Goal: Communication & Community: Answer question/provide support

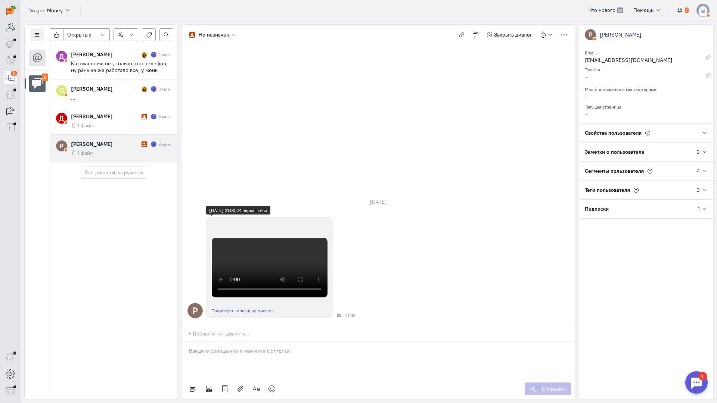
scroll to position [174, 0]
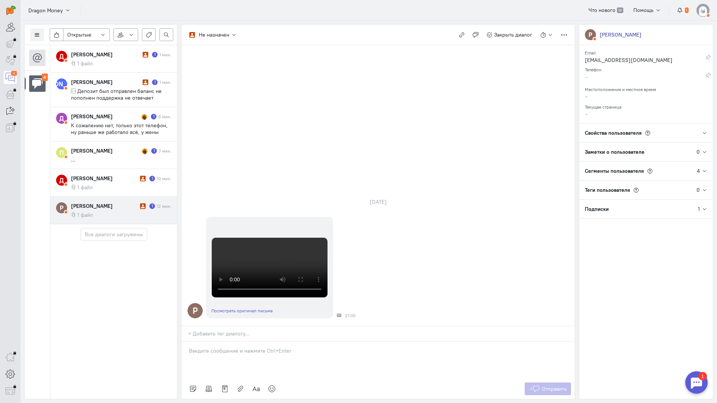
click at [118, 217] on cq-message "1 файл" at bounding box center [121, 215] width 100 height 7
click at [290, 342] on div at bounding box center [377, 360] width 393 height 37
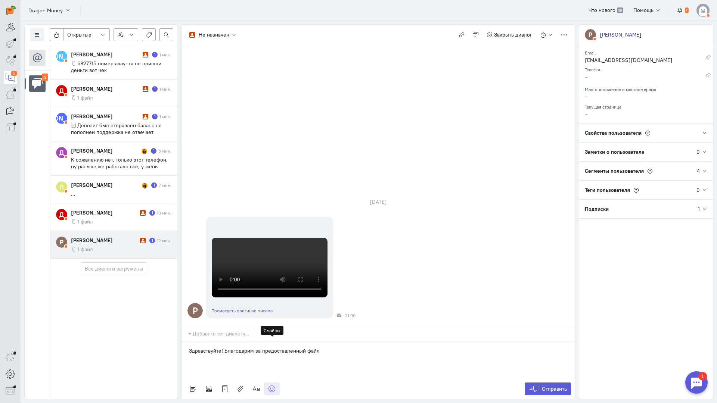
click at [275, 385] on icon at bounding box center [271, 388] width 7 height 7
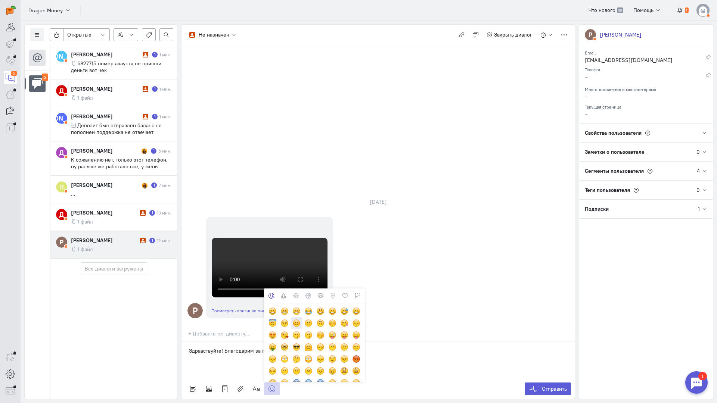
click at [297, 319] on div at bounding box center [296, 323] width 8 height 8
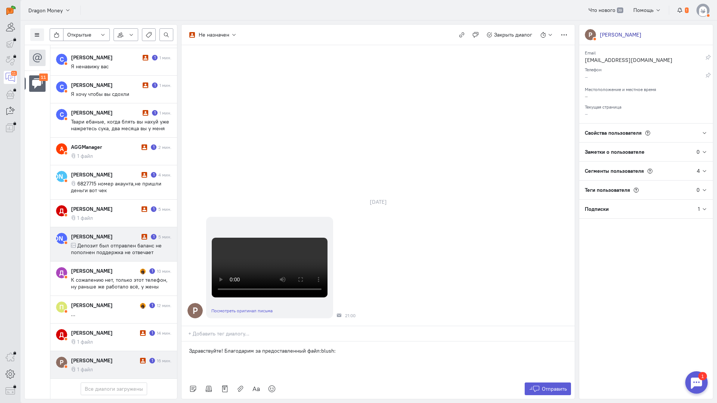
scroll to position [105, 0]
click at [130, 357] on div "[PERSON_NAME]" at bounding box center [104, 360] width 67 height 7
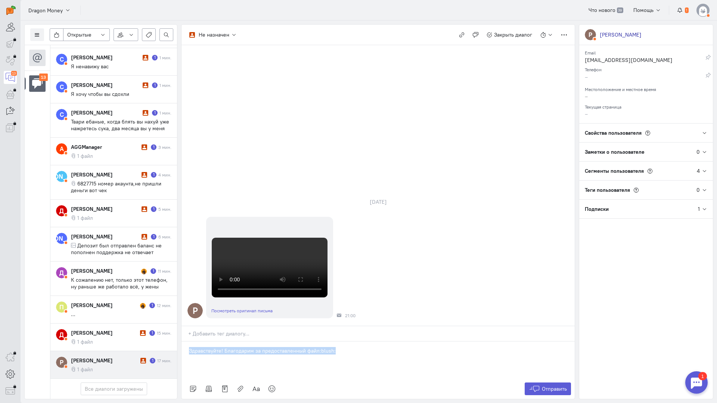
drag, startPoint x: 245, startPoint y: 296, endPoint x: 47, endPoint y: 286, distance: 197.4
click at [46, 287] on div "Список пользователей Включить темную тему Открытые Открытые диалоги Отложенные …" at bounding box center [369, 212] width 696 height 383
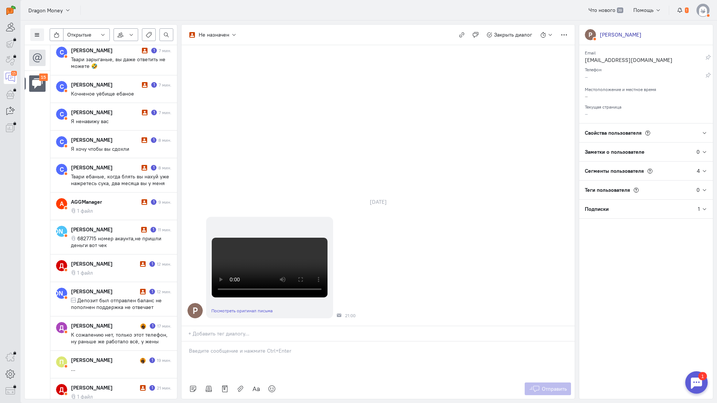
scroll to position [273, 0]
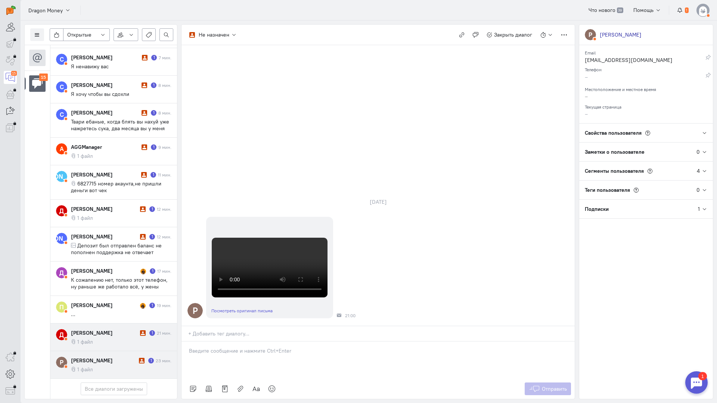
click at [108, 324] on cq-conversation-card "Д [PERSON_NAME] 1 21 мин. 1 файл" at bounding box center [113, 338] width 127 height 28
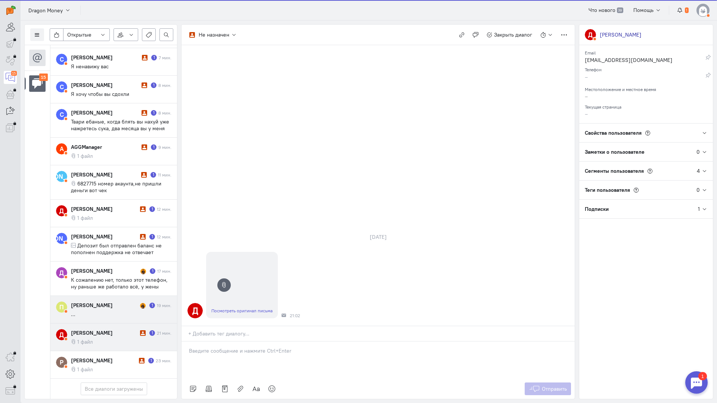
click at [96, 311] on cq-message "..." at bounding box center [121, 314] width 100 height 7
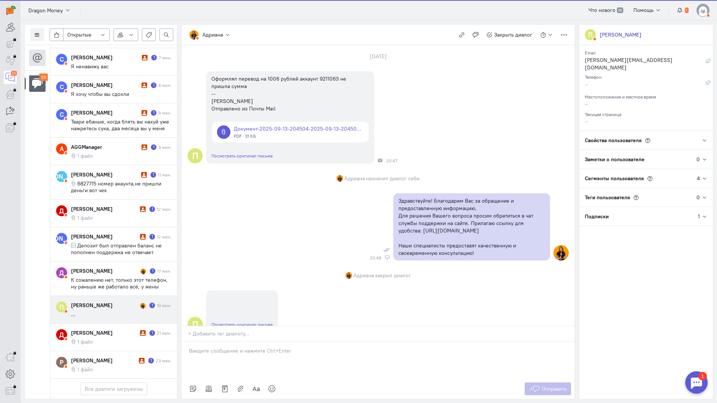
scroll to position [60, 0]
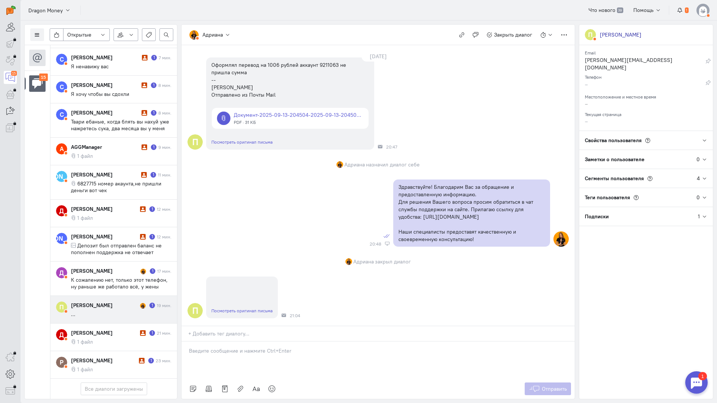
copy div "Здравствуйте! Благодарим Вас за обращение и предоставленную информацию. Для реш…"
drag, startPoint x: 495, startPoint y: 199, endPoint x: 390, endPoint y: 139, distance: 120.7
click at [390, 176] on div "Здравствуйте! Благодарим Вас за обращение и предоставленную информацию. Для реш…" at bounding box center [377, 213] width 393 height 75
click at [408, 183] on p "Здравствуйте! Благодарим Вас за обращение и предоставленную информацию." at bounding box center [471, 190] width 146 height 15
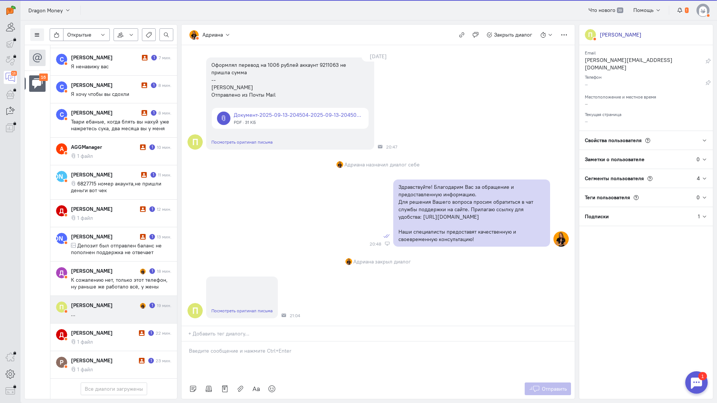
scroll to position [307, 0]
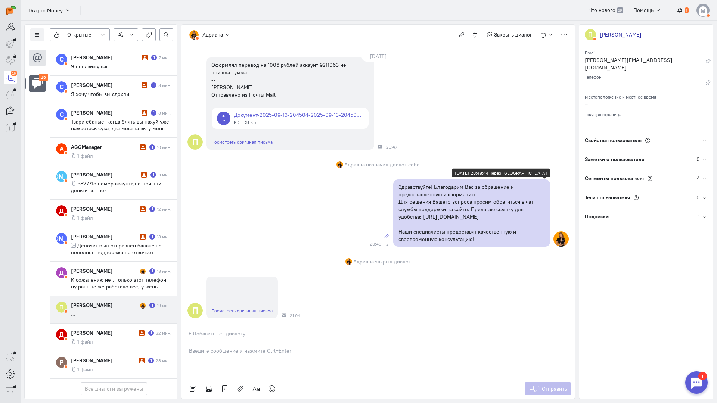
drag, startPoint x: 411, startPoint y: 151, endPoint x: 403, endPoint y: 138, distance: 15.2
click at [411, 183] on p "Здравствуйте! Благодарим Вас за обращение и предоставленную информацию." at bounding box center [471, 190] width 146 height 15
drag, startPoint x: 391, startPoint y: 142, endPoint x: 411, endPoint y: 139, distance: 20.0
click at [411, 180] on div "Здравствуйте! Благодарим Вас за обращение и предоставленную информацию. Для реш…" at bounding box center [471, 213] width 157 height 67
click at [398, 183] on p "Здравствуйте! Благодарим Вас за обращение и предоставленную информацию." at bounding box center [471, 190] width 146 height 15
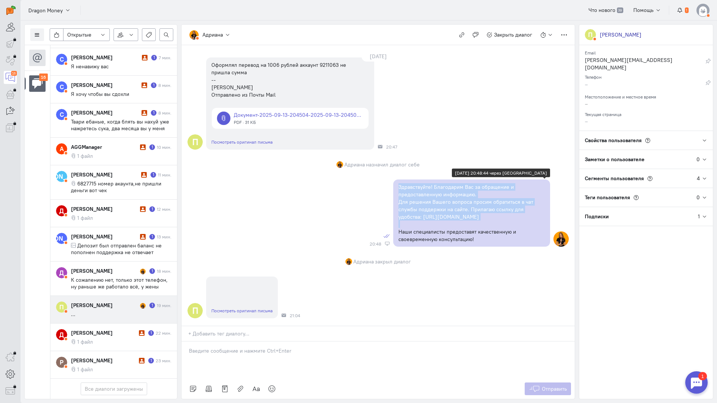
drag, startPoint x: 396, startPoint y: 140, endPoint x: 480, endPoint y: 172, distance: 89.7
click at [480, 180] on div "Здравствуйте! Благодарим Вас за обращение и предоставленную информацию. Для реш…" at bounding box center [471, 213] width 157 height 67
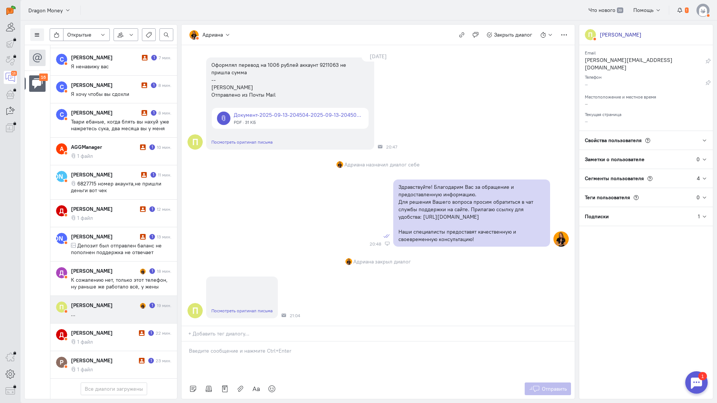
click at [552, 226] on div "[DATE] П Оформлял перевод на 1006 рублей аккаунт 9211063 не пришла сумма -- [PE…" at bounding box center [377, 178] width 393 height 295
click at [241, 277] on div at bounding box center [242, 284] width 72 height 15
click at [243, 308] on link "Посмотреть оригинал письма" at bounding box center [241, 311] width 61 height 6
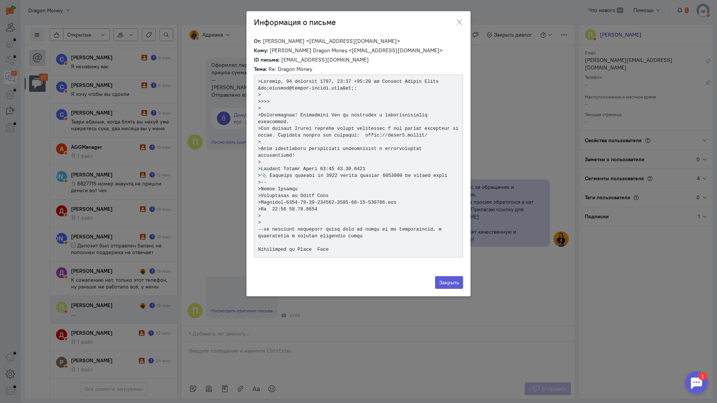
drag, startPoint x: 457, startPoint y: 22, endPoint x: 446, endPoint y: 45, distance: 24.9
click at [457, 22] on icon "button" at bounding box center [459, 22] width 7 height 7
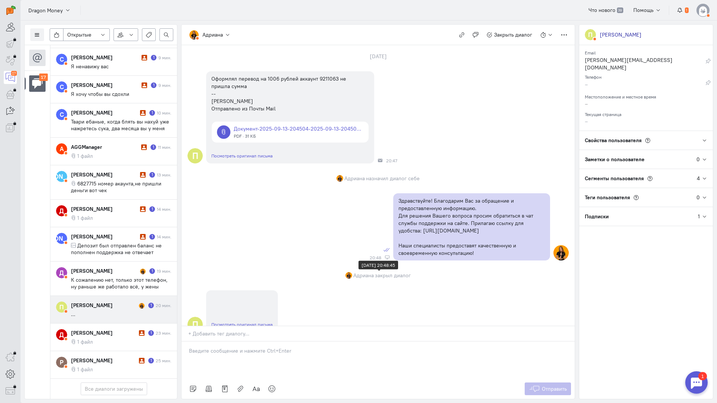
scroll to position [60, 0]
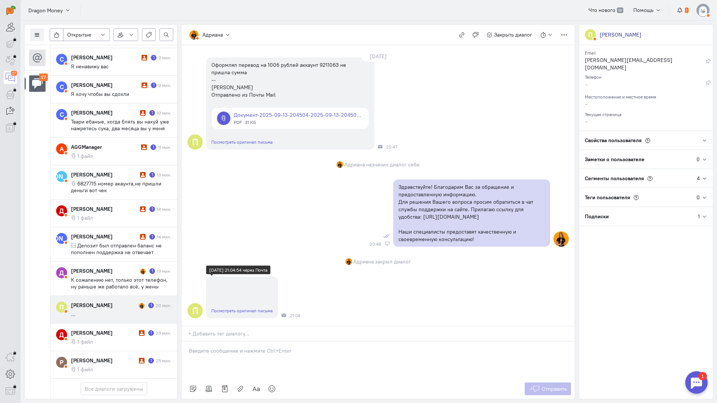
click at [243, 277] on div at bounding box center [242, 284] width 72 height 15
click at [240, 308] on link "Посмотреть оригинал письма" at bounding box center [241, 311] width 61 height 6
click at [237, 308] on link "Посмотреть оригинал письма" at bounding box center [241, 311] width 61 height 6
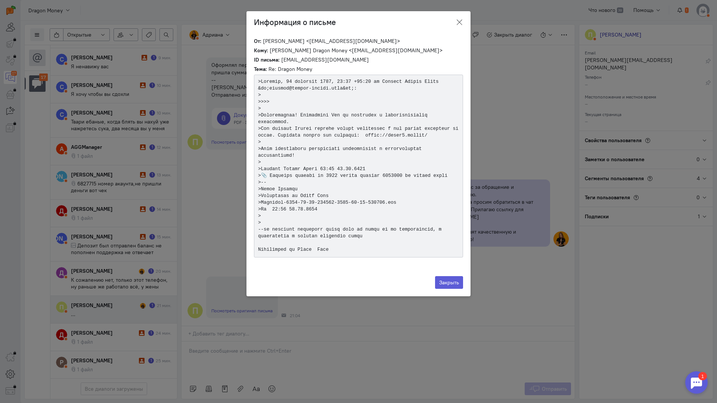
click at [463, 20] on icon "button" at bounding box center [459, 22] width 7 height 7
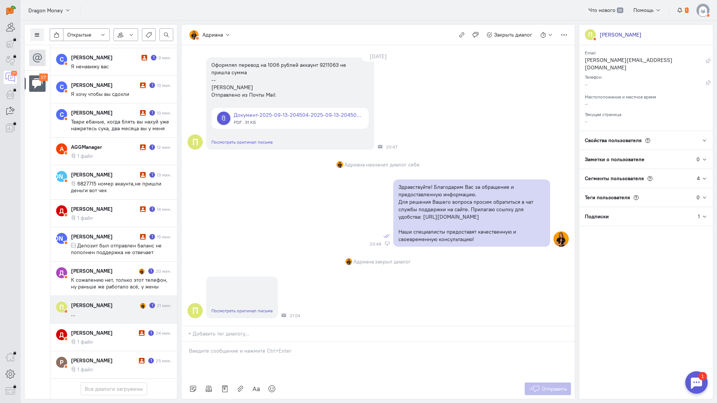
drag, startPoint x: 235, startPoint y: 309, endPoint x: 242, endPoint y: 302, distance: 10.0
click at [235, 342] on div at bounding box center [377, 360] width 393 height 37
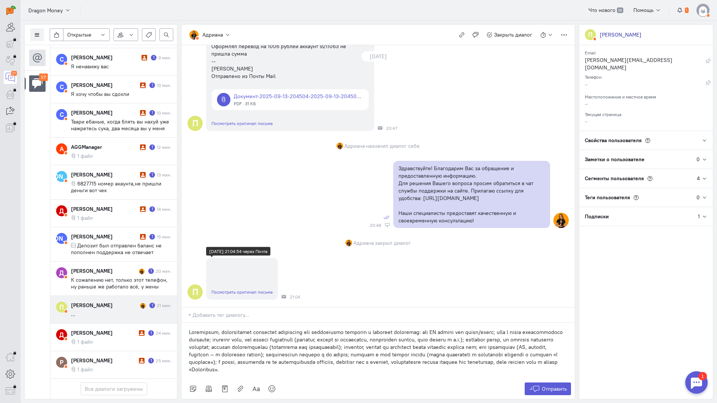
scroll to position [78, 0]
click at [238, 289] on link "Посмотреть оригинал письма" at bounding box center [241, 292] width 61 height 6
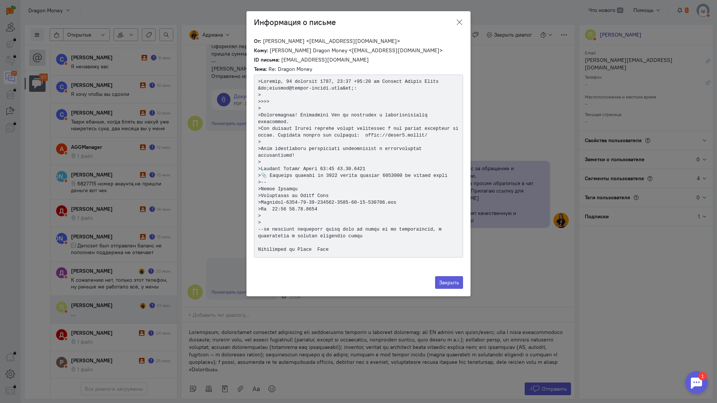
click at [457, 20] on icon "button" at bounding box center [459, 22] width 7 height 7
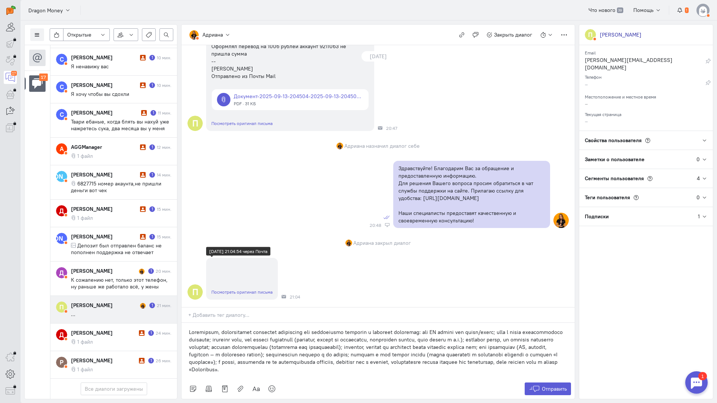
click at [240, 289] on link "Посмотреть оригинал письма" at bounding box center [241, 292] width 61 height 6
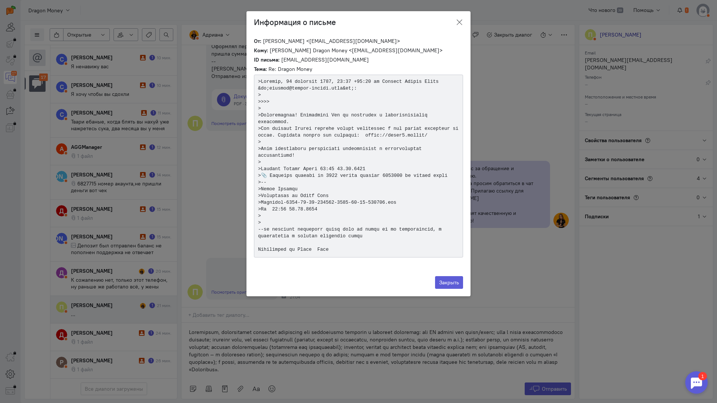
click at [459, 21] on icon "button" at bounding box center [459, 22] width 7 height 7
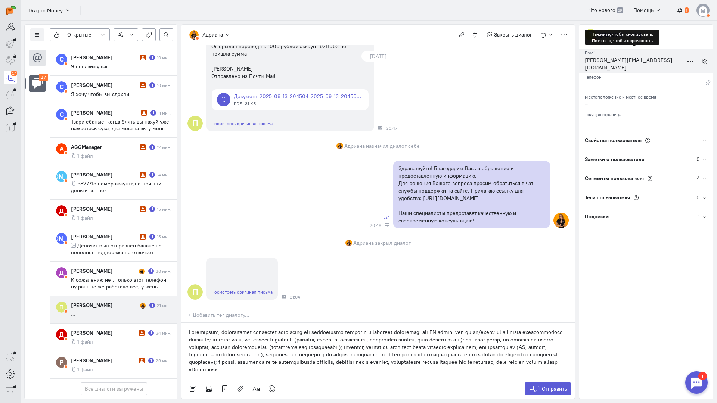
click at [599, 59] on div "[PERSON_NAME][EMAIL_ADDRESS][DOMAIN_NAME]" at bounding box center [634, 64] width 99 height 17
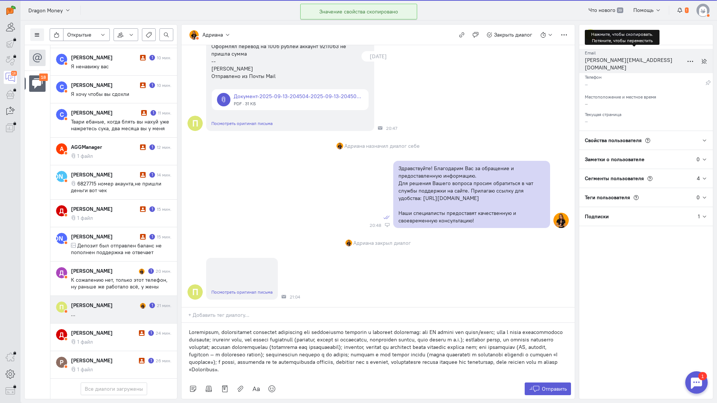
scroll to position [374, 0]
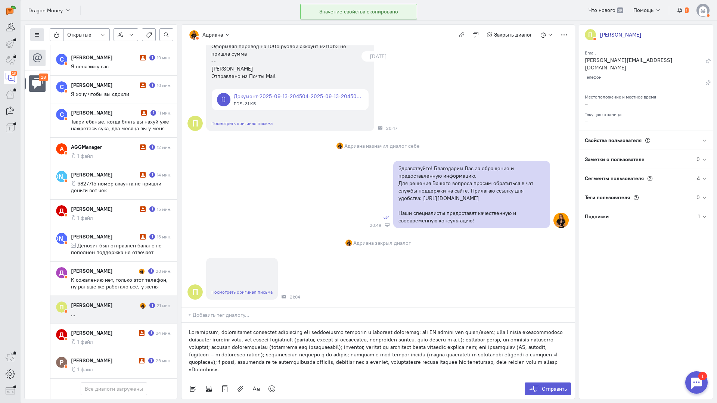
click at [36, 32] on icon at bounding box center [37, 35] width 6 height 6
click at [60, 49] on span "Список пользователей" at bounding box center [73, 49] width 56 height 7
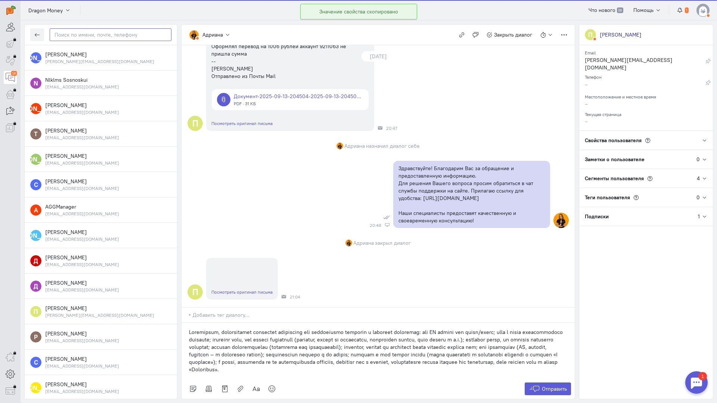
click at [90, 34] on input "text" at bounding box center [111, 34] width 122 height 13
paste input "pavel.strogin@m"
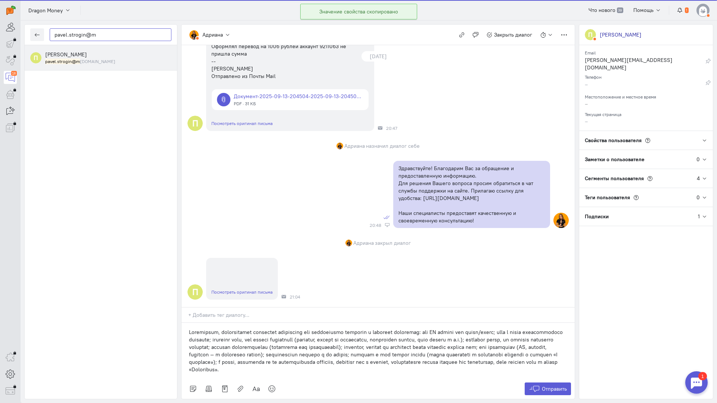
type input "pavel.strogin@m"
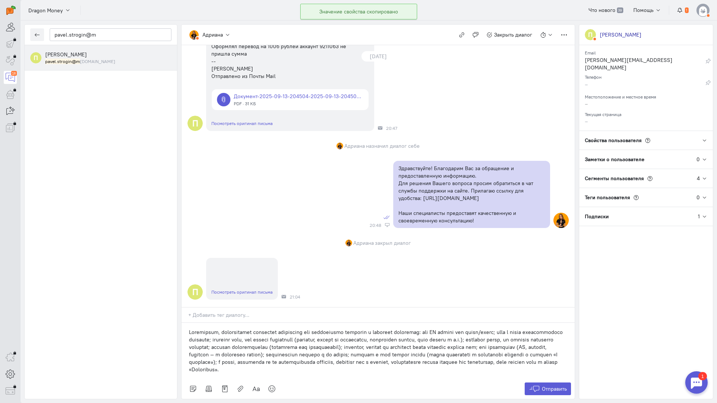
click at [93, 52] on div "[PERSON_NAME] [PERSON_NAME] [DOMAIN_NAME]" at bounding box center [108, 58] width 126 height 14
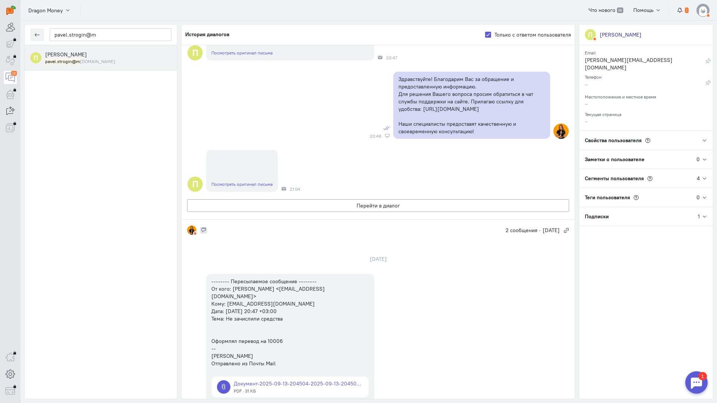
scroll to position [87, 0]
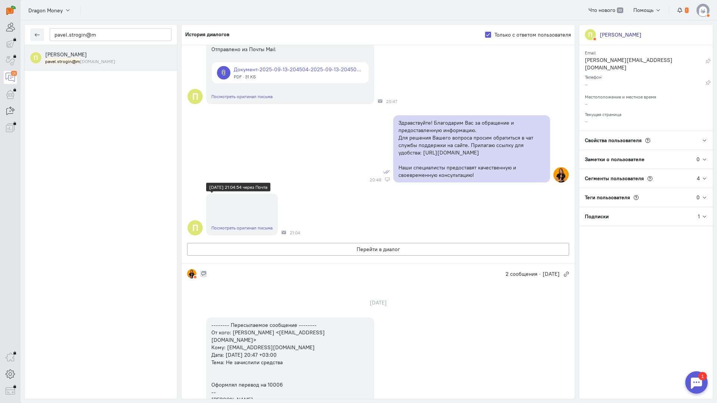
click at [236, 228] on link "Посмотреть оригинал письма" at bounding box center [241, 228] width 61 height 6
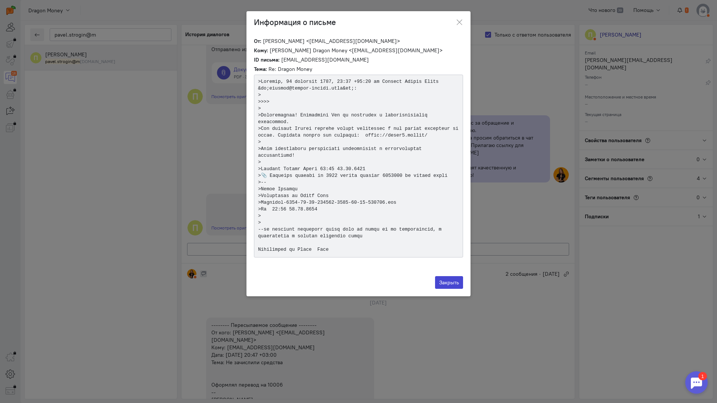
click at [447, 276] on button "Закрыть" at bounding box center [449, 282] width 28 height 13
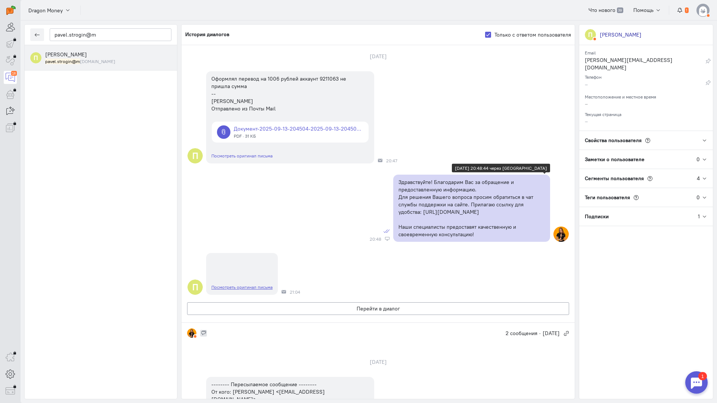
scroll to position [112, 0]
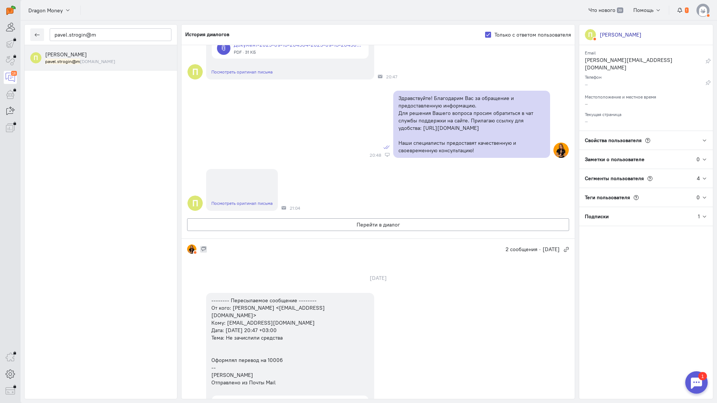
click at [105, 180] on div "П [PERSON_NAME] [PERSON_NAME] [DOMAIN_NAME]" at bounding box center [101, 222] width 152 height 354
click at [236, 205] on link "Посмотреть оригинал письма" at bounding box center [241, 204] width 61 height 6
click at [254, 202] on link "Посмотреть оригинал письма" at bounding box center [241, 204] width 61 height 6
click at [352, 222] on button "Перейти в диалог" at bounding box center [378, 224] width 382 height 13
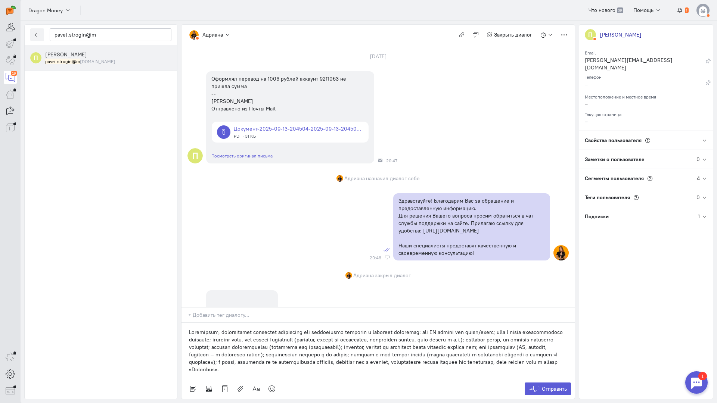
scroll to position [78, 0]
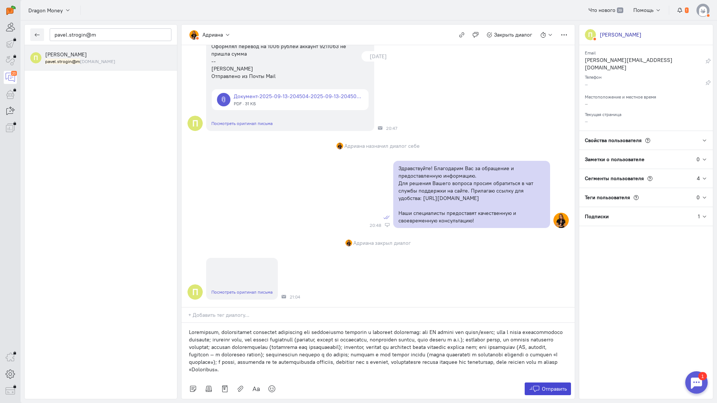
click at [537, 385] on icon at bounding box center [534, 388] width 11 height 7
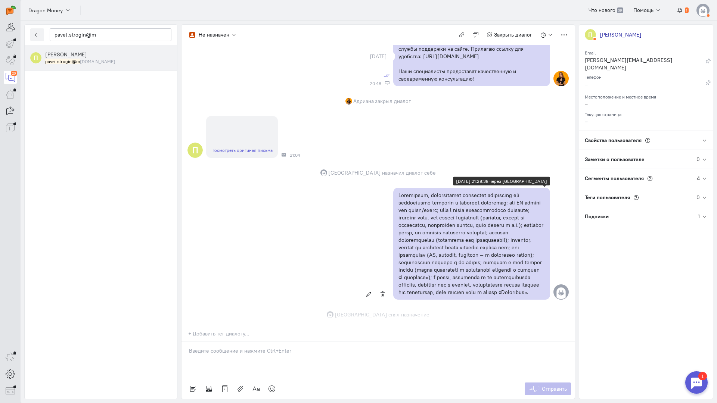
scroll to position [243, 0]
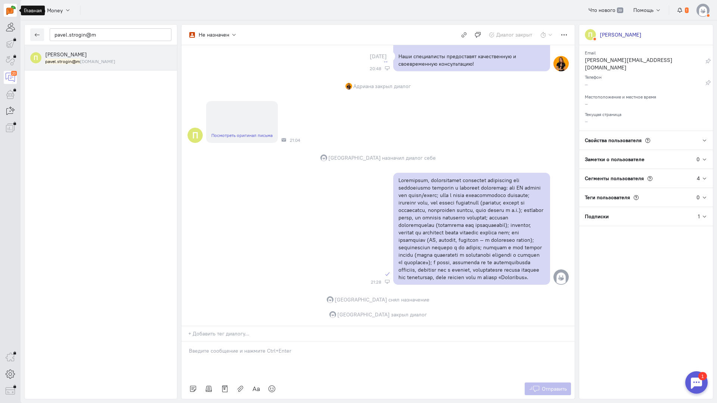
click at [10, 12] on img at bounding box center [10, 10] width 9 height 9
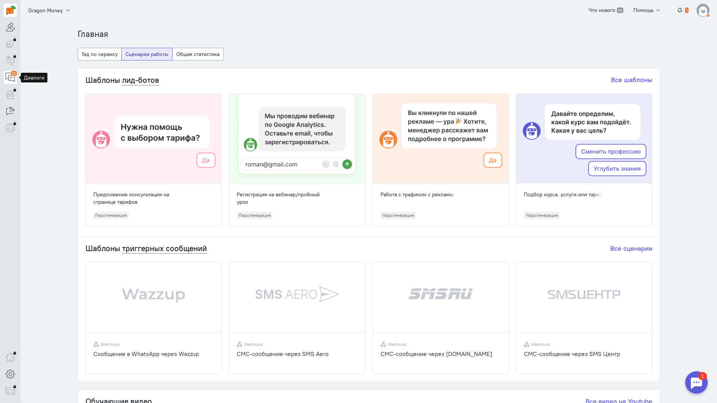
click at [6, 78] on icon at bounding box center [10, 77] width 9 height 9
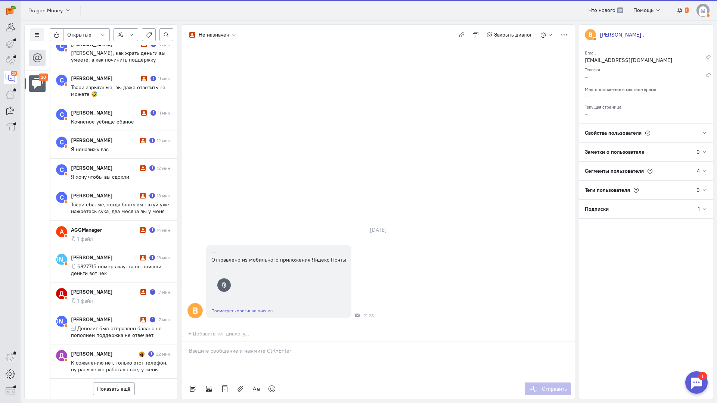
scroll to position [353, 0]
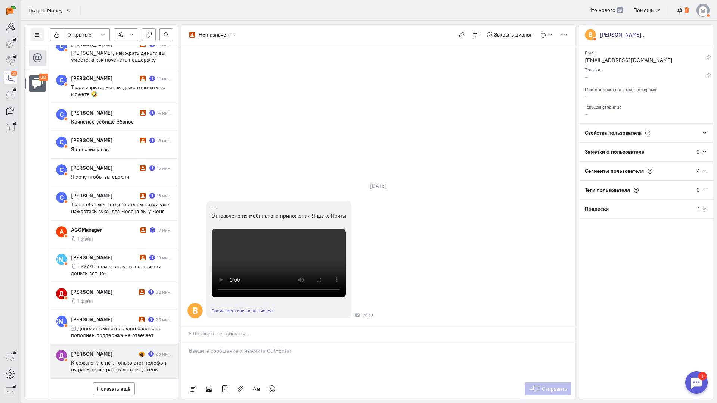
click at [94, 360] on span "К сожалению нет, только этот телефон, ну раньше же работало всё, у жены тоже не…" at bounding box center [121, 387] width 100 height 54
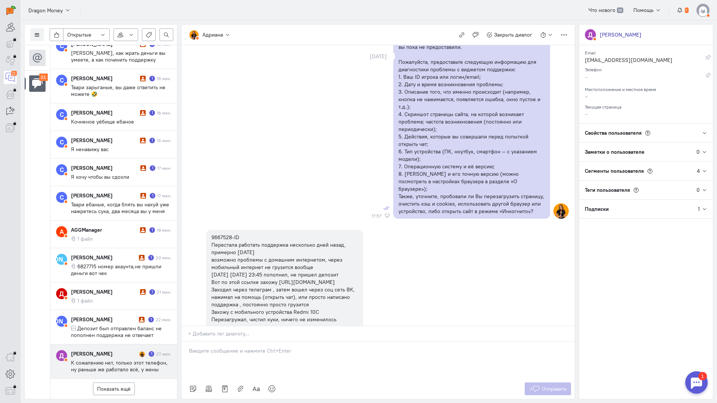
scroll to position [727, 0]
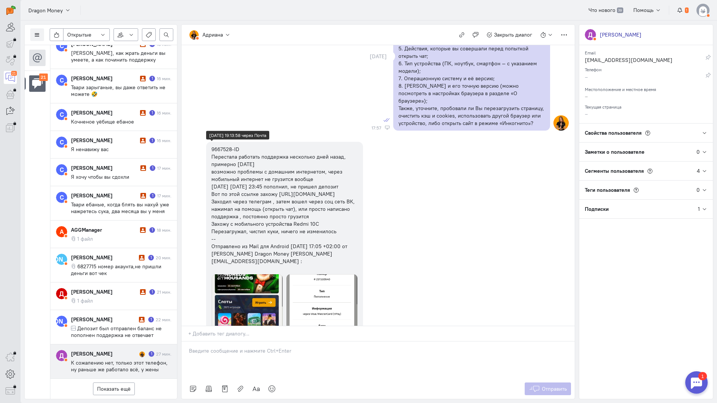
click at [221, 146] on div "9667528-ID Перестала работать поддержка несколько дней назад, примерно [DATE] в…" at bounding box center [284, 205] width 146 height 119
copy div "9667528"
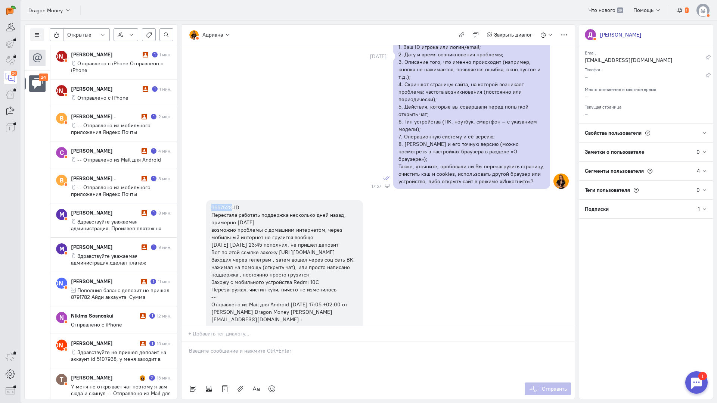
scroll to position [747, 0]
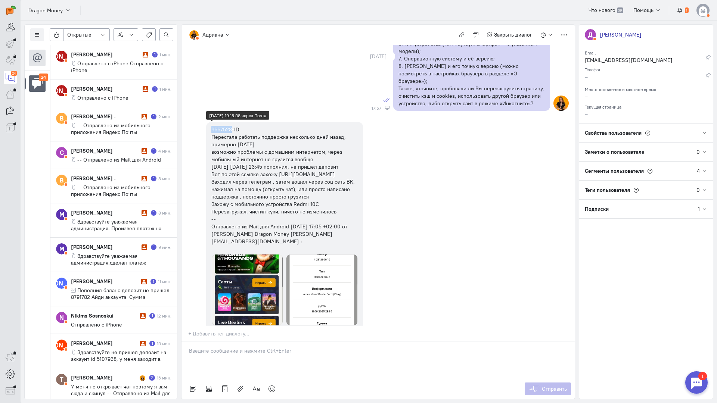
click at [223, 126] on div "9667528-ID Перестала работать поддержка несколько дней назад, примерно [DATE] в…" at bounding box center [284, 185] width 146 height 119
copy div "9667528"
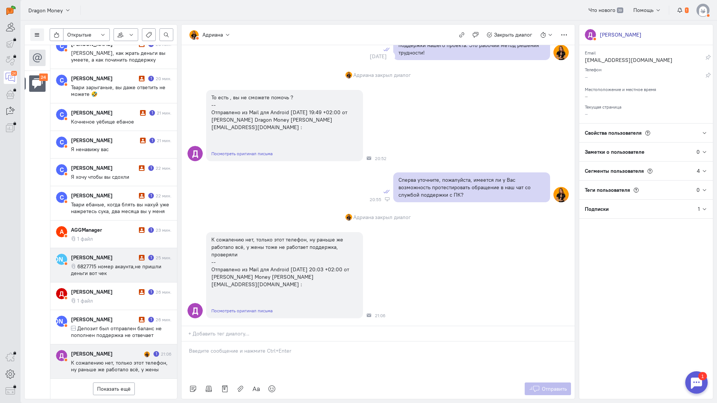
scroll to position [487, 0]
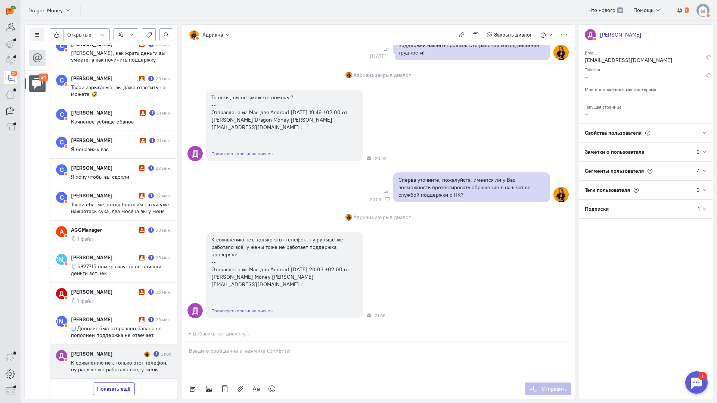
drag, startPoint x: 126, startPoint y: 345, endPoint x: 126, endPoint y: 339, distance: 6.0
click at [126, 383] on button "Показать ещё" at bounding box center [114, 389] width 42 height 13
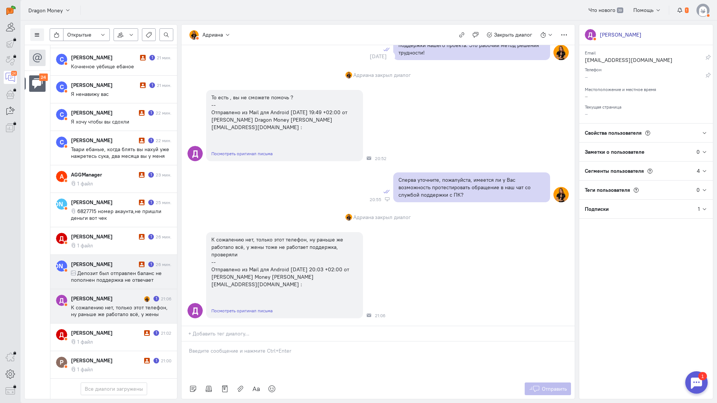
scroll to position [548, 0]
click at [109, 304] on span "К сожалению нет, только этот телефон, ну раньше же работало всё, у жены тоже не…" at bounding box center [121, 331] width 100 height 54
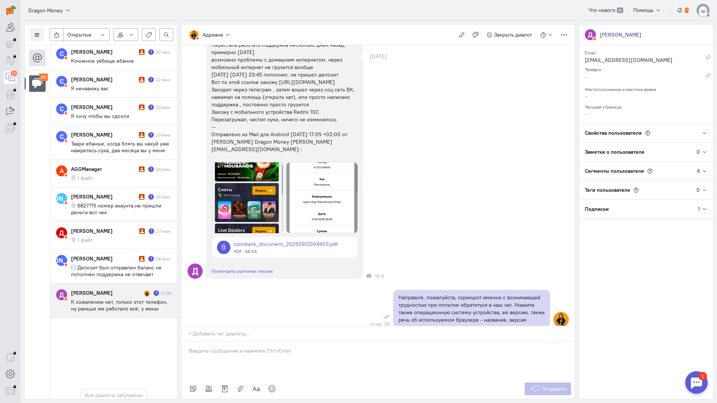
scroll to position [581, 0]
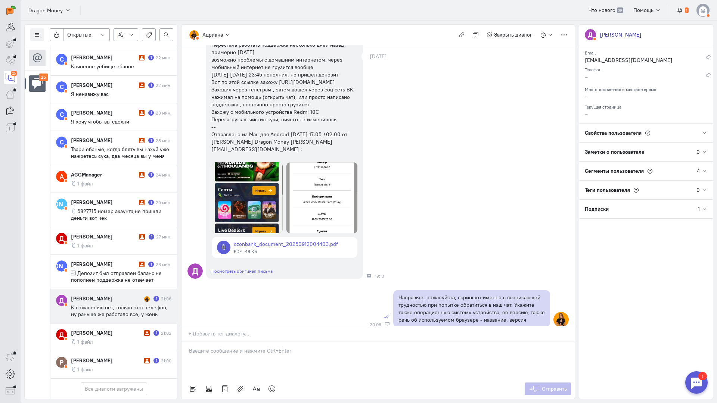
click at [281, 242] on link at bounding box center [285, 247] width 146 height 21
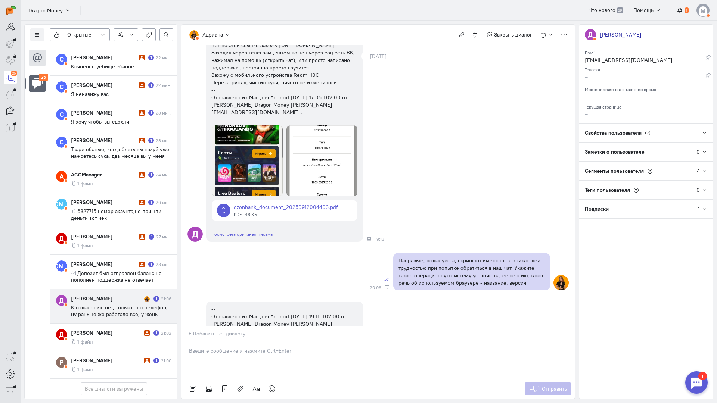
scroll to position [951, 0]
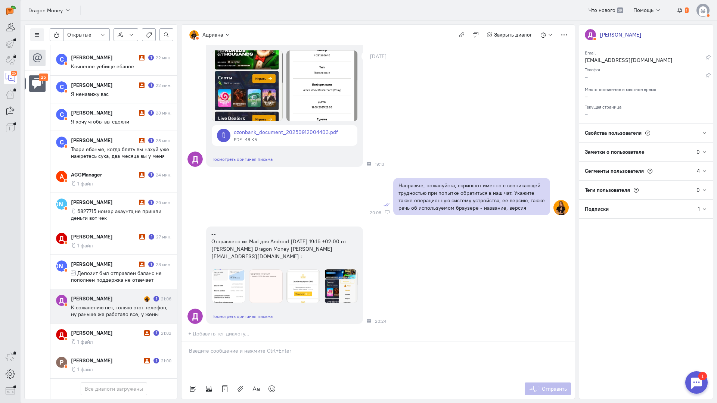
click at [319, 107] on img at bounding box center [321, 85] width 71 height 71
click at [291, 131] on link at bounding box center [285, 135] width 146 height 21
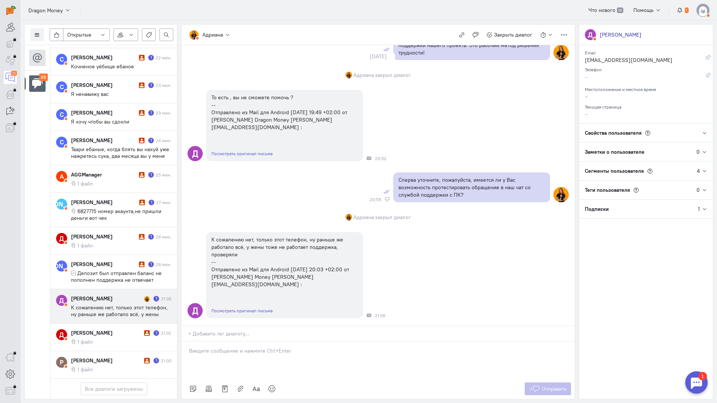
scroll to position [1324, 0]
click at [222, 347] on p at bounding box center [378, 350] width 378 height 7
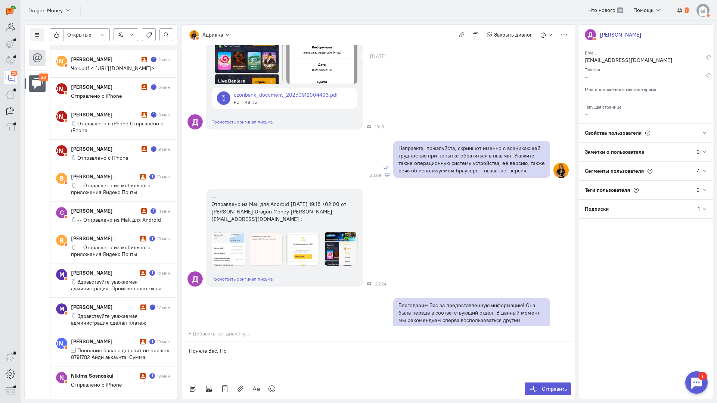
scroll to position [0, 0]
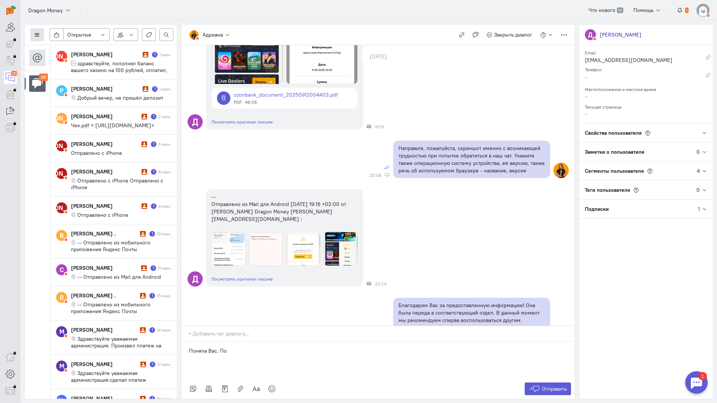
click at [39, 33] on icon at bounding box center [37, 35] width 6 height 6
click at [73, 52] on span "Список пользователей" at bounding box center [73, 49] width 56 height 7
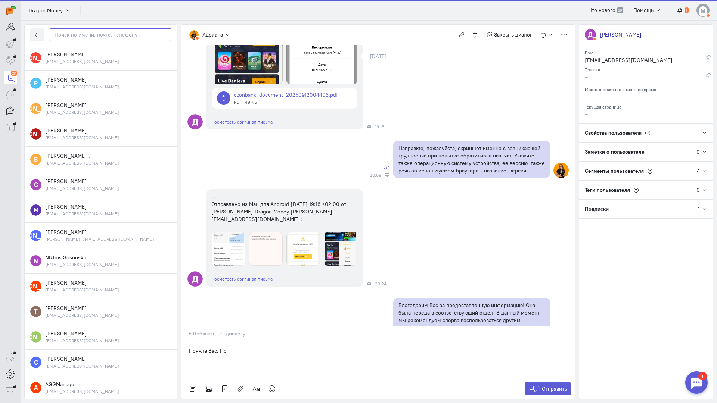
click at [82, 31] on input "text" at bounding box center [111, 34] width 122 height 13
paste input "kirill.shtefan@"
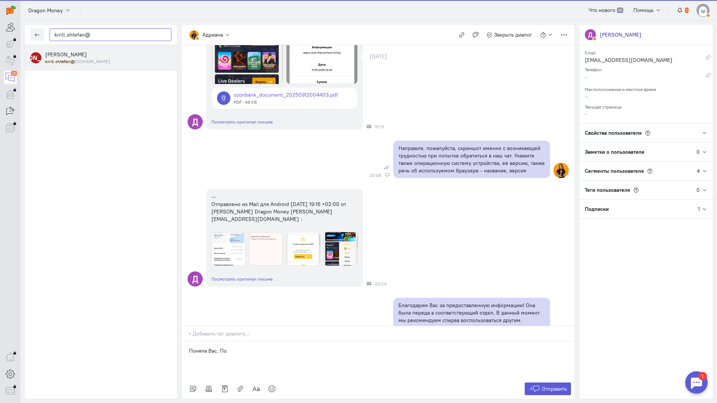
type input "kirill.shtefan@"
click at [78, 58] on small "kirill.shtefan@ [DOMAIN_NAME]" at bounding box center [77, 61] width 65 height 6
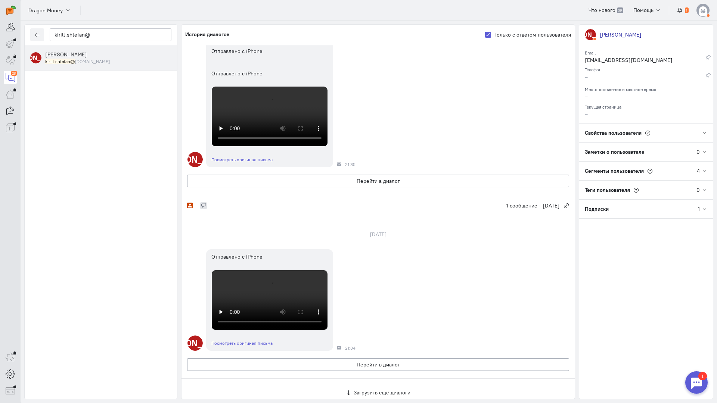
scroll to position [479, 0]
click at [258, 270] on video at bounding box center [270, 300] width 116 height 60
click at [321, 358] on button "Перейти в диалог" at bounding box center [378, 364] width 382 height 13
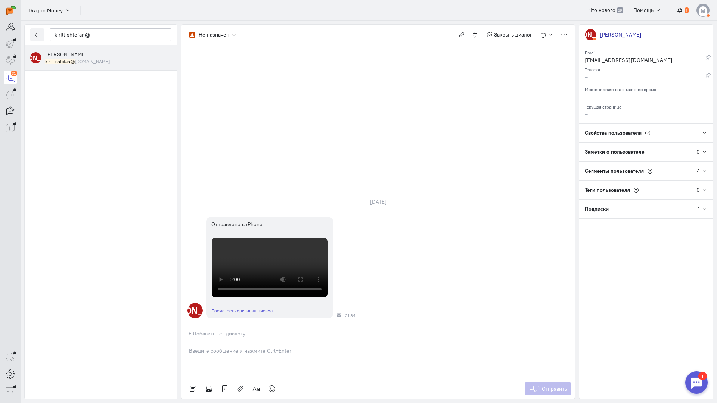
click at [224, 347] on p at bounding box center [378, 350] width 378 height 7
click at [185, 342] on div "Здравствуйте! Благодарим Вас за обращение и предоставленную информацию." at bounding box center [377, 360] width 393 height 37
click at [388, 347] on p "Здравствуйте! Благодарим Вас за обращение и предоставленную информацию." at bounding box center [378, 350] width 378 height 7
click at [557, 386] on span "Отправить" at bounding box center [554, 389] width 25 height 7
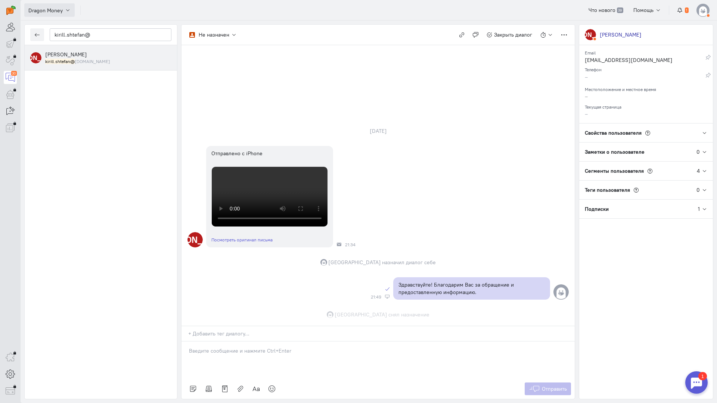
scroll to position [109, 0]
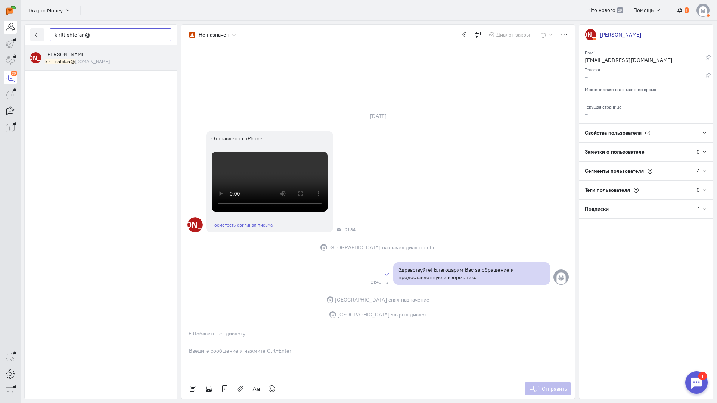
drag, startPoint x: 103, startPoint y: 33, endPoint x: 14, endPoint y: 33, distance: 88.9
click at [0, 28] on div "operator conversation-V1122-10000-3month 30" at bounding box center [358, 201] width 717 height 403
click at [36, 36] on icon "button" at bounding box center [37, 35] width 6 height 6
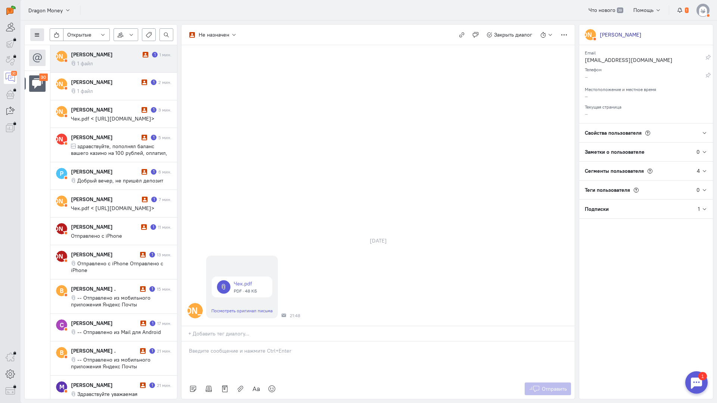
click at [35, 34] on icon at bounding box center [37, 35] width 6 height 6
click at [80, 50] on span "Список пользователей" at bounding box center [73, 49] width 56 height 7
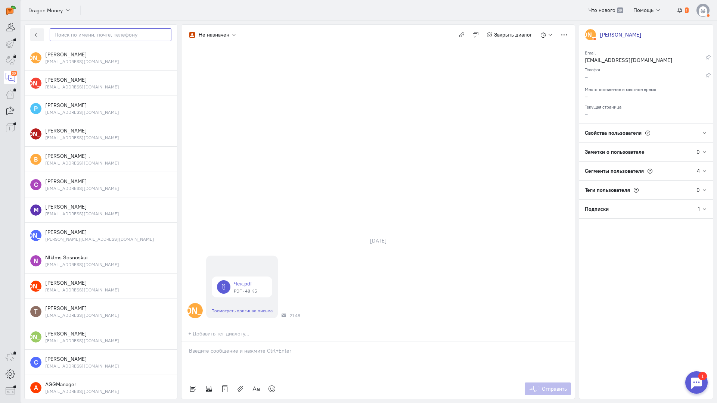
click at [81, 35] on input "text" at bounding box center [111, 34] width 122 height 13
paste input "kirill.shtefan@"
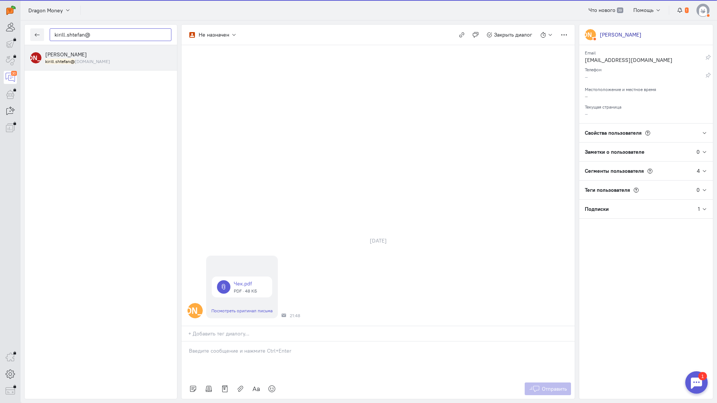
type input "kirill.shtefan@"
click at [106, 58] on div "[PERSON_NAME] kirill.shtefan@ [DOMAIN_NAME]" at bounding box center [108, 58] width 126 height 14
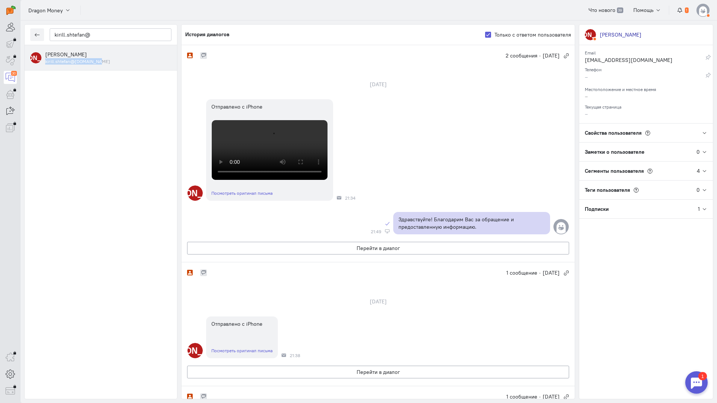
scroll to position [187, 0]
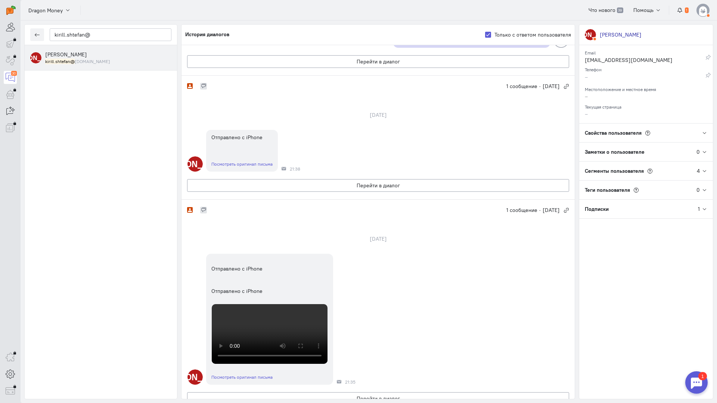
copy p "Здравствуйте! Благодарим Вас за обращение и предоставленную информацию."
drag, startPoint x: 484, startPoint y: 167, endPoint x: 388, endPoint y: 158, distance: 96.4
click at [388, 52] on div "Здравствуйте! Благодарим Вас за обращение и предоставленную информацию. [DATE] …" at bounding box center [377, 37] width 393 height 30
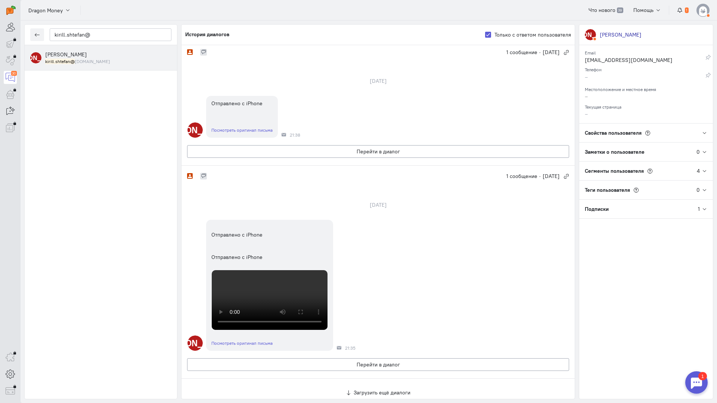
scroll to position [513, 0]
click at [342, 358] on button "Перейти в диалог" at bounding box center [378, 364] width 382 height 13
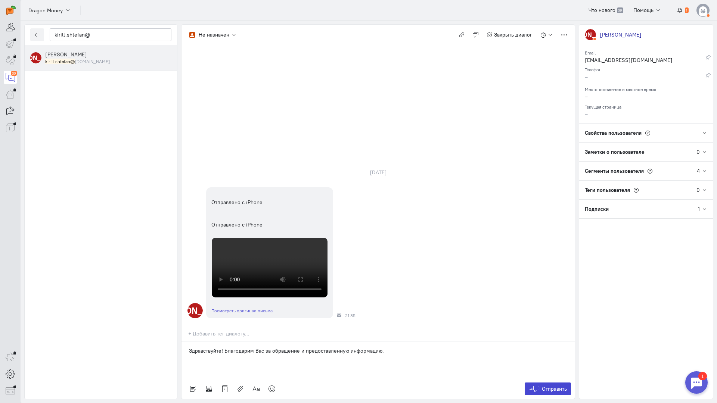
click at [532, 385] on icon at bounding box center [534, 388] width 11 height 7
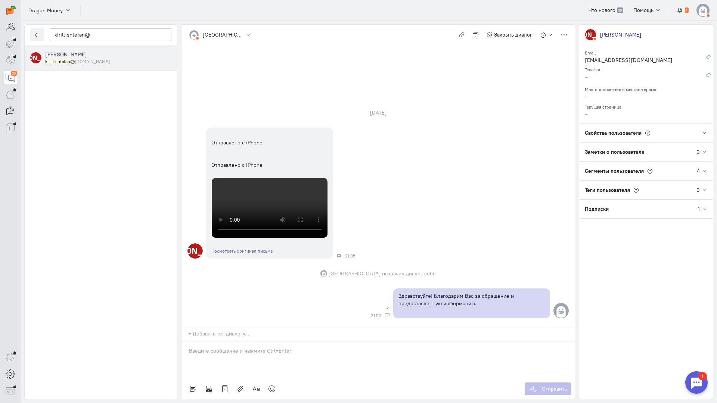
scroll to position [113, 0]
drag, startPoint x: 93, startPoint y: 35, endPoint x: 6, endPoint y: 35, distance: 86.6
click at [5, 35] on div "operator conversation-V1122-10000-3month 29" at bounding box center [358, 201] width 717 height 403
click at [35, 39] on button "button" at bounding box center [37, 34] width 14 height 13
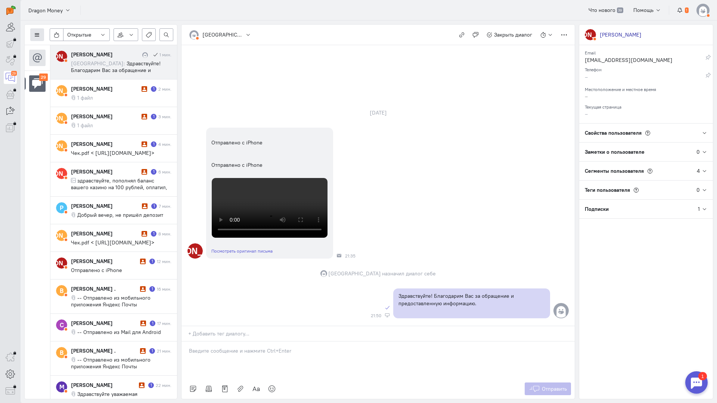
click at [32, 33] on button at bounding box center [37, 34] width 14 height 13
click at [62, 44] on button "Список пользователей" at bounding box center [68, 50] width 76 height 12
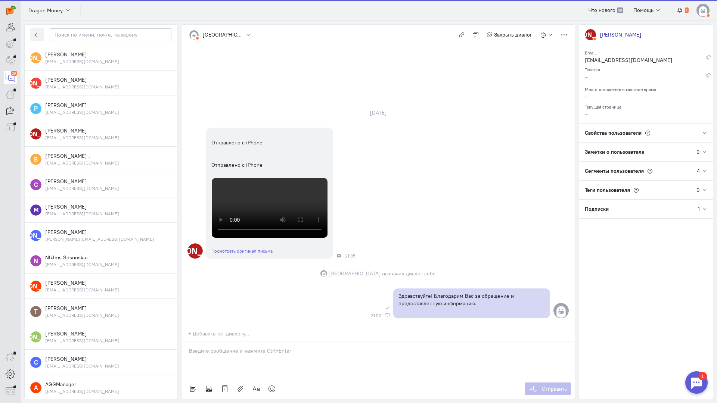
click at [104, 42] on div at bounding box center [101, 35] width 152 height 21
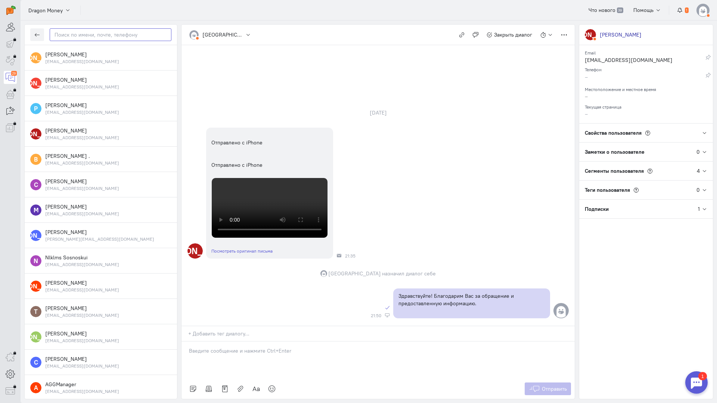
click at [101, 37] on input "text" at bounding box center [111, 34] width 122 height 13
paste input "kirill.shtefan@"
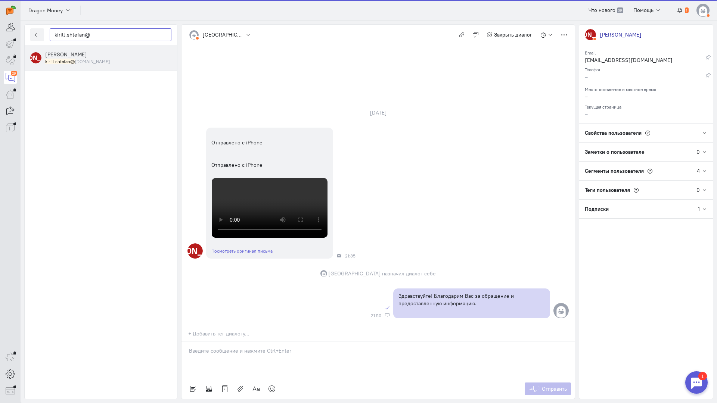
type input "kirill.shtefan@"
click at [82, 60] on small "kirill.shtefan@ [DOMAIN_NAME]" at bounding box center [77, 61] width 65 height 6
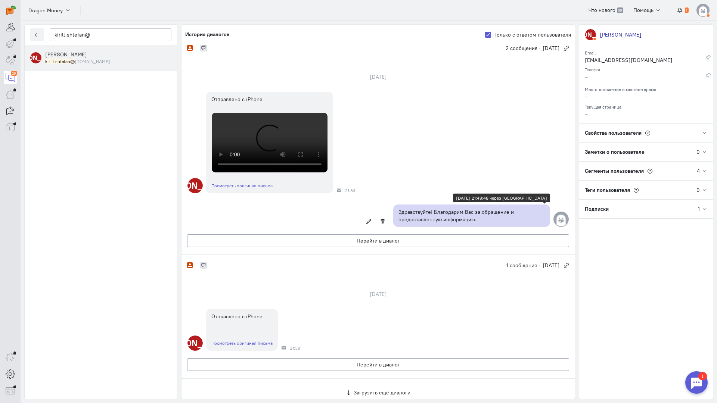
scroll to position [473, 0]
copy p "Здравствуйте! Благодарим Вас за обращение и предоставленную информацию."
drag, startPoint x: 480, startPoint y: 257, endPoint x: 392, endPoint y: 246, distance: 88.0
click at [393, 227] on div "Здравствуйте! Благодарим Вас за обращение и предоставленную информацию." at bounding box center [471, 216] width 157 height 22
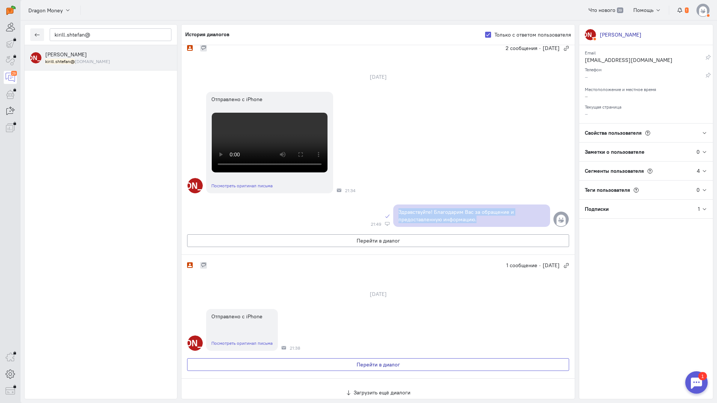
click at [372, 358] on button "Перейти в диалог" at bounding box center [378, 364] width 382 height 13
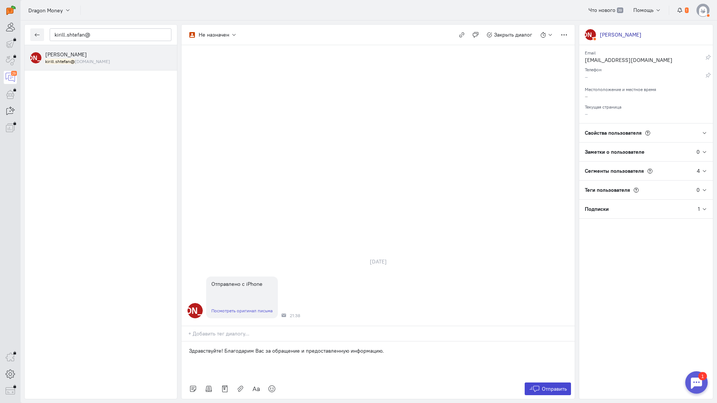
click at [555, 386] on span "Отправить" at bounding box center [554, 389] width 25 height 7
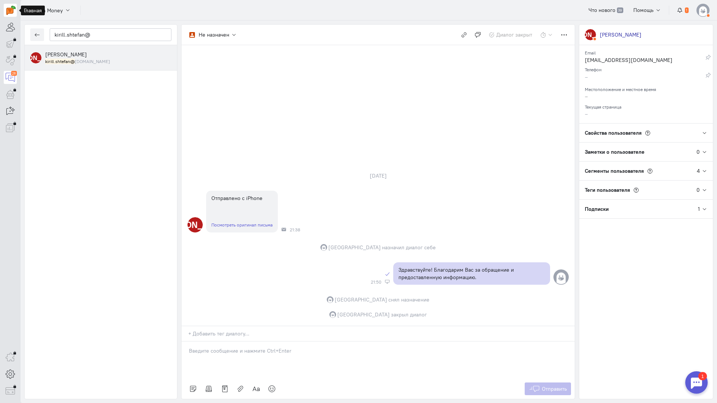
click at [5, 10] on link at bounding box center [10, 10] width 13 height 13
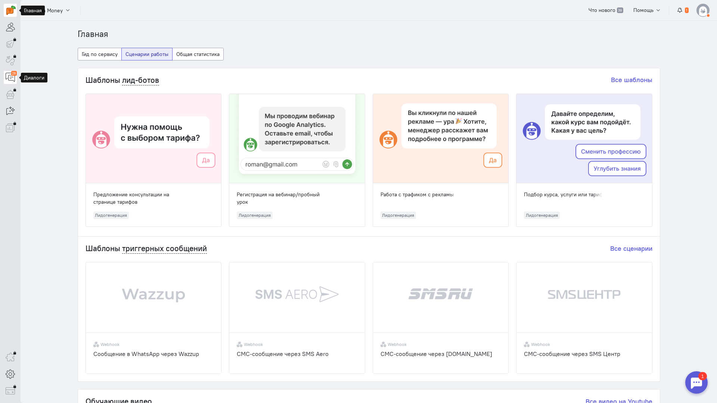
click at [8, 75] on icon at bounding box center [10, 77] width 9 height 9
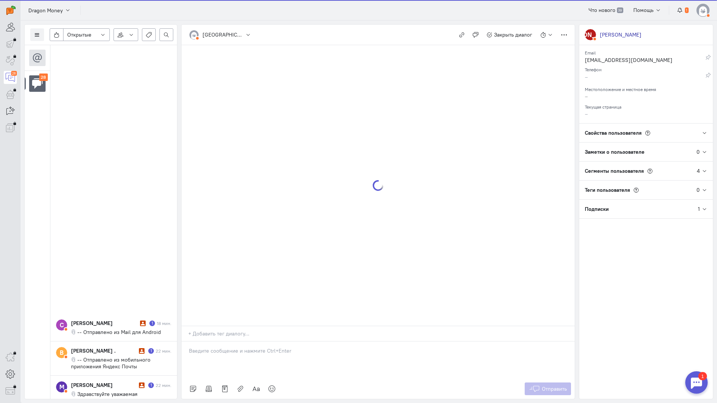
scroll to position [373, 0]
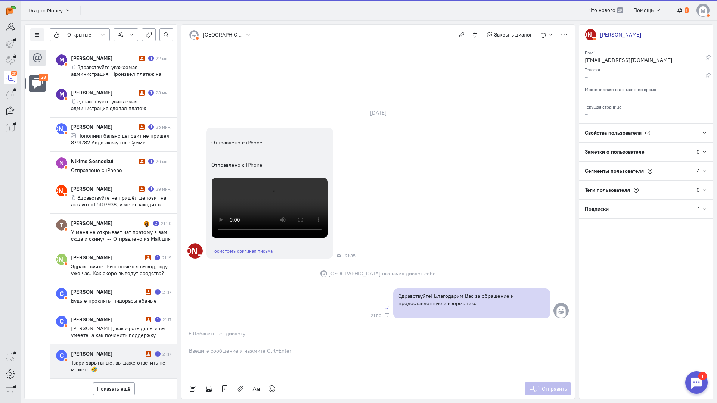
click at [121, 360] on span "Твари зарыганые, вы даже ответить не можете 🤣" at bounding box center [118, 366] width 94 height 13
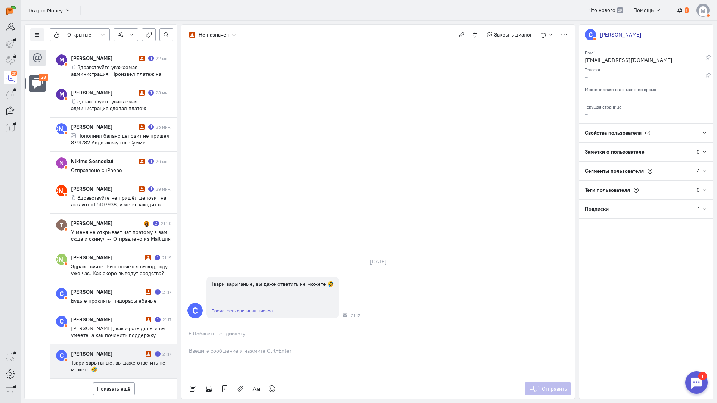
click at [238, 347] on p at bounding box center [378, 350] width 378 height 7
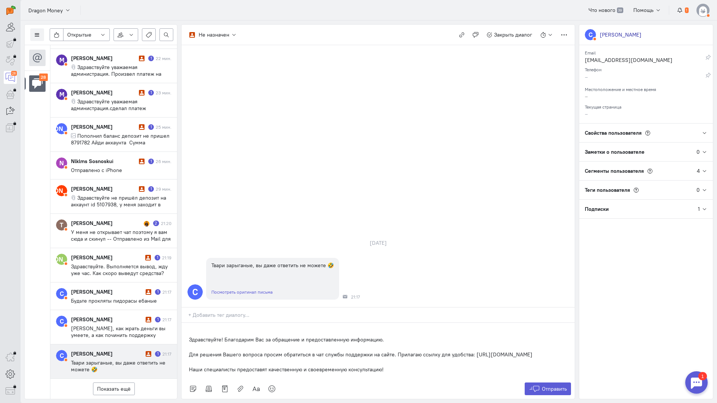
drag, startPoint x: 406, startPoint y: 295, endPoint x: 224, endPoint y: 297, distance: 181.9
click at [224, 336] on p "Здравствуйте! Благодарим Вас за обращение и предоставленную информацию." at bounding box center [378, 339] width 378 height 7
click at [187, 323] on div "Здравствуйте! Для решения Вашего вопроса просим обратиться в чат службы поддерж…" at bounding box center [377, 351] width 393 height 56
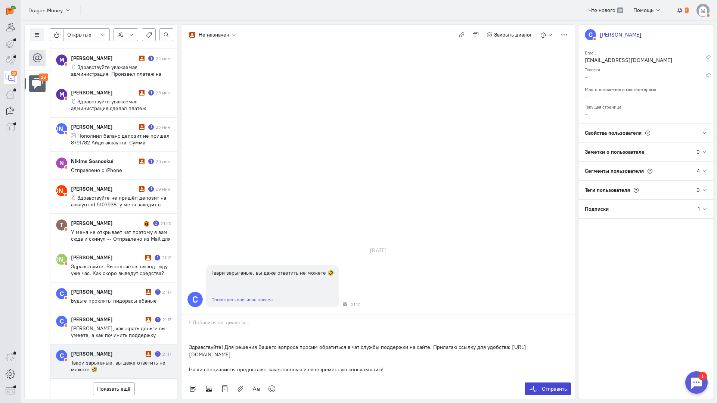
click at [545, 386] on span "Отправить" at bounding box center [554, 389] width 25 height 7
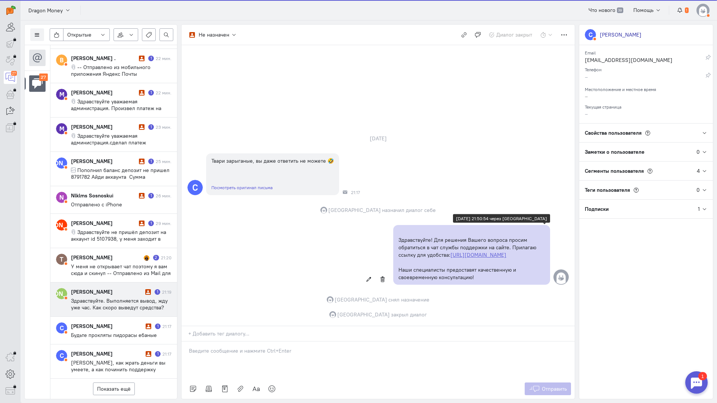
scroll to position [339, 0]
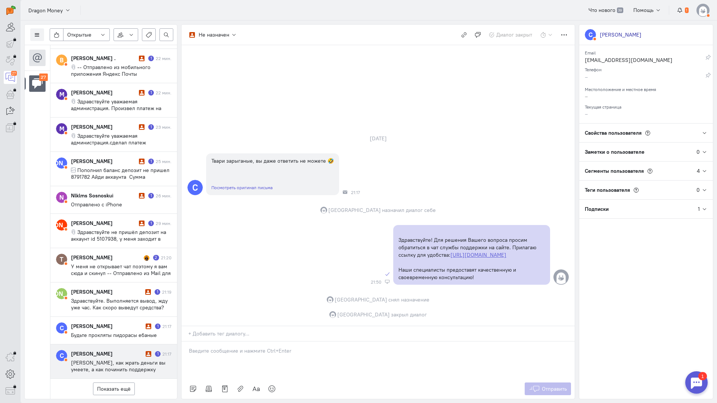
click at [117, 350] on div "[PERSON_NAME] 1 21:17 [PERSON_NAME], как жрать деньги вы умеете, а как починить…" at bounding box center [121, 361] width 100 height 23
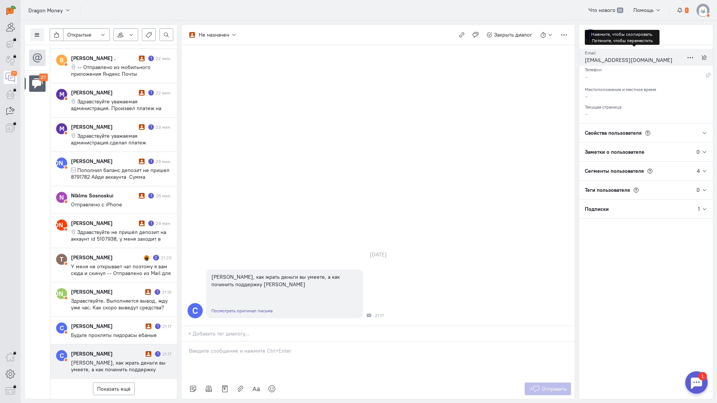
click at [633, 61] on div "[EMAIL_ADDRESS][DOMAIN_NAME]" at bounding box center [634, 60] width 99 height 9
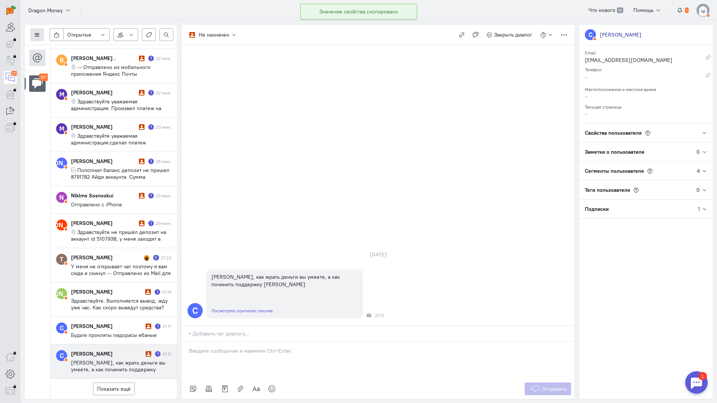
click at [39, 35] on icon at bounding box center [37, 35] width 6 height 6
click at [73, 46] on button "Список пользователей" at bounding box center [68, 50] width 76 height 12
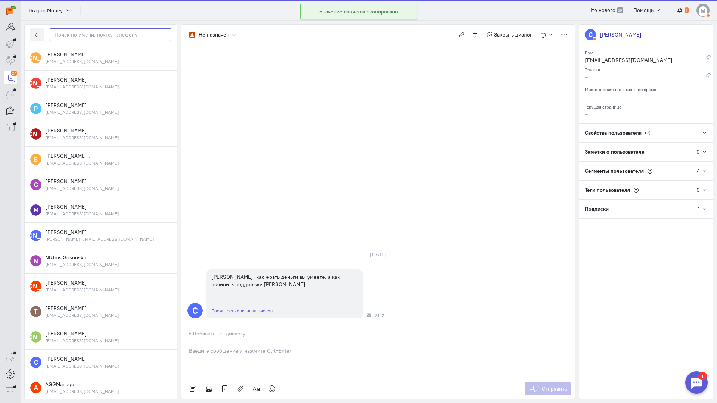
click at [86, 37] on input "text" at bounding box center [111, 34] width 122 height 13
paste input "levkovsanja219@"
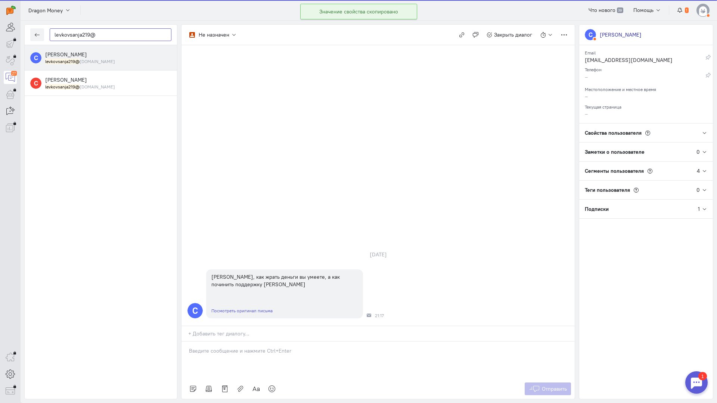
type input "levkovsanja219@"
click at [102, 58] on div "[PERSON_NAME] levkovsanja219@ [DOMAIN_NAME]" at bounding box center [108, 58] width 126 height 14
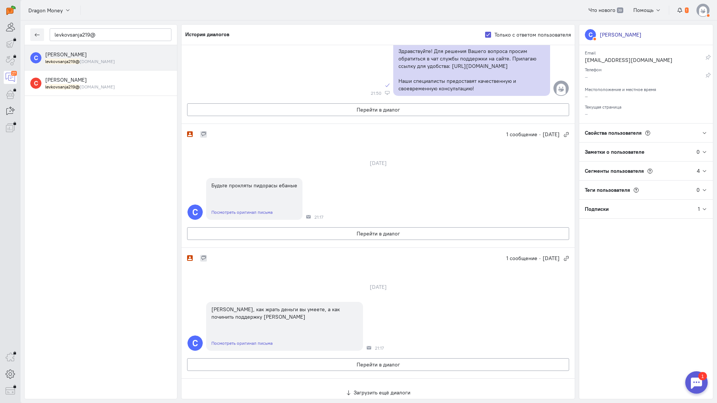
scroll to position [162, 0]
click at [316, 358] on button "Перейти в диалог" at bounding box center [378, 364] width 382 height 13
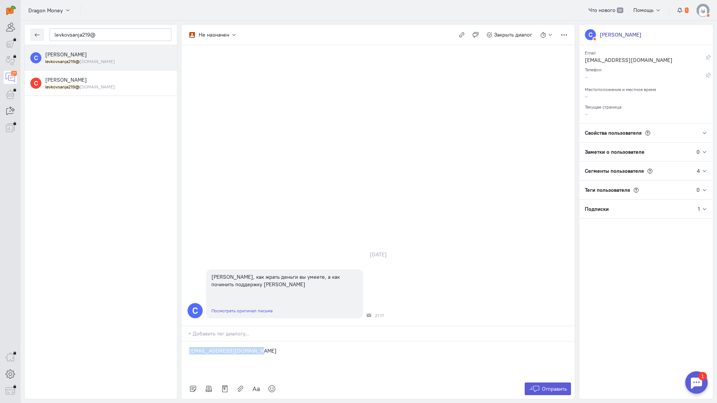
drag, startPoint x: 162, startPoint y: 298, endPoint x: 119, endPoint y: 299, distance: 42.9
click at [122, 298] on div "levkovsanja219@ С [PERSON_NAME] levkovsanja219@ [DOMAIN_NAME] С [PERSON_NAME] l…" at bounding box center [369, 212] width 696 height 383
click at [215, 347] on p at bounding box center [378, 350] width 378 height 7
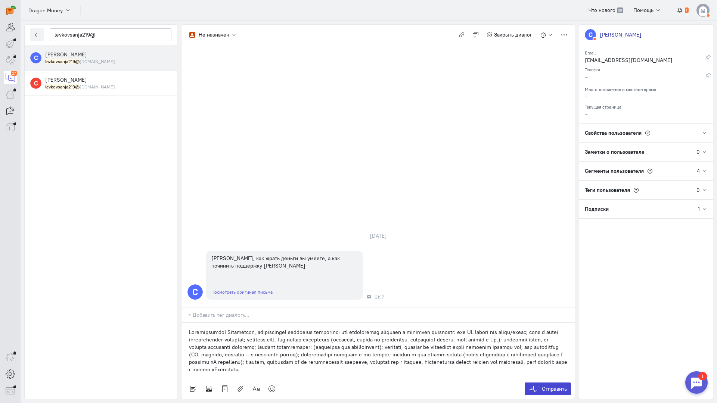
click at [541, 383] on button "Отправить" at bounding box center [548, 389] width 47 height 13
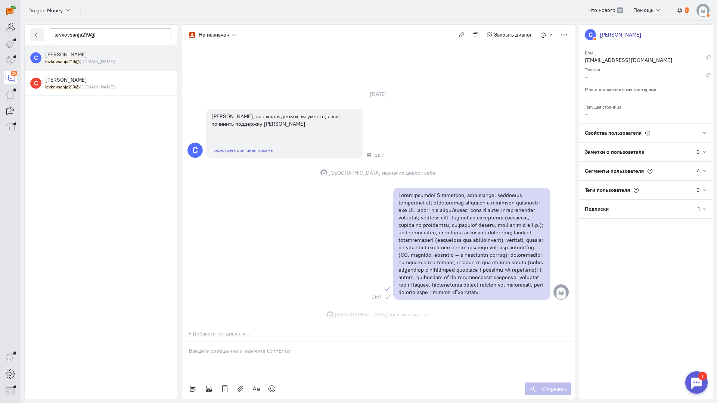
scroll to position [31, 0]
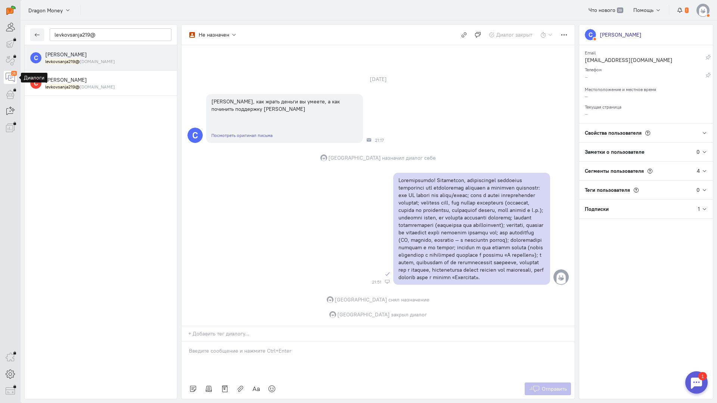
click at [9, 78] on icon at bounding box center [10, 77] width 9 height 9
click at [12, 80] on icon at bounding box center [10, 77] width 9 height 9
click at [9, 77] on icon at bounding box center [10, 77] width 9 height 9
click at [40, 34] on button "button" at bounding box center [37, 34] width 14 height 13
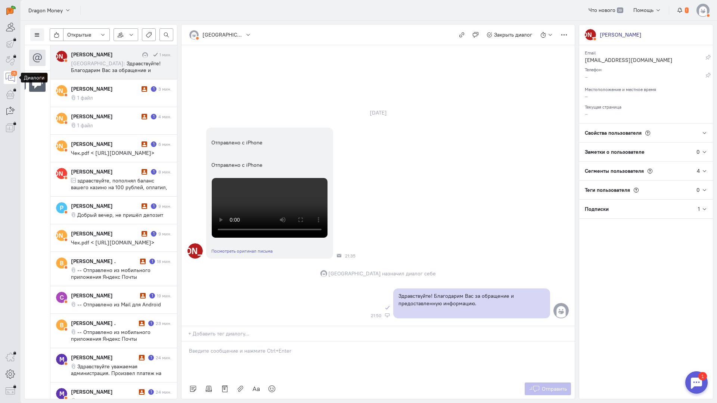
click at [12, 74] on div "26" at bounding box center [14, 73] width 6 height 5
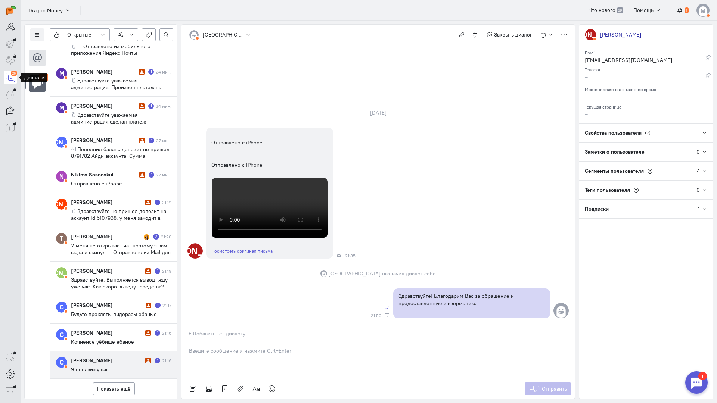
scroll to position [360, 0]
click at [111, 351] on cq-conversation-card "С [PERSON_NAME] 1 21:16 Я ненавижу вас" at bounding box center [113, 365] width 127 height 28
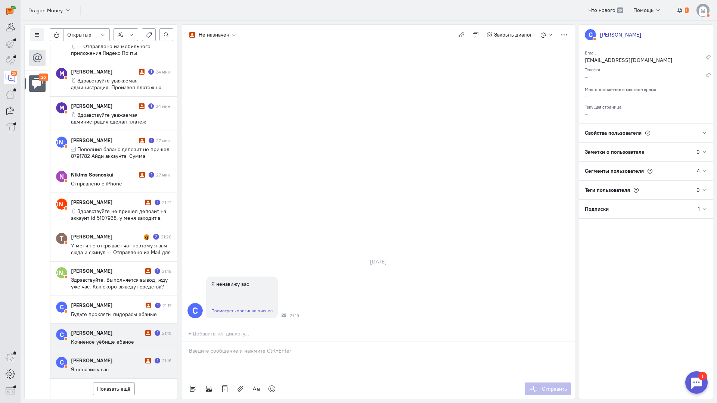
click at [124, 324] on cq-conversation-card "С [PERSON_NAME] 1 21:16 Кочненое уёбище ебаное" at bounding box center [113, 338] width 127 height 28
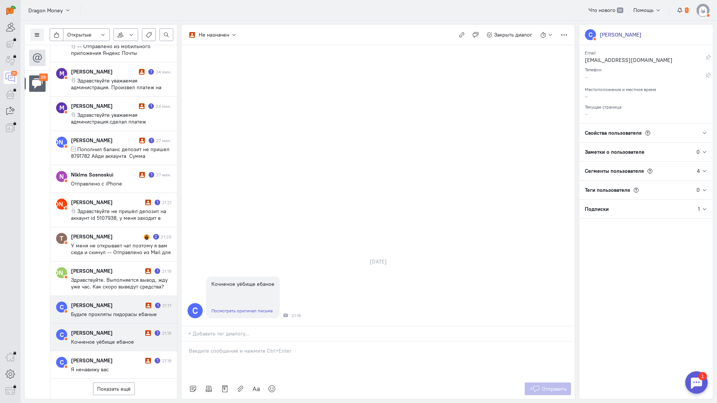
click at [133, 302] on div "[PERSON_NAME]" at bounding box center [107, 305] width 73 height 7
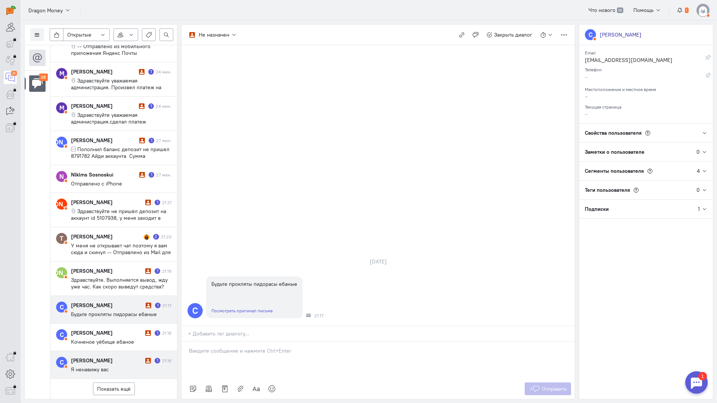
click at [124, 357] on div "[PERSON_NAME]" at bounding box center [107, 360] width 72 height 7
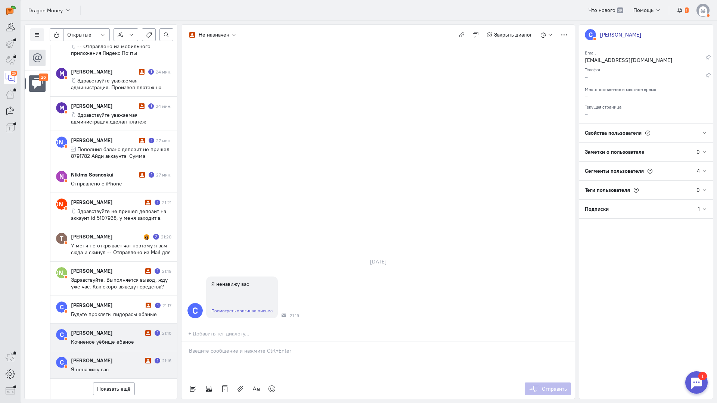
click at [127, 339] on span "Кочненое уёбище ебаное" at bounding box center [102, 342] width 63 height 7
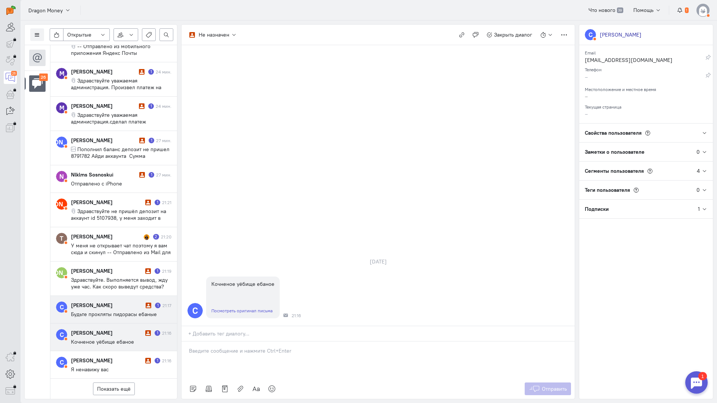
click at [131, 311] on span "Будьте прокляты пидорасы ебаные" at bounding box center [114, 314] width 86 height 7
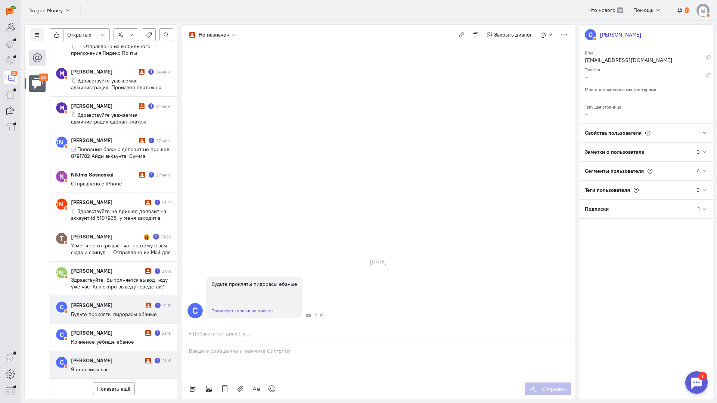
click at [125, 366] on cq-message "Я ненавижу вас" at bounding box center [121, 369] width 100 height 7
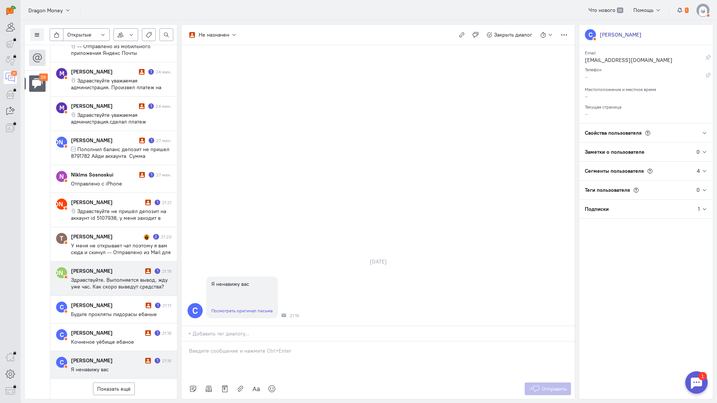
click at [115, 277] on span "Здравствуйте. Выполняется вывод, жду уже час. Как скоро выведут средства? Artem…" at bounding box center [119, 287] width 97 height 20
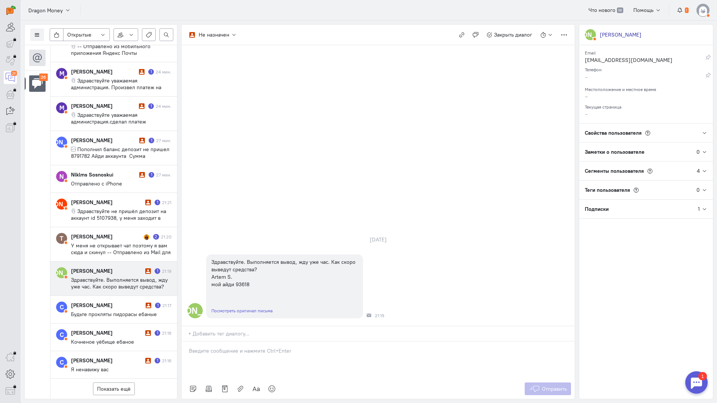
drag, startPoint x: 252, startPoint y: 314, endPoint x: 245, endPoint y: 312, distance: 6.5
click at [251, 342] on div at bounding box center [377, 360] width 393 height 37
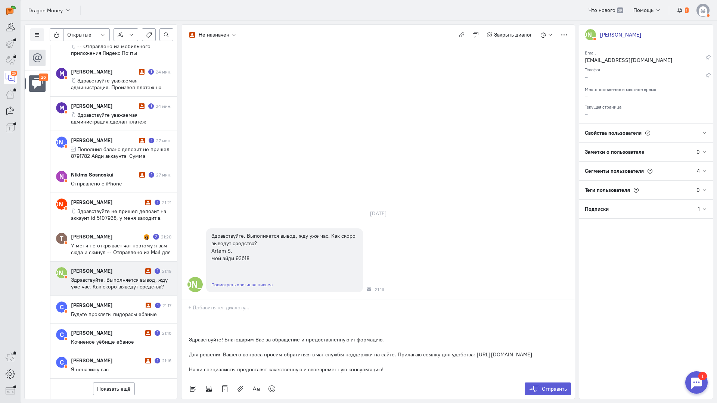
click at [184, 316] on div "Здравствуйте! Благодарим Вас за обращение и предоставленную информацию. Для реш…" at bounding box center [377, 347] width 393 height 63
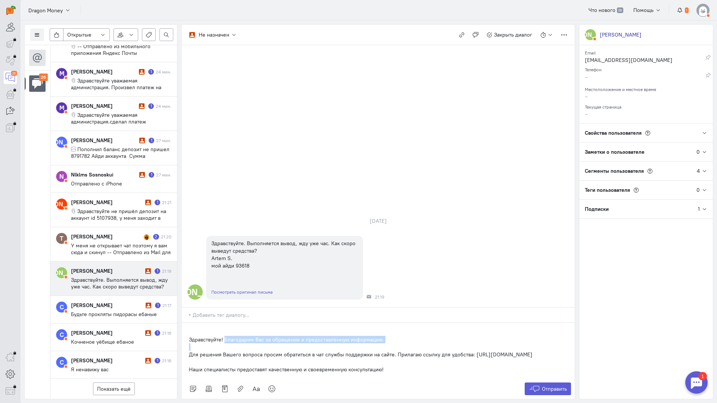
drag, startPoint x: 187, startPoint y: 309, endPoint x: 226, endPoint y: 295, distance: 41.3
click at [226, 323] on div "Здравствуйте! Благодарим Вас за обращение и предоставленную информацию. Для реш…" at bounding box center [377, 351] width 393 height 56
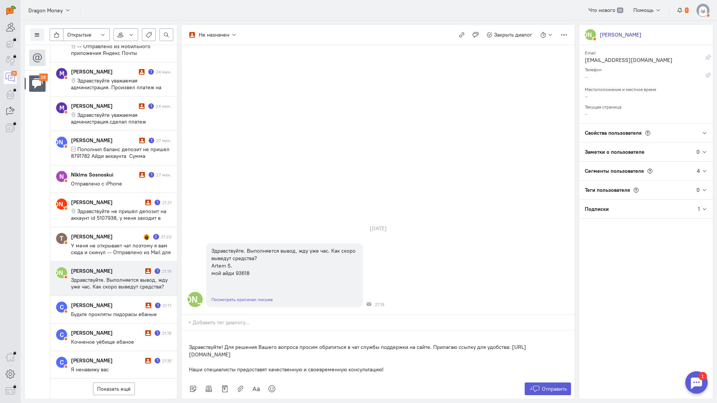
scroll to position [393, 0]
click at [545, 386] on span "Отправить" at bounding box center [554, 389] width 25 height 7
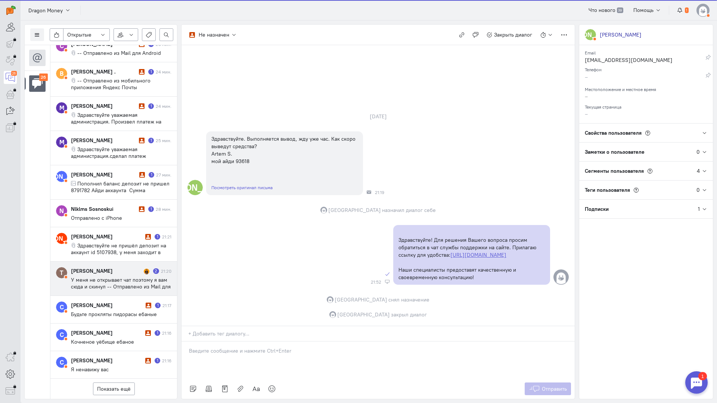
scroll to position [360, 0]
click at [98, 262] on cq-conversation-card "Т [PERSON_NAME] 2 21:20 У меня не открывает чат поэтому я вам сюда и скинул -- …" at bounding box center [113, 279] width 127 height 34
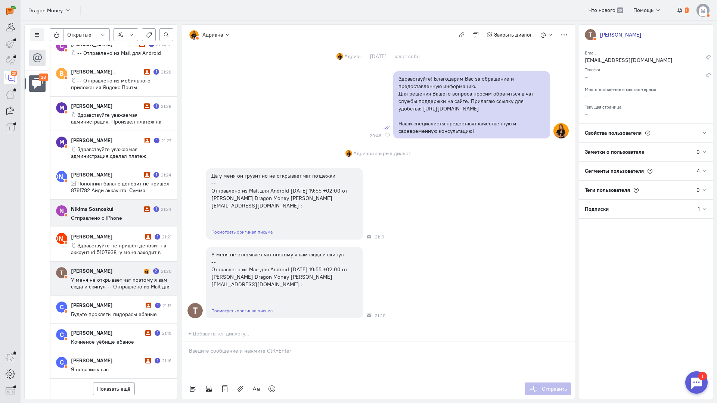
scroll to position [460, 0]
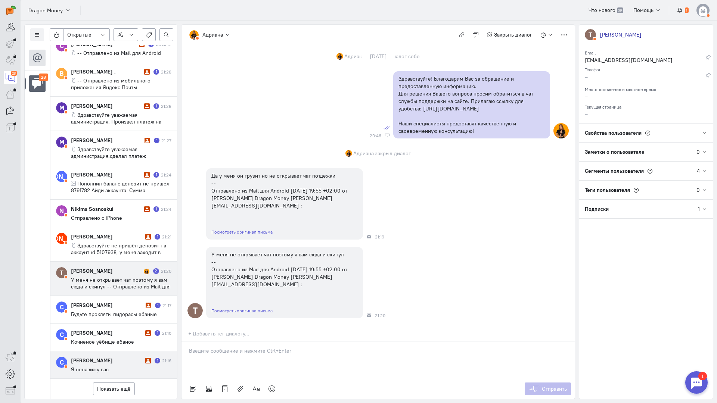
click at [106, 357] on div "[PERSON_NAME]" at bounding box center [107, 360] width 72 height 7
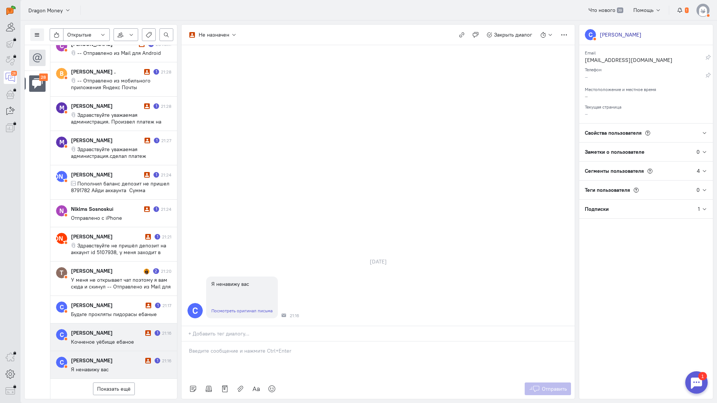
click at [122, 324] on cq-conversation-card "С [PERSON_NAME] 1 21:16 Кочненое уёбище ебаное" at bounding box center [113, 338] width 127 height 28
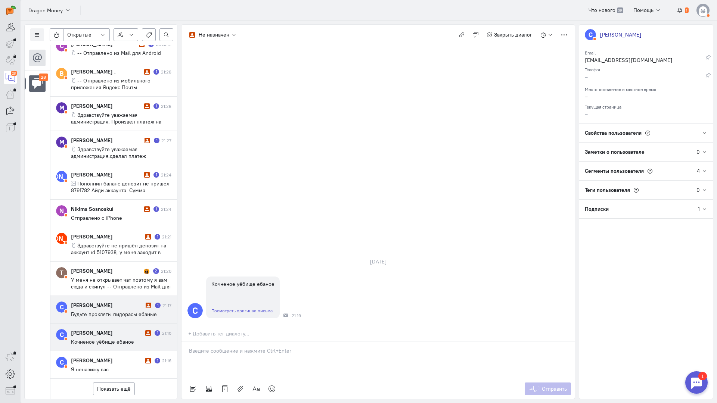
click at [104, 311] on span "Будьте прокляты пидорасы ебаные" at bounding box center [114, 314] width 86 height 7
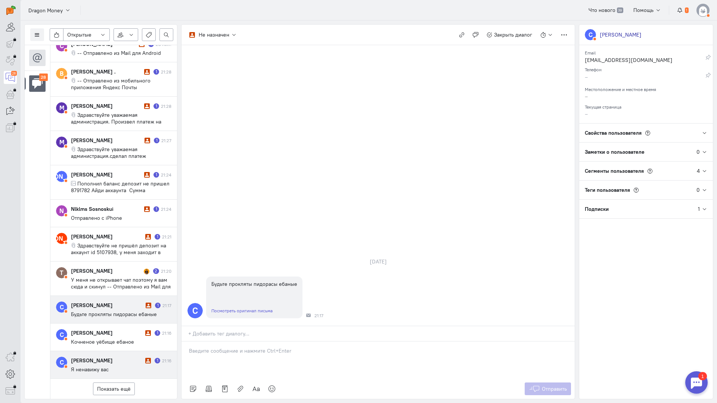
click at [107, 351] on cq-conversation-card "С [PERSON_NAME] 1 21:16 Я ненавижу вас" at bounding box center [113, 365] width 127 height 28
click at [228, 342] on div at bounding box center [377, 360] width 393 height 37
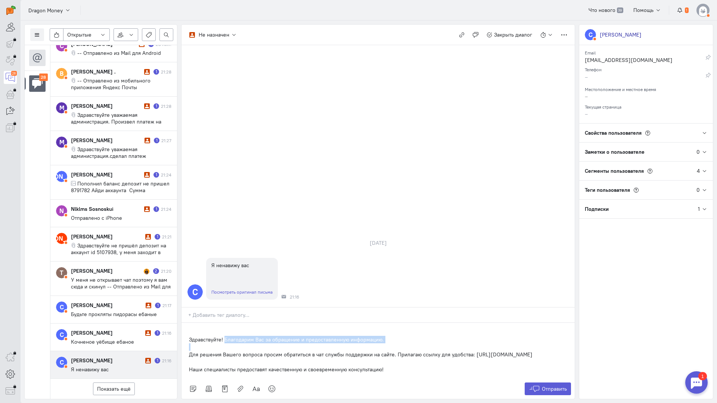
drag, startPoint x: 187, startPoint y: 310, endPoint x: 225, endPoint y: 296, distance: 39.7
click at [225, 323] on div "Здравствуйте! Благодарим Вас за обращение и предоставленную информацию. Для реш…" at bounding box center [377, 351] width 393 height 56
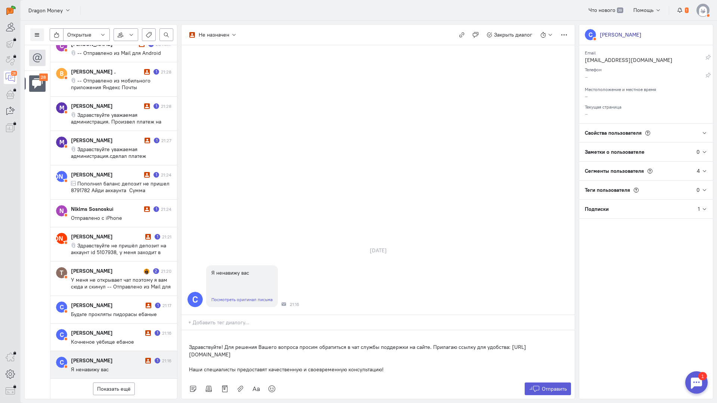
drag, startPoint x: 393, startPoint y: 329, endPoint x: 189, endPoint y: 308, distance: 205.0
click at [189, 330] on div "Здравствуйте! Для решения Вашего вопроса просим обратиться в чат службы поддерж…" at bounding box center [377, 354] width 393 height 49
copy div "Здравствуйте! Для решения Вашего вопроса просим обратиться в чат службы поддерж…"
click at [531, 385] on icon at bounding box center [534, 388] width 11 height 7
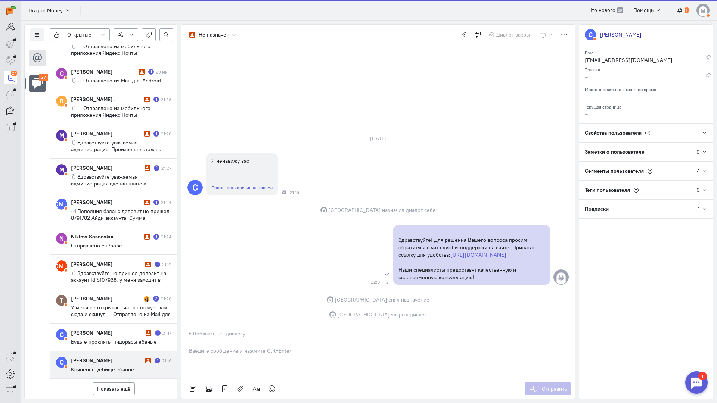
scroll to position [434, 0]
click at [133, 357] on div "[PERSON_NAME] 1 21:16 Кочненое уёбище ебаное" at bounding box center [121, 365] width 100 height 16
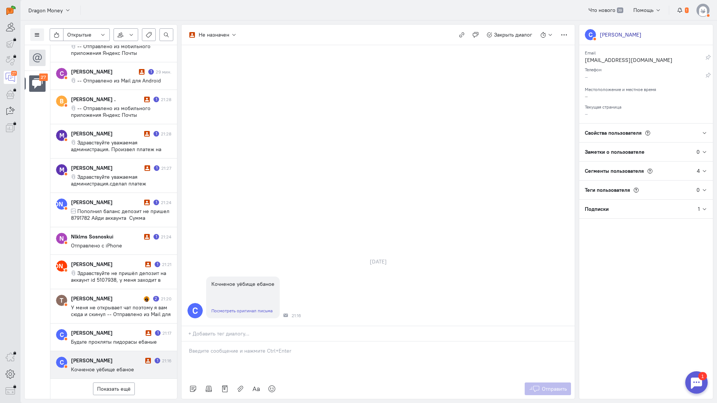
click at [225, 347] on p at bounding box center [378, 350] width 378 height 7
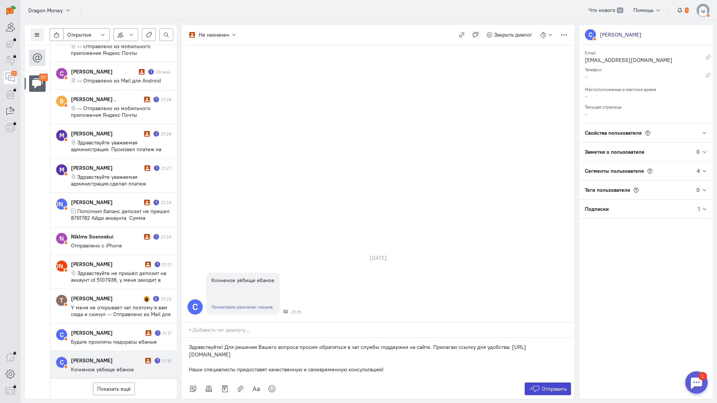
click at [544, 386] on span "Отправить" at bounding box center [554, 389] width 25 height 7
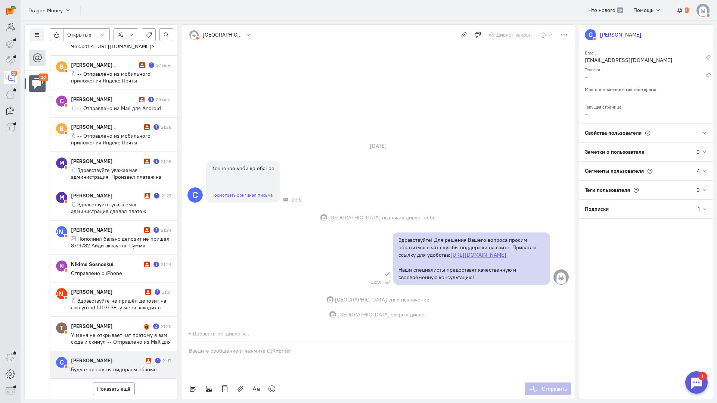
drag, startPoint x: 116, startPoint y: 315, endPoint x: 192, endPoint y: 317, distance: 75.5
click at [116, 357] on div "[PERSON_NAME]" at bounding box center [107, 360] width 73 height 7
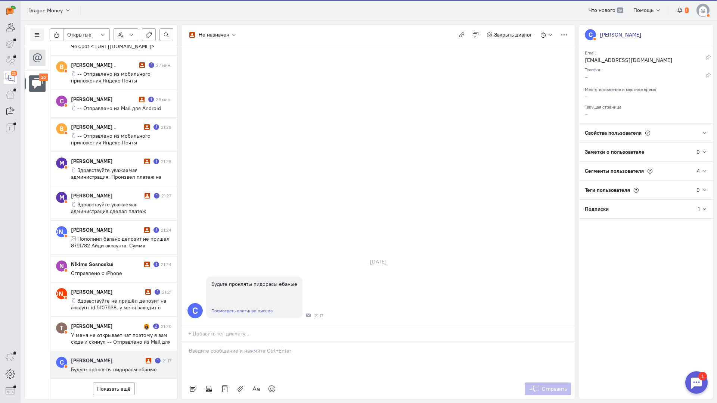
scroll to position [400, 0]
click at [259, 347] on p at bounding box center [378, 350] width 378 height 7
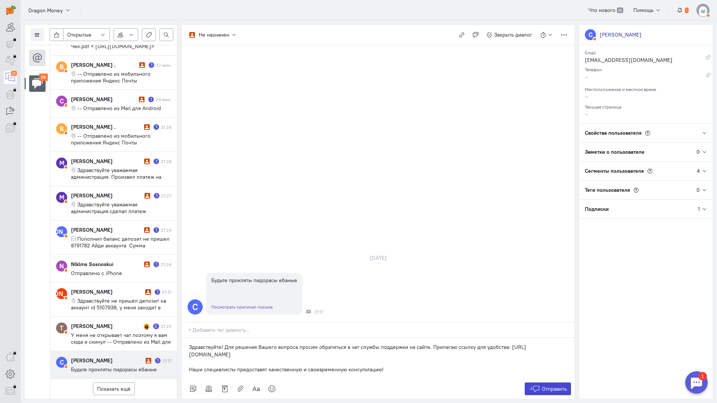
click at [549, 386] on span "Отправить" at bounding box center [554, 389] width 25 height 7
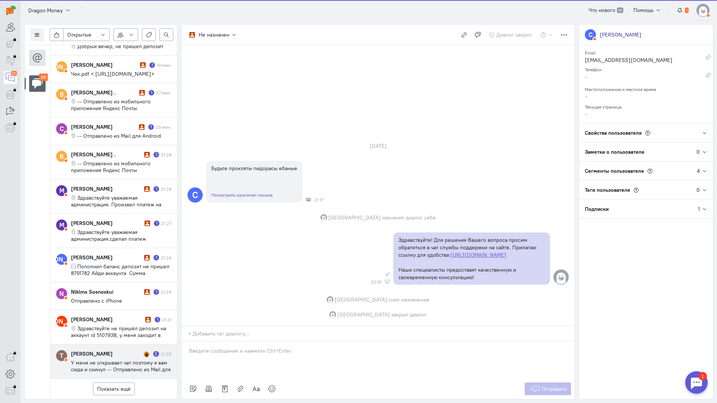
scroll to position [373, 0]
click at [118, 360] on span "У меня не открывает чат поэтому я вам сюда и скинул -- Отправлено из Mail для A…" at bounding box center [121, 380] width 100 height 40
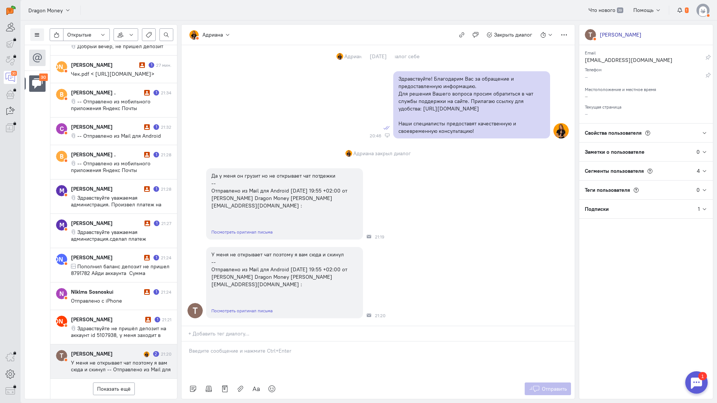
scroll to position [153, 0]
click at [216, 347] on p at bounding box center [378, 350] width 378 height 7
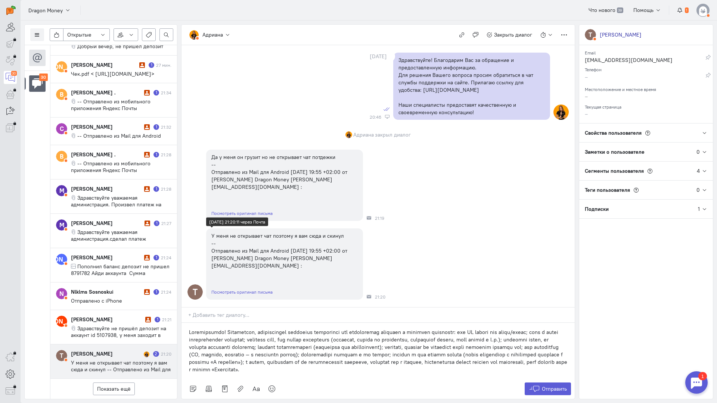
scroll to position [172, 0]
click at [552, 386] on span "Отправить" at bounding box center [554, 389] width 25 height 7
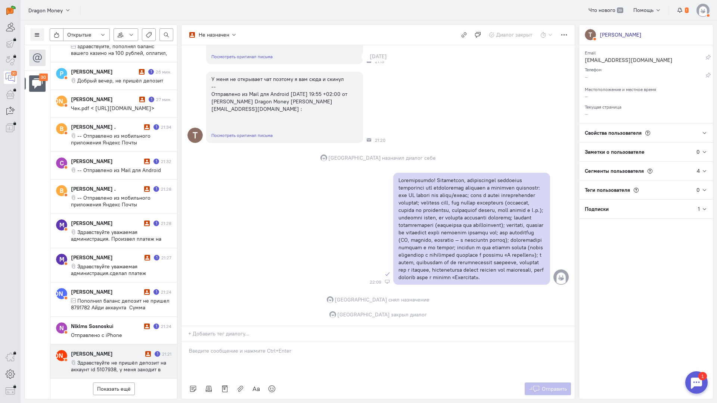
scroll to position [507, 0]
click at [117, 360] on span "Здравствуйте не пришёл депозит на аккаунт id 5107938, у меня заходит в [GEOGRAP…" at bounding box center [118, 373] width 95 height 27
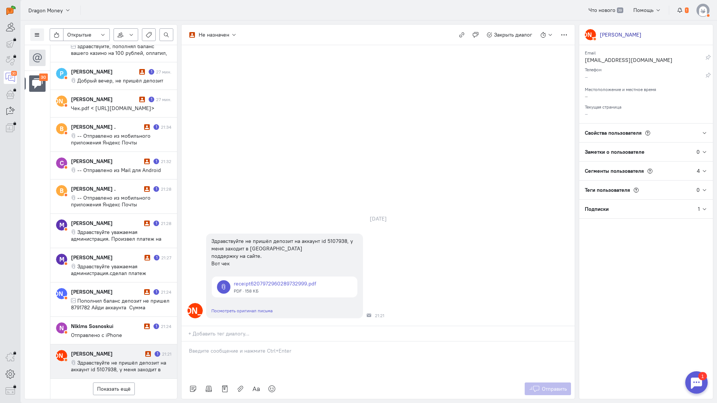
click at [214, 347] on p at bounding box center [378, 350] width 378 height 7
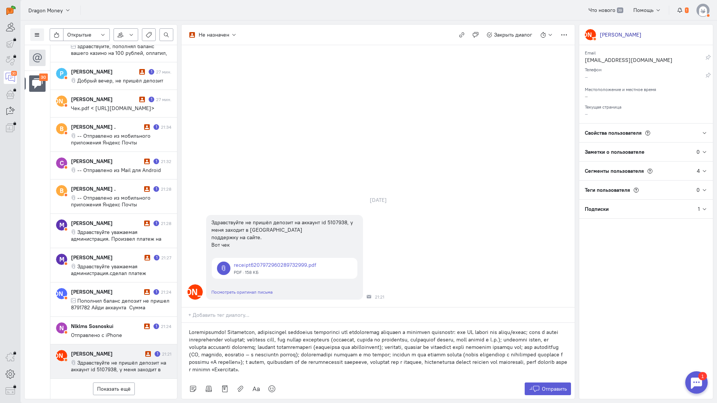
click at [224, 329] on p at bounding box center [378, 351] width 378 height 45
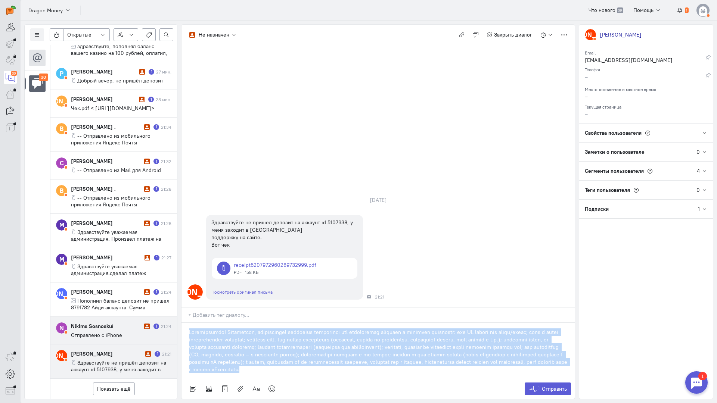
copy p "Loremipsumdo! Sitametcon, adipiscingel seddoeius temporinci utl etdoloremag ali…"
drag, startPoint x: 325, startPoint y: 312, endPoint x: 158, endPoint y: 284, distance: 168.9
click at [158, 284] on div "Список пользователей Включить темную тему Открытые Открытые диалоги Отложенные …" at bounding box center [369, 212] width 696 height 383
click at [540, 383] on button "Отправить" at bounding box center [548, 389] width 47 height 13
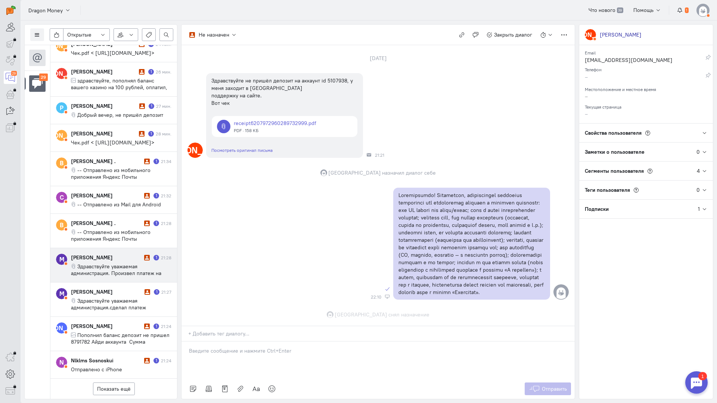
scroll to position [66, 0]
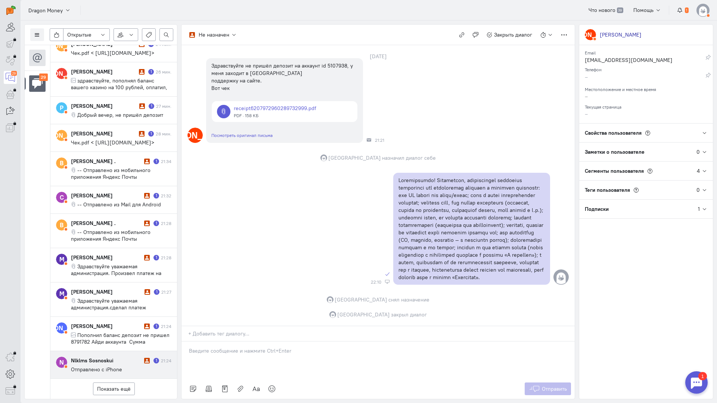
click at [108, 366] on span "Отправлено с iPhone" at bounding box center [96, 369] width 51 height 7
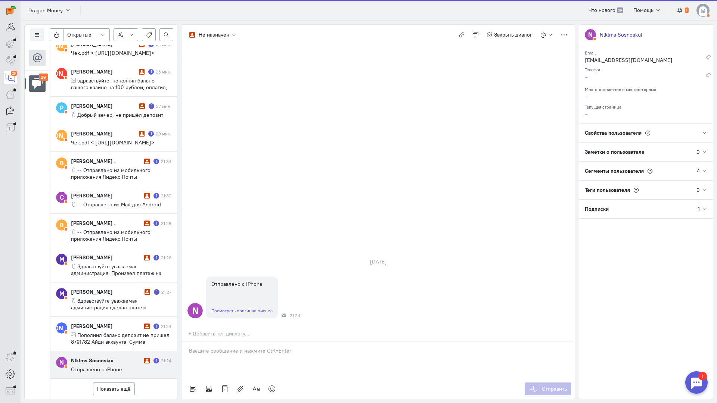
scroll to position [467, 0]
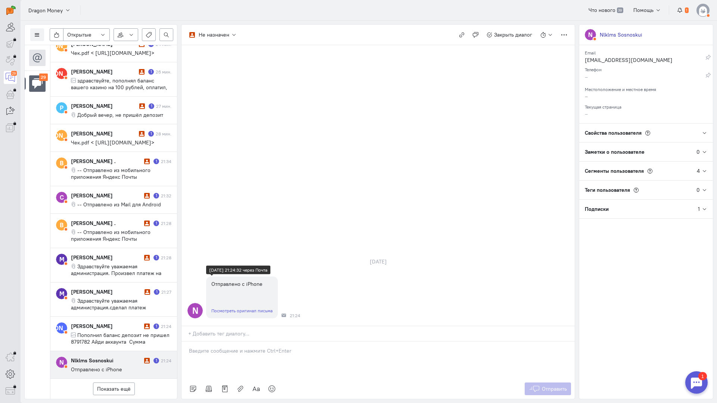
click at [249, 308] on link "Посмотреть оригинал письма" at bounding box center [241, 311] width 61 height 6
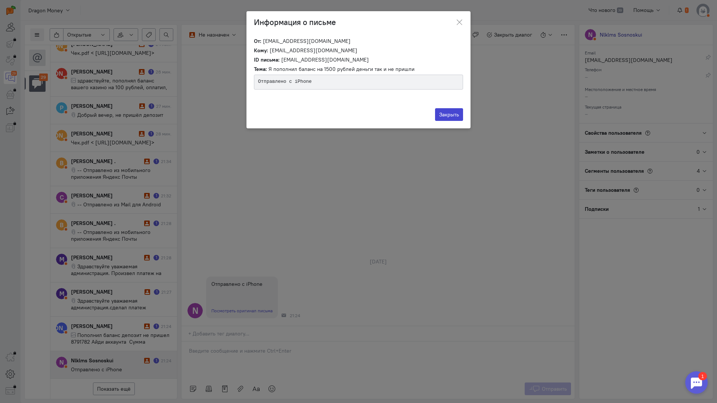
click at [449, 116] on button "Закрыть" at bounding box center [449, 114] width 28 height 13
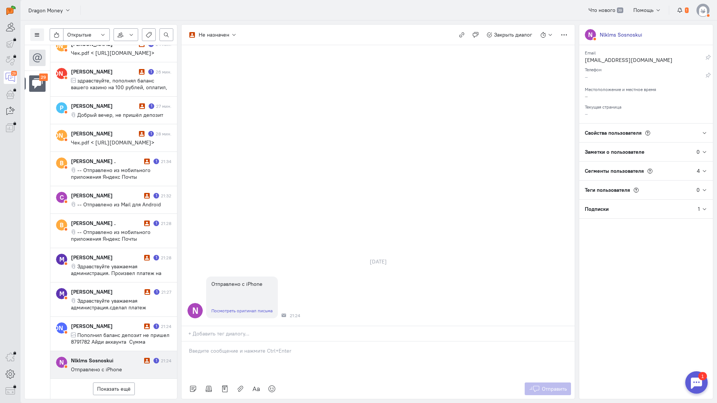
drag, startPoint x: 224, startPoint y: 309, endPoint x: 233, endPoint y: 309, distance: 8.6
click at [224, 342] on div at bounding box center [377, 360] width 393 height 37
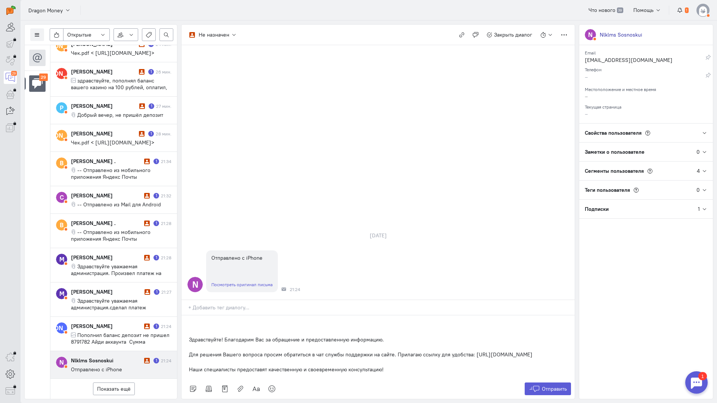
click at [185, 316] on div "Здравствуйте! Благодарим Вас за обращение и предоставленную информацию. Для реш…" at bounding box center [377, 347] width 393 height 63
drag, startPoint x: 189, startPoint y: 308, endPoint x: 225, endPoint y: 295, distance: 38.4
click at [225, 323] on div "Здравствуйте! Благодарим Вас за обращение и предоставленную информацию. Для реш…" at bounding box center [377, 351] width 393 height 56
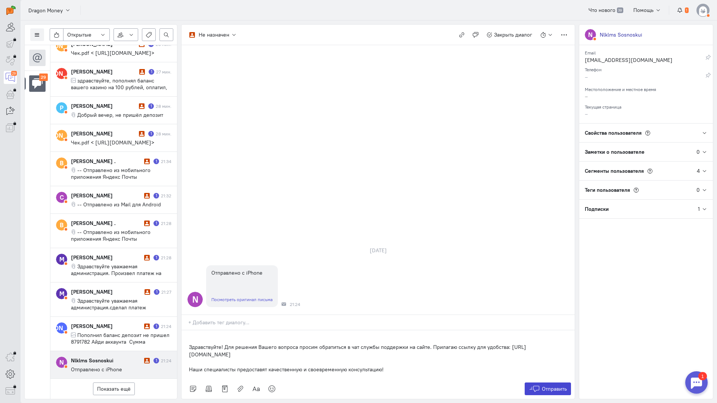
click at [540, 383] on button "Отправить" at bounding box center [548, 389] width 47 height 13
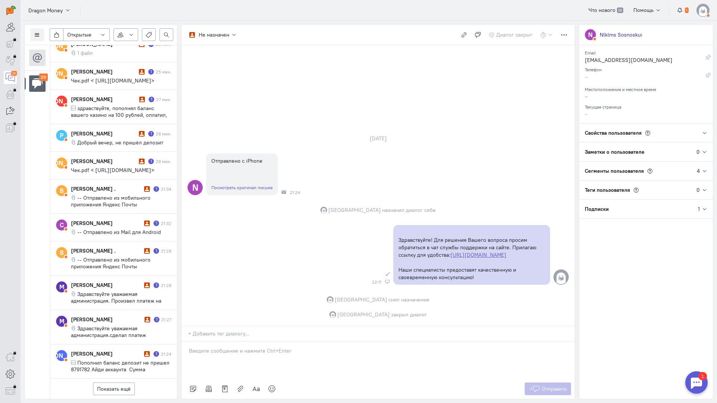
scroll to position [434, 0]
click at [103, 360] on span "Пополнил баланс депозит не пришел 8791782 Айди аккаунта Сумма пополнения 1700 О…" at bounding box center [121, 373] width 100 height 27
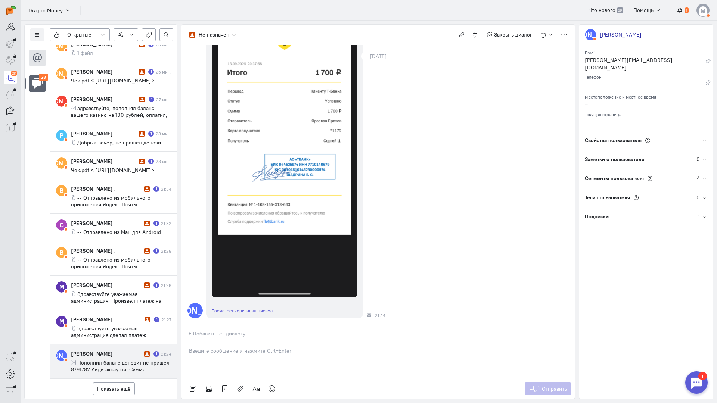
scroll to position [193, 0]
click at [239, 347] on p at bounding box center [378, 350] width 378 height 7
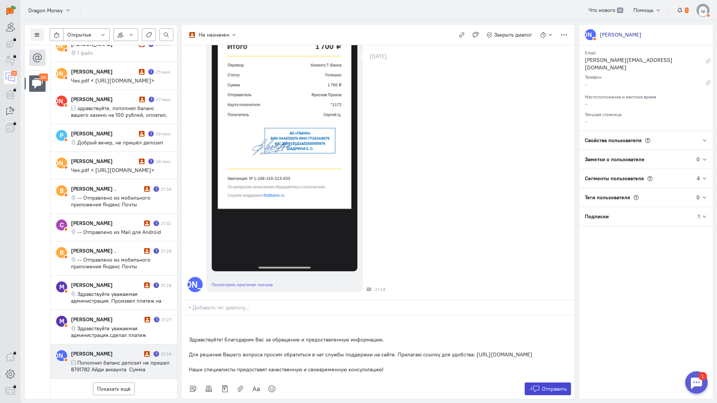
click at [553, 386] on span "Отправить" at bounding box center [554, 389] width 25 height 7
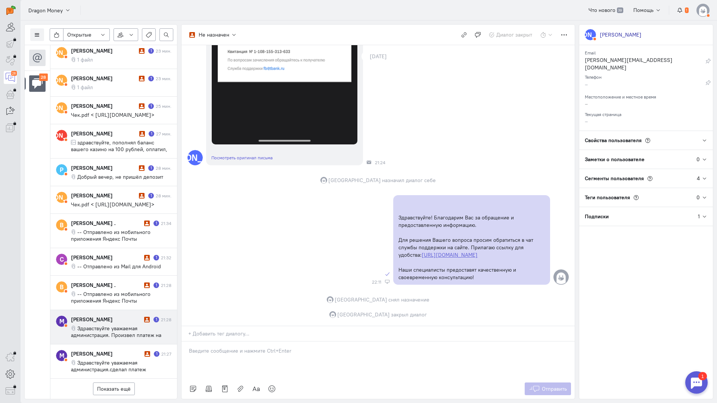
scroll to position [400, 0]
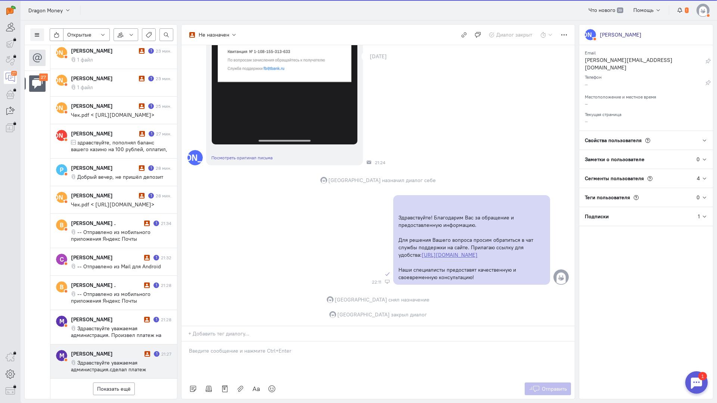
click at [106, 350] on div "[PERSON_NAME]" at bounding box center [107, 353] width 72 height 7
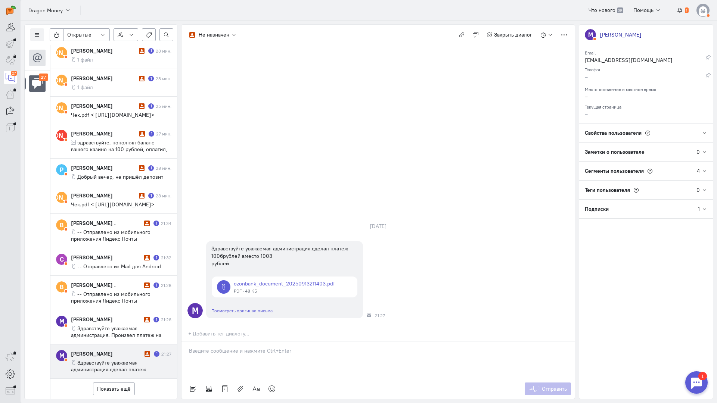
click at [234, 342] on div at bounding box center [377, 360] width 393 height 37
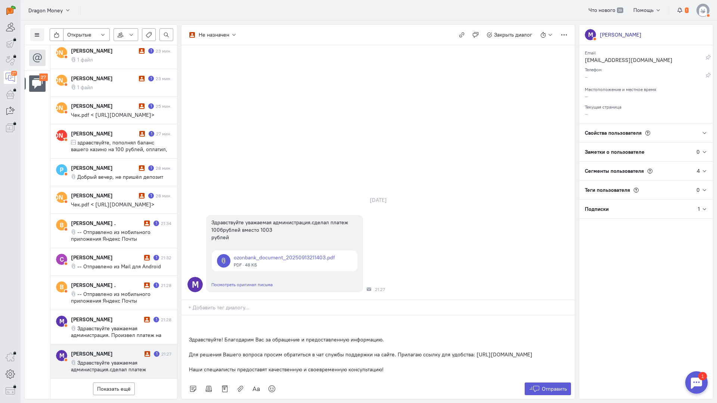
click at [186, 316] on div "Здравствуйте! Благодарим Вас за обращение и предоставленную информацию. Для реш…" at bounding box center [377, 347] width 393 height 63
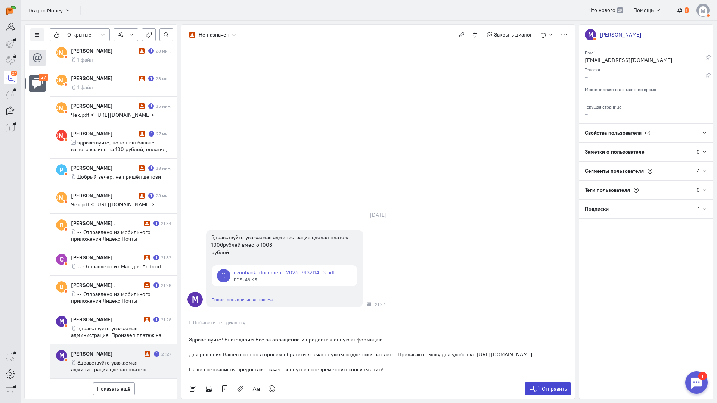
click at [559, 386] on span "Отправить" at bounding box center [554, 389] width 25 height 7
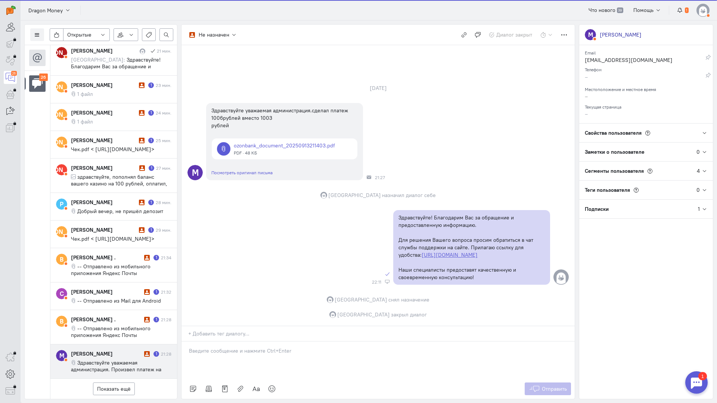
scroll to position [366, 0]
click at [99, 360] on span "Здравствуйте уважаемая администрация. Произвел платеж на 1006 рублей в место 10…" at bounding box center [116, 370] width 90 height 20
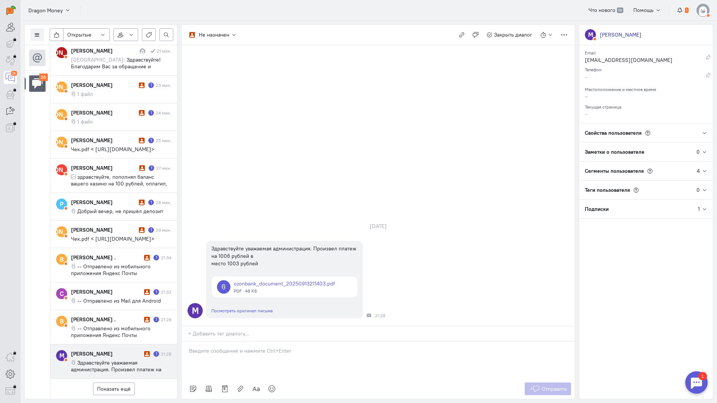
click at [227, 342] on div at bounding box center [377, 360] width 393 height 37
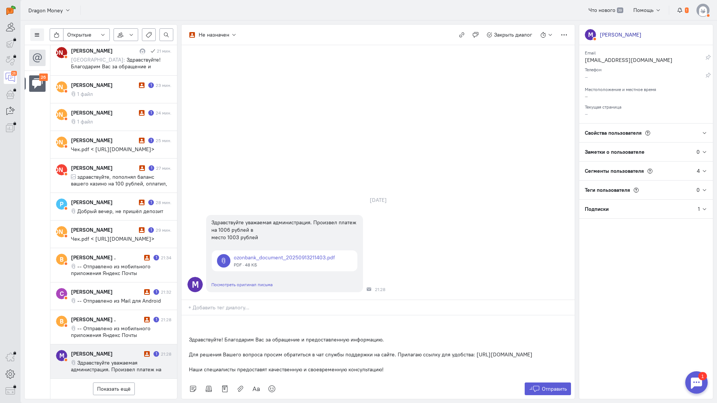
click at [185, 316] on div "Здравствуйте! Благодарим Вас за обращение и предоставленную информацию. Для реш…" at bounding box center [377, 347] width 393 height 63
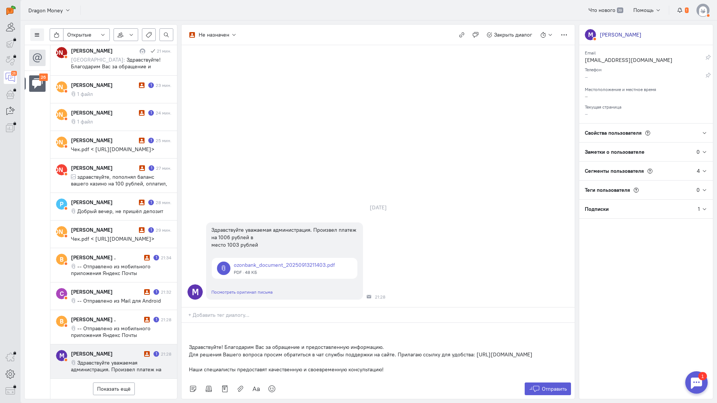
click at [186, 323] on div "Здравствуйте! Благодарим Вас за обращение и предоставленную информацию. Для реш…" at bounding box center [377, 351] width 393 height 56
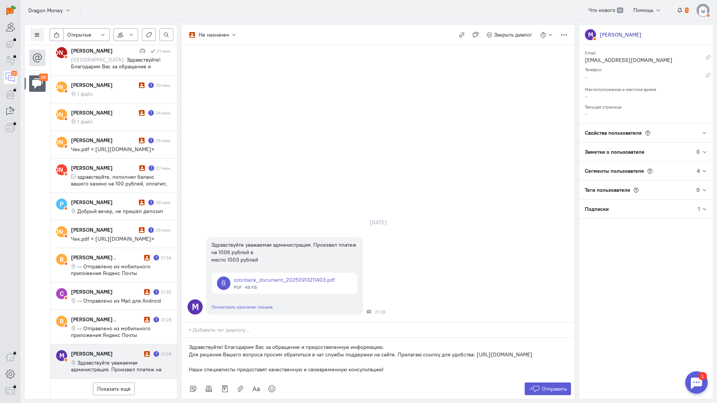
click at [400, 344] on p "Здравствуйте! Благодарим Вас за обращение и предоставленную информацию." at bounding box center [378, 347] width 378 height 7
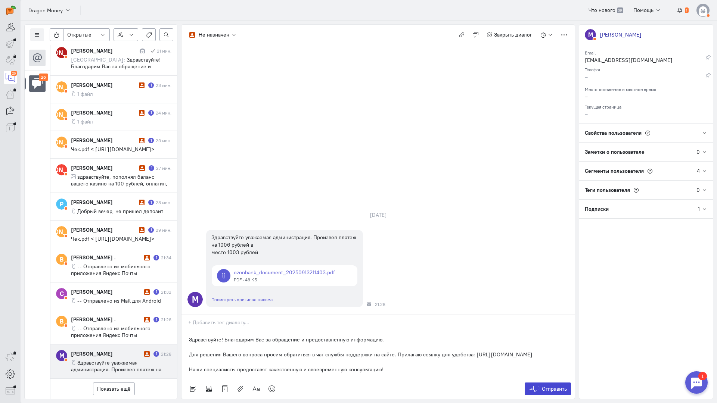
click at [545, 386] on span "Отправить" at bounding box center [554, 389] width 25 height 7
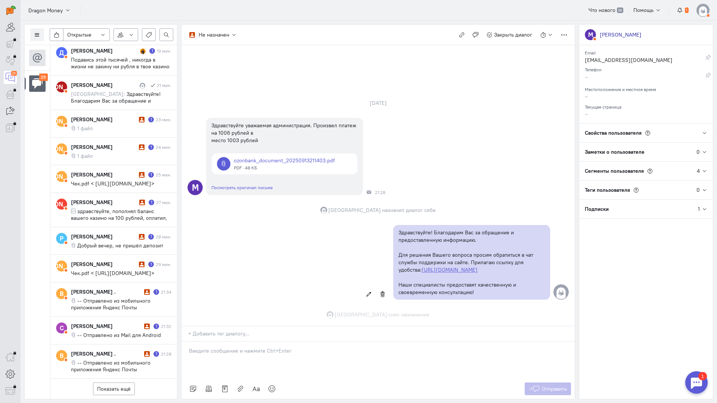
scroll to position [14, 0]
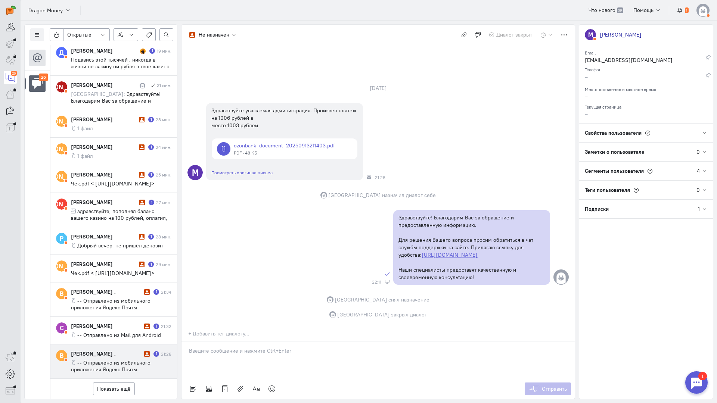
click at [110, 360] on span "-- Отправлено из мобильного приложения Яндекс Почты" at bounding box center [111, 366] width 80 height 13
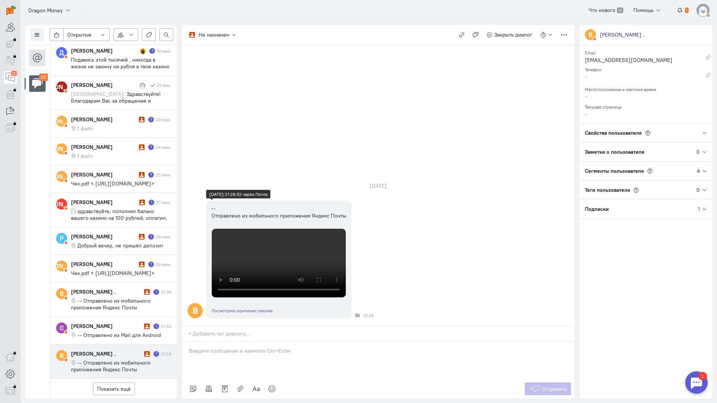
scroll to position [0, 0]
click at [124, 332] on span "-- Отправлено из Mail для Android" at bounding box center [119, 335] width 84 height 7
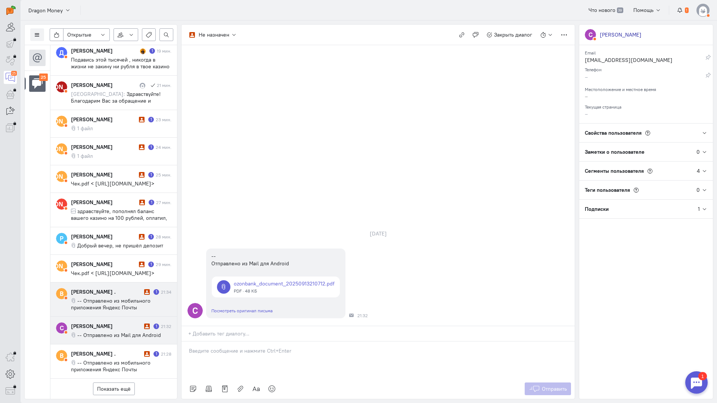
click at [112, 298] on span "-- Отправлено из мобильного приложения Яндекс Почты" at bounding box center [111, 304] width 80 height 13
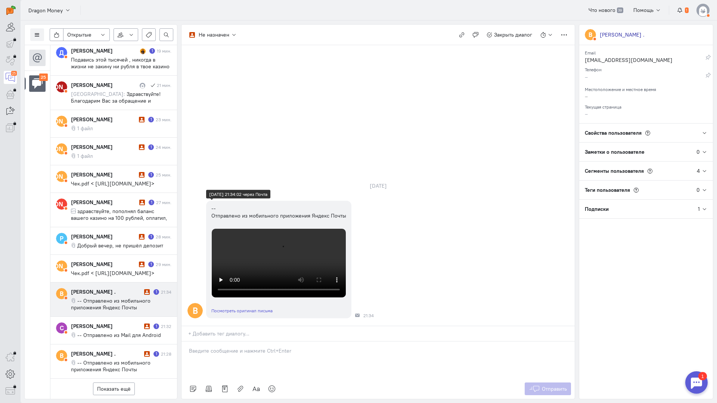
scroll to position [108, 0]
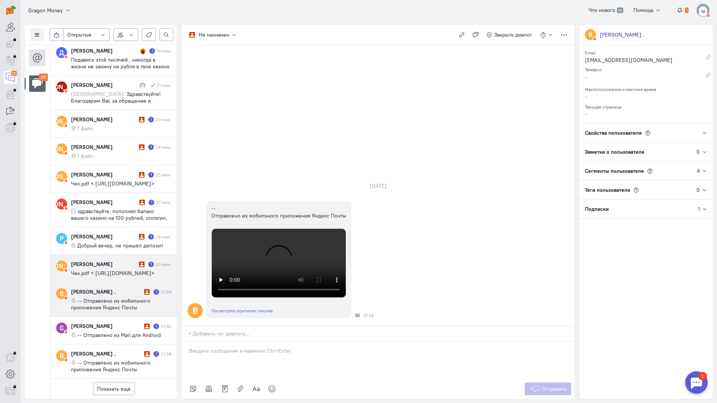
click at [114, 270] on cq-message "Чек.pdf < [URL][DOMAIN_NAME]>" at bounding box center [121, 273] width 100 height 7
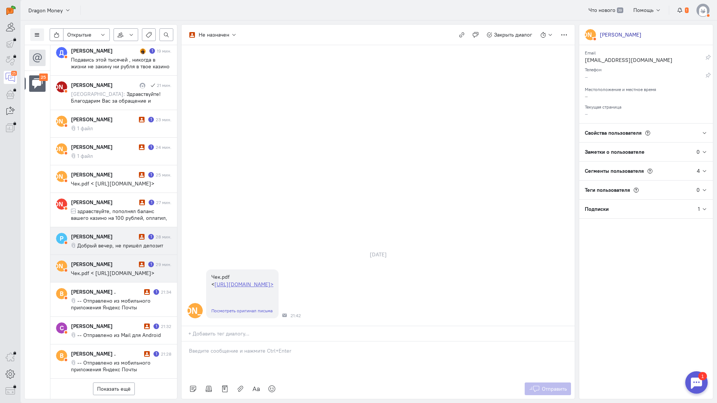
click at [114, 242] on span "Добрый вечер, не пришёл депозит" at bounding box center [120, 245] width 86 height 7
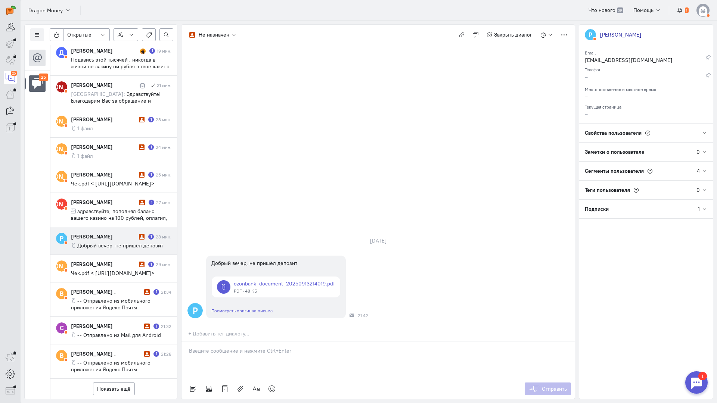
click at [228, 347] on p at bounding box center [378, 350] width 378 height 7
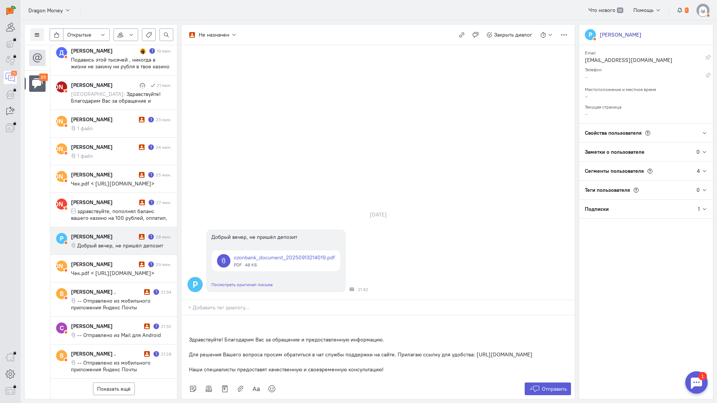
click at [182, 316] on div "Здравствуйте! Благодарим Вас за обращение и предоставленную информацию. Для реш…" at bounding box center [377, 347] width 393 height 63
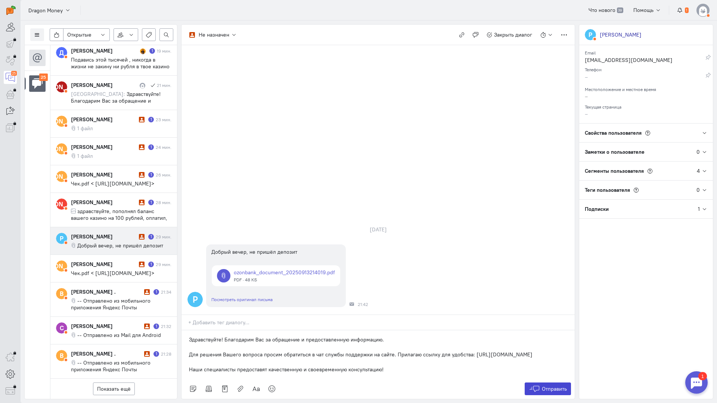
click at [548, 386] on span "Отправить" at bounding box center [554, 389] width 25 height 7
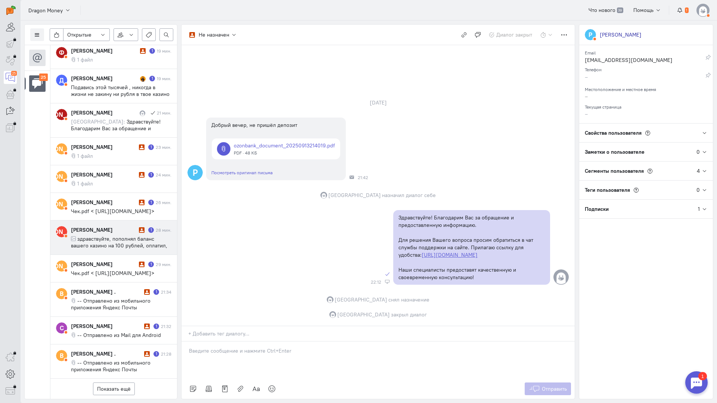
scroll to position [292, 0]
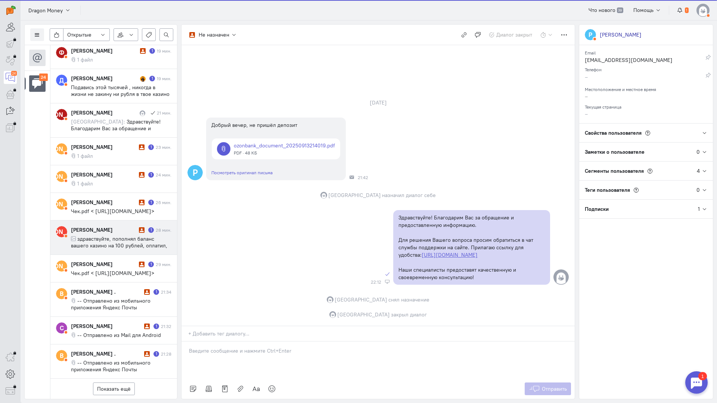
click at [114, 236] on span "здравствуйте, пополнял баланс вашего казино на 100 рублей, оплатил, но деньги у…" at bounding box center [119, 249] width 96 height 27
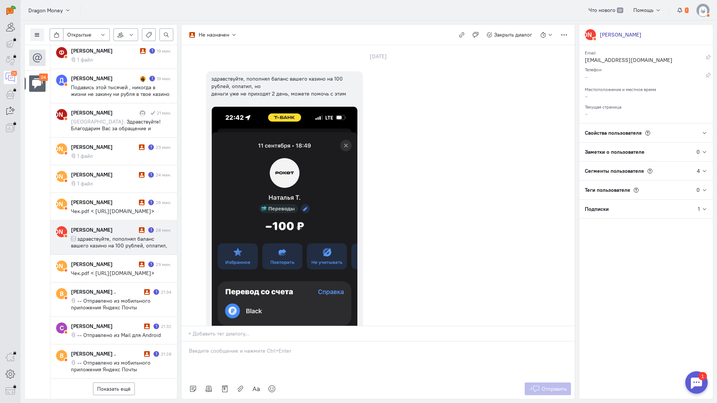
drag, startPoint x: 235, startPoint y: 307, endPoint x: 228, endPoint y: 306, distance: 6.8
click at [233, 347] on p at bounding box center [378, 350] width 378 height 7
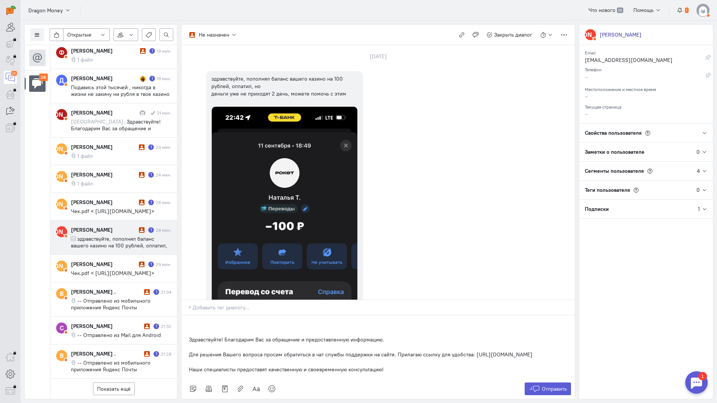
click at [186, 316] on div "Здравствуйте! Благодарим Вас за обращение и предоставленную информацию. Для реш…" at bounding box center [377, 347] width 393 height 63
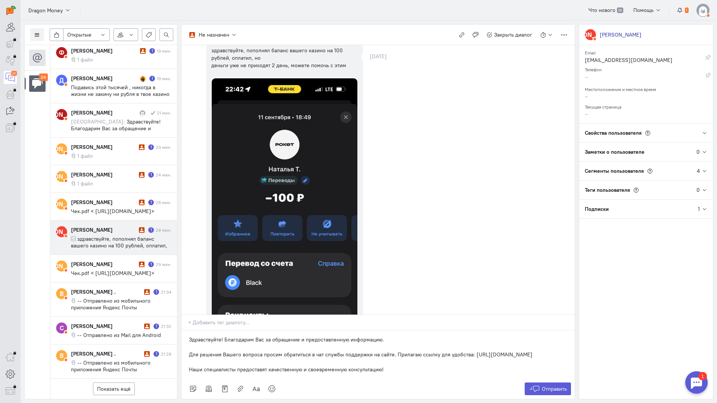
scroll to position [0, 0]
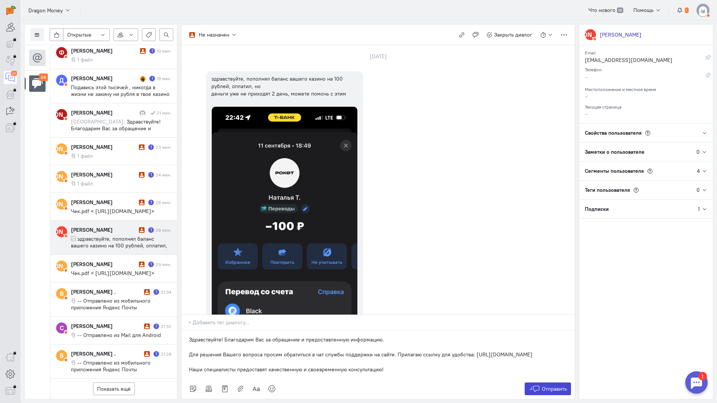
click at [565, 386] on span "Отправить" at bounding box center [554, 389] width 25 height 7
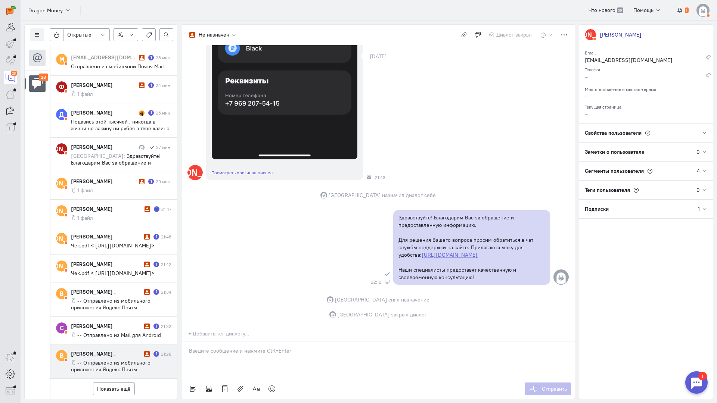
scroll to position [426, 0]
click at [112, 383] on button "Показать ещё" at bounding box center [114, 389] width 42 height 13
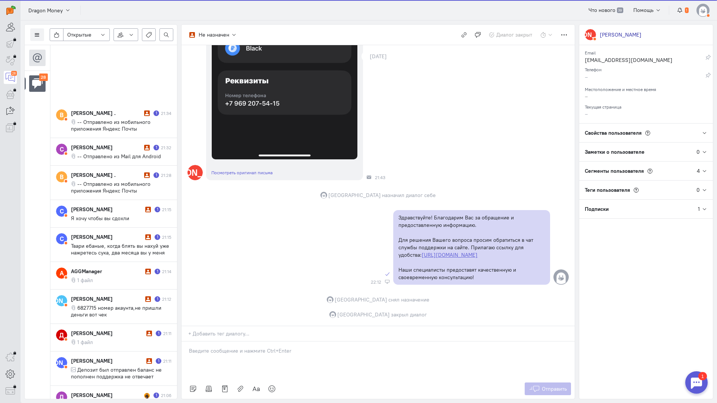
scroll to position [723, 0]
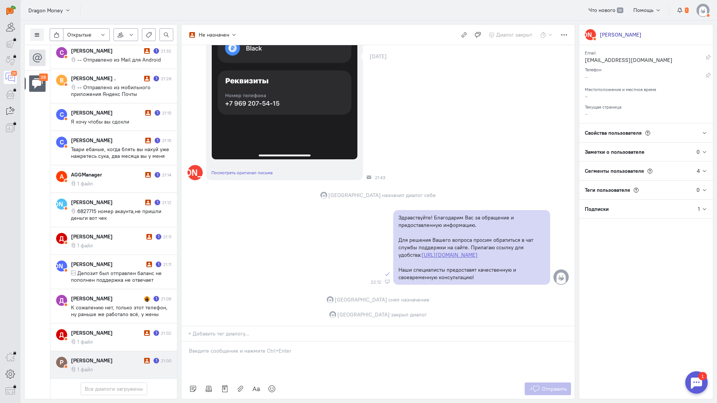
click at [107, 351] on cq-conversation-card "Р [PERSON_NAME] 1 21:00 1 файл" at bounding box center [113, 365] width 127 height 28
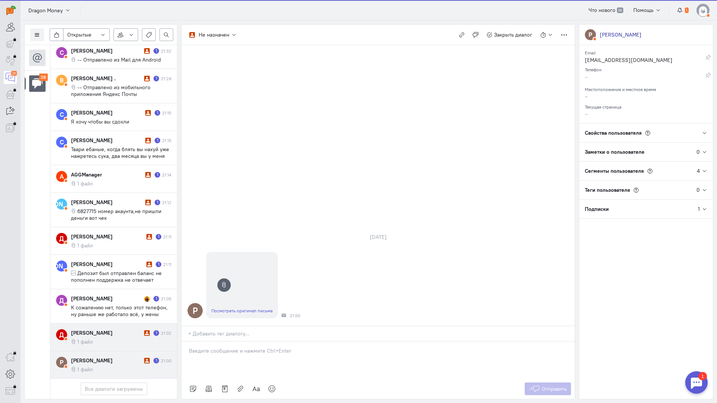
click at [120, 329] on div "[PERSON_NAME]" at bounding box center [106, 332] width 71 height 7
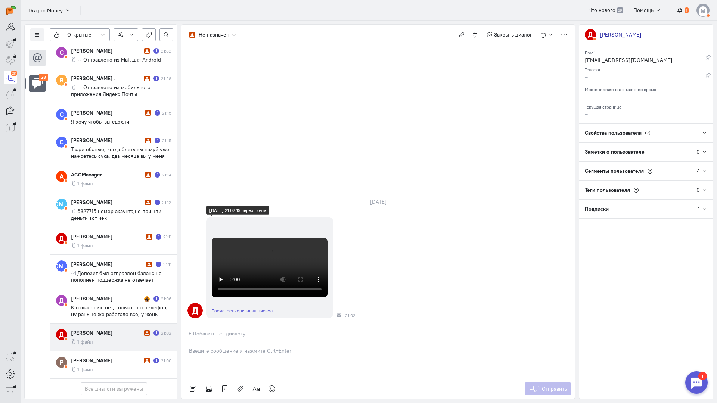
scroll to position [158, 0]
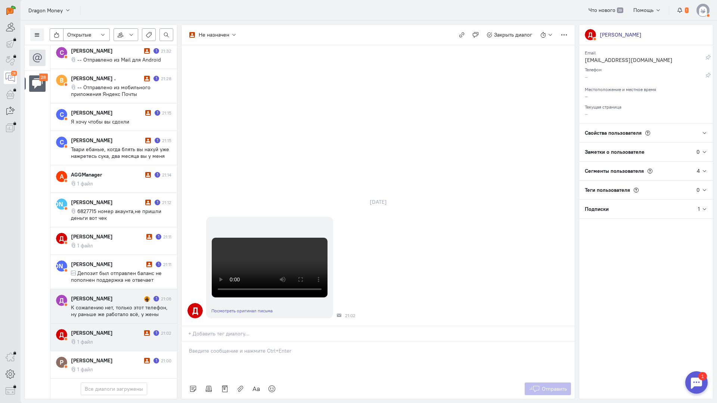
drag, startPoint x: 89, startPoint y: 262, endPoint x: 164, endPoint y: 258, distance: 75.1
click at [90, 304] on span "К сожалению нет, только этот телефон, ну раньше же работало всё, у жены тоже не…" at bounding box center [121, 331] width 100 height 54
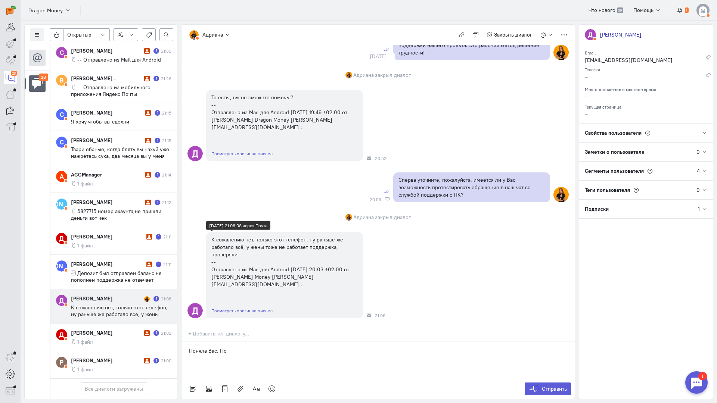
scroll to position [1324, 0]
drag, startPoint x: 228, startPoint y: 309, endPoint x: 221, endPoint y: 311, distance: 6.9
click at [221, 342] on div "Поняла Вас. По" at bounding box center [377, 360] width 393 height 37
click at [229, 347] on p "Поняла Вас. По" at bounding box center [378, 350] width 378 height 7
drag, startPoint x: 213, startPoint y: 307, endPoint x: 220, endPoint y: 307, distance: 7.5
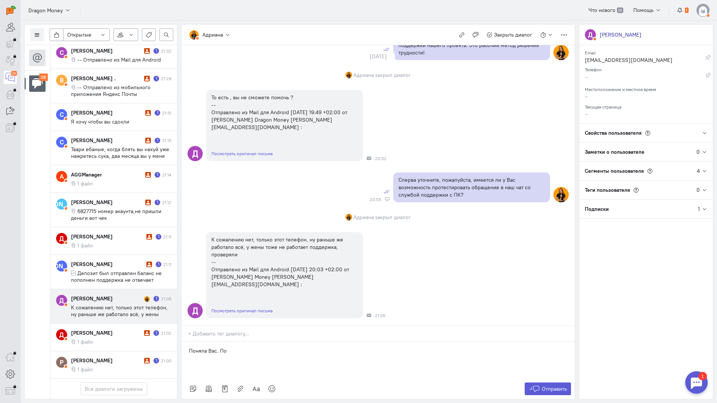
click at [220, 347] on p "Поняла Вас. По" at bounding box center [378, 350] width 378 height 7
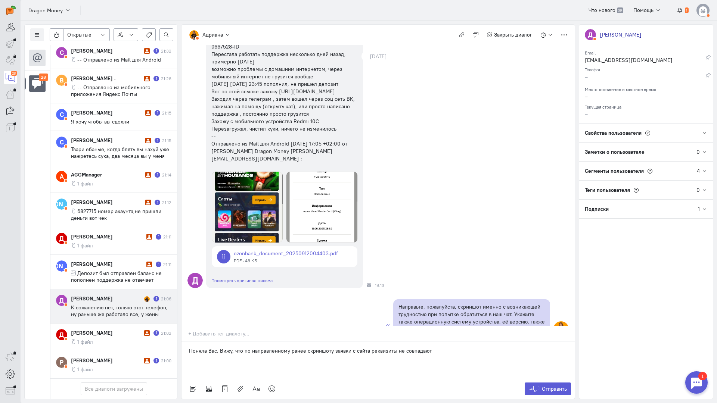
scroll to position [802, 0]
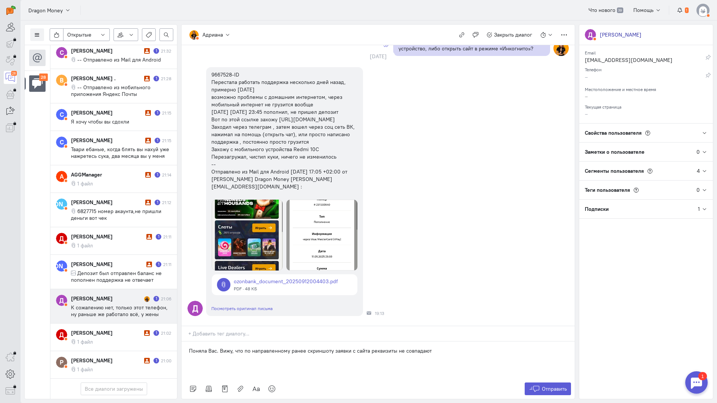
click at [472, 347] on p "Поняла Вас. Вижу, что по направленному ранее скриншоту заявки с сайта реквизиты…" at bounding box center [378, 350] width 378 height 7
click at [350, 347] on p "Поняла Вас. Вижу, что по направленному ранее скриншоту заявки с сайта реквизиты…" at bounding box center [378, 350] width 378 height 7
click at [493, 347] on p "Поняла Вас. Вижу, что по направленному ранее скриншоту заявки 231530640 с сайта…" at bounding box center [378, 350] width 378 height 7
click at [516, 347] on p "Поняла Вас. Вижу, что по направленному ранее скриншоту заявки 231530640 с сайта…" at bounding box center [378, 354] width 378 height 15
click at [212, 347] on p "Поняла Вас. Вижу, что по направленному ранее скриншоту заявки 231530640 с сайта…" at bounding box center [378, 354] width 378 height 15
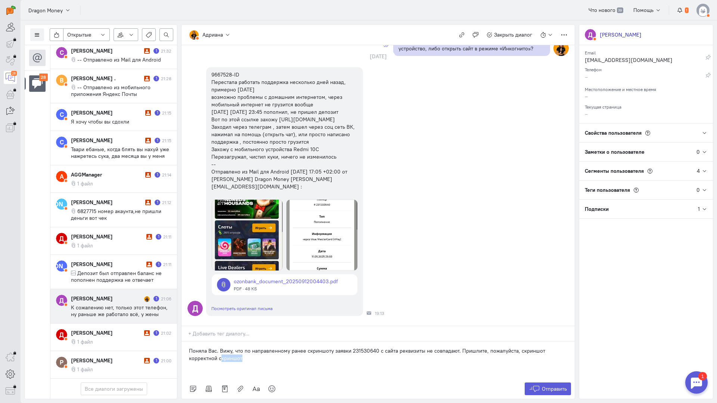
drag, startPoint x: 248, startPoint y: 314, endPoint x: 218, endPoint y: 311, distance: 30.4
click at [218, 347] on p "Поняла Вас. Вижу, что по направленному ранее скриншоту заявки 231530640 с сайта…" at bounding box center [378, 354] width 378 height 15
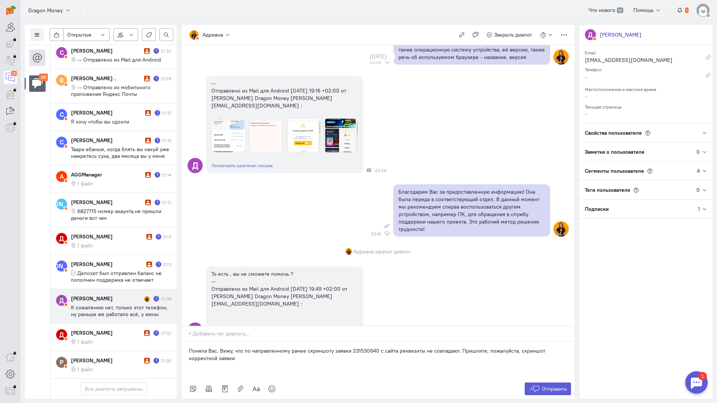
scroll to position [1324, 0]
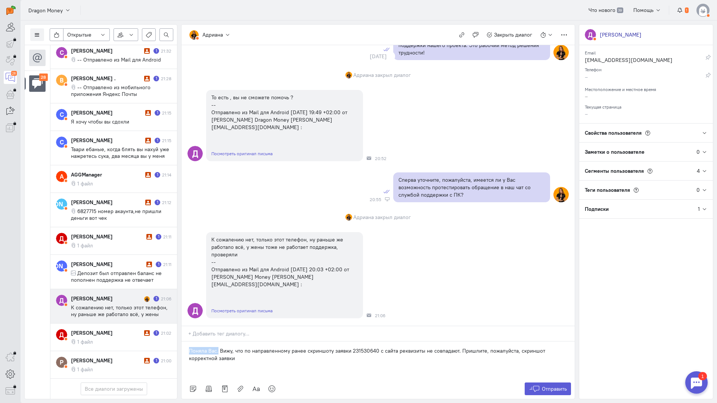
drag, startPoint x: 218, startPoint y: 304, endPoint x: 179, endPoint y: 305, distance: 39.6
click at [179, 305] on div "Список пользователей Включить темную тему Открытые Открытые диалоги Отложенные …" at bounding box center [369, 212] width 696 height 383
click at [329, 347] on p "Мы обязательно во всем разберемся, не переживайте. Вижу, что по направленному р…" at bounding box center [378, 354] width 378 height 15
click at [541, 383] on button "Отправить" at bounding box center [548, 389] width 47 height 13
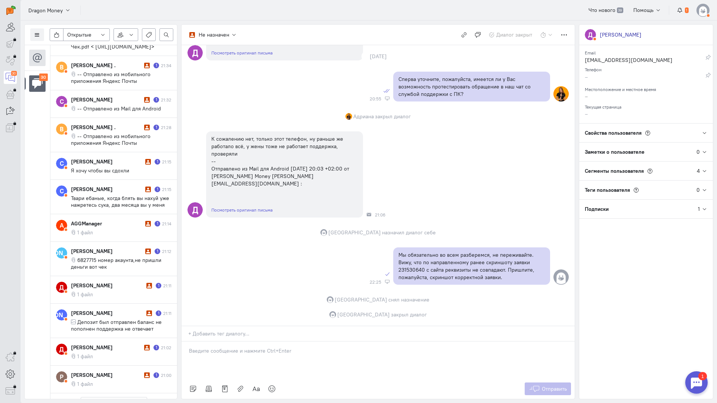
scroll to position [756, 0]
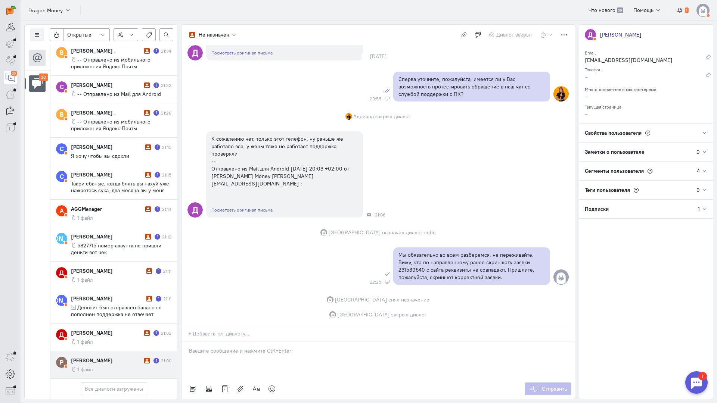
click at [95, 357] on div "[PERSON_NAME]" at bounding box center [106, 360] width 71 height 7
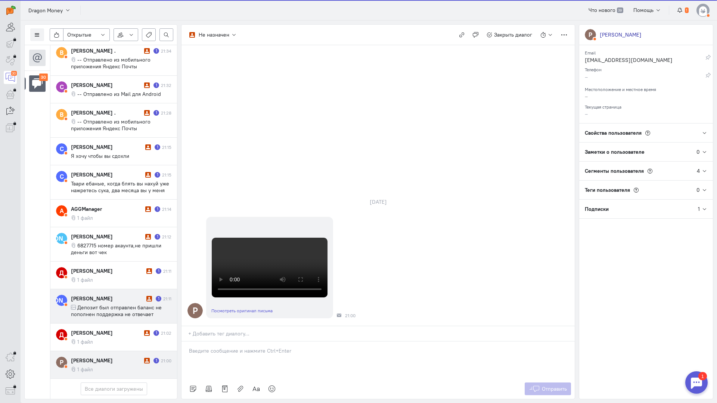
click at [116, 304] on span "Депозит был отправлен баланс не пополнен поддержка не отвечает Отправлено из мо…" at bounding box center [117, 314] width 93 height 20
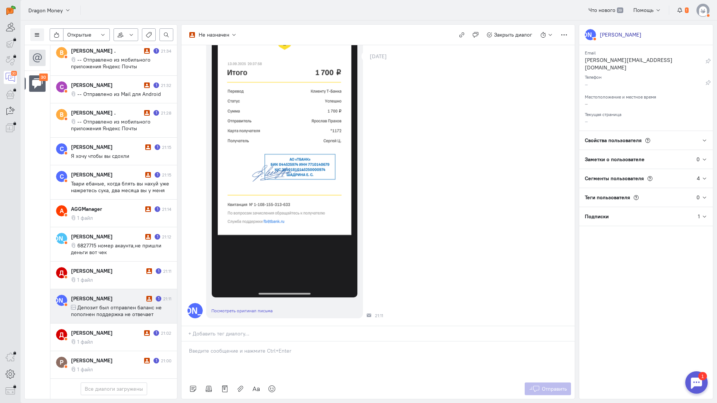
scroll to position [0, 0]
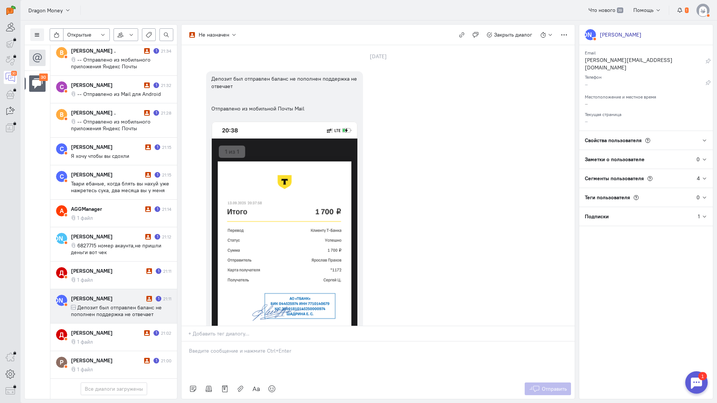
click at [236, 347] on p at bounding box center [378, 350] width 378 height 7
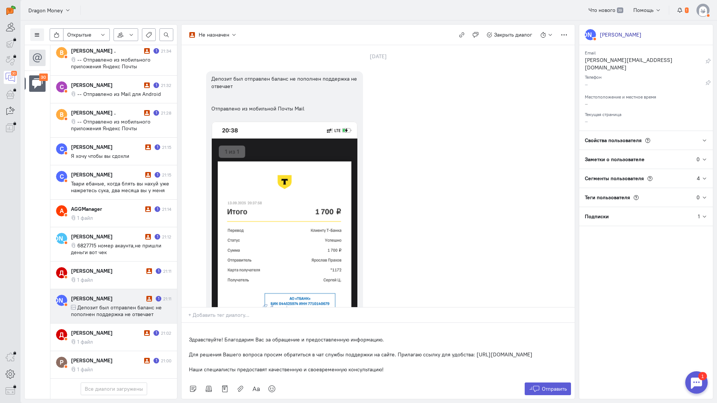
click at [187, 323] on div "Здравствуйте! Благодарим Вас за обращение и предоставленную информацию. Для реш…" at bounding box center [377, 351] width 393 height 56
drag, startPoint x: 401, startPoint y: 326, endPoint x: 384, endPoint y: 294, distance: 35.9
click at [384, 330] on div "Здравствуйте! Благодарим Вас за обращение и предоставленную информацию. Для реш…" at bounding box center [377, 354] width 393 height 49
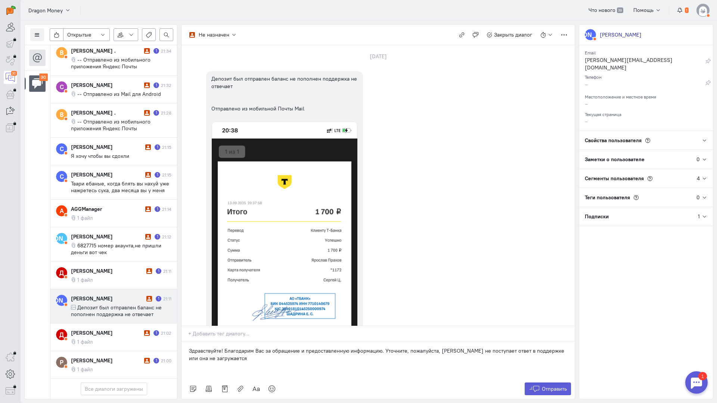
click at [525, 347] on p "Здравствуйте! Благодарим Вас за обращение и предоставленную информацию. Уточнит…" at bounding box center [378, 354] width 378 height 15
click at [254, 347] on p "Здравствуйте! Благодарим Вас за обращение и предоставленную информацию. Уточнит…" at bounding box center [378, 354] width 378 height 15
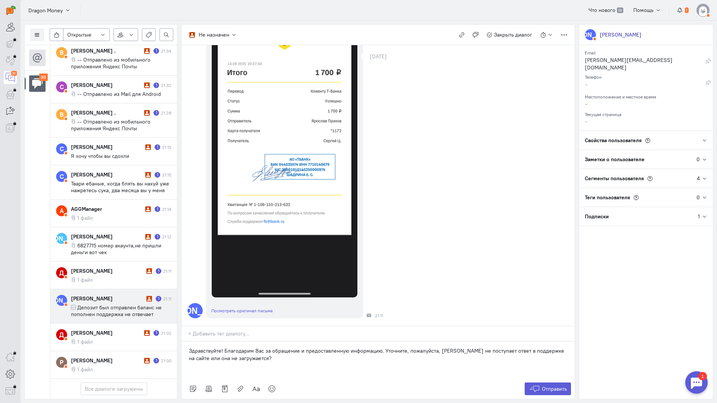
scroll to position [185, 0]
click at [541, 383] on button "Отправить" at bounding box center [548, 389] width 47 height 13
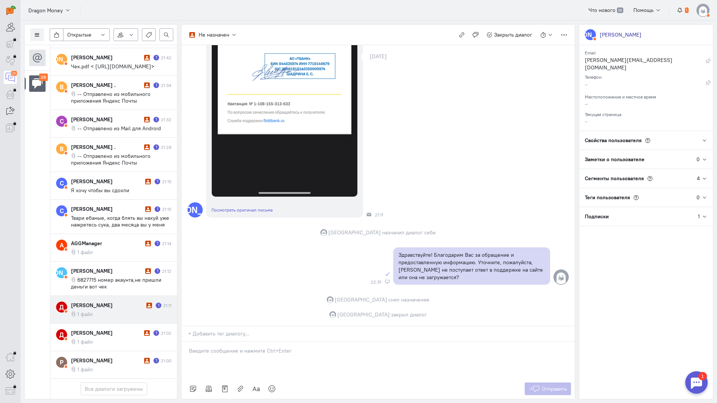
scroll to position [723, 0]
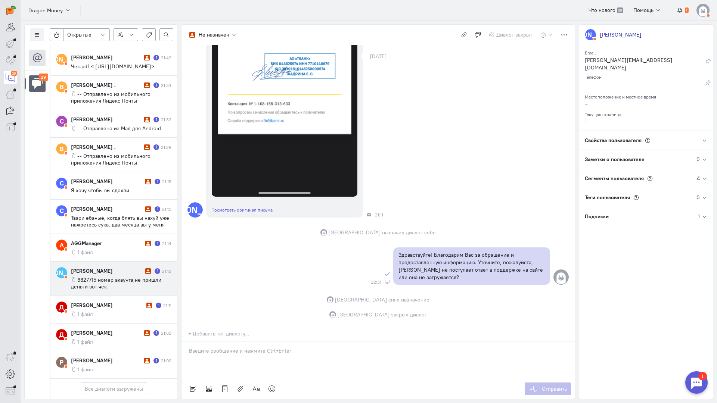
click at [109, 277] on cq-message "6827715 номер акаунта,не пришли деньги вот чек" at bounding box center [121, 283] width 100 height 13
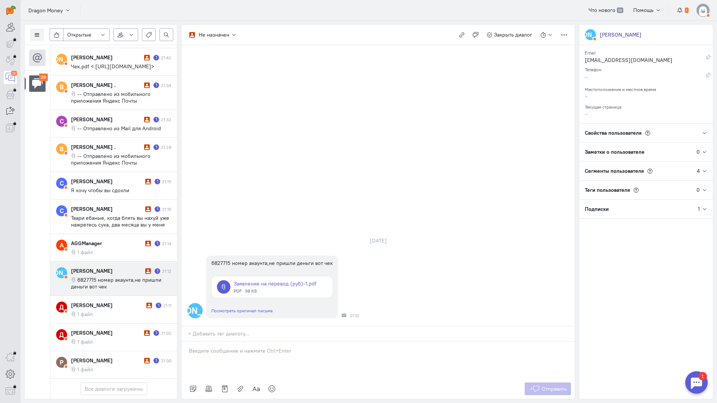
click at [228, 347] on p at bounding box center [378, 350] width 378 height 7
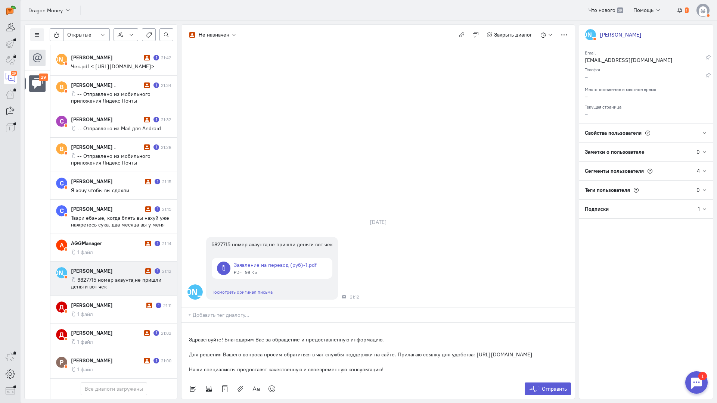
click at [184, 323] on div "Здравствуйте! Благодарим Вас за обращение и предоставленную информацию. Для реш…" at bounding box center [377, 351] width 393 height 56
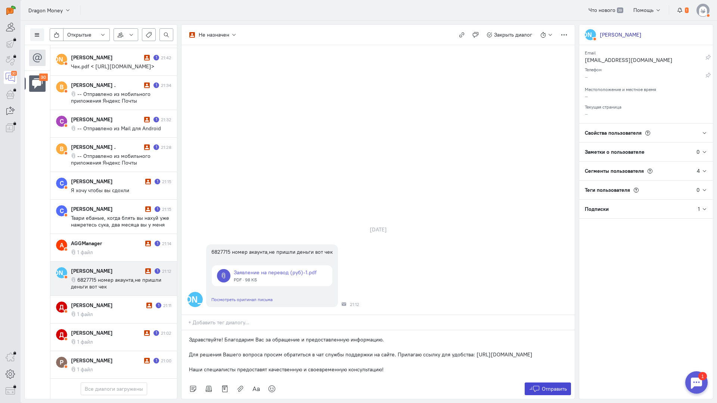
click at [542, 386] on span "Отправить" at bounding box center [554, 389] width 25 height 7
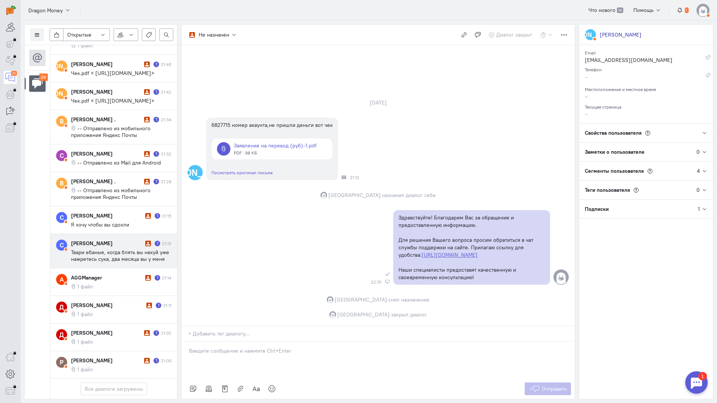
scroll to position [716, 0]
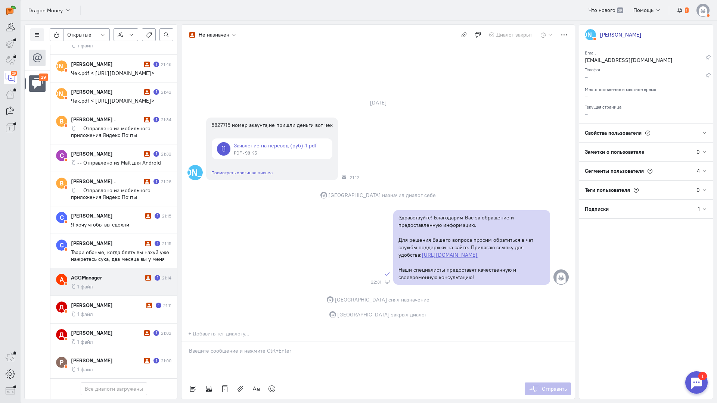
click at [112, 274] on div "AGGManager" at bounding box center [107, 277] width 72 height 7
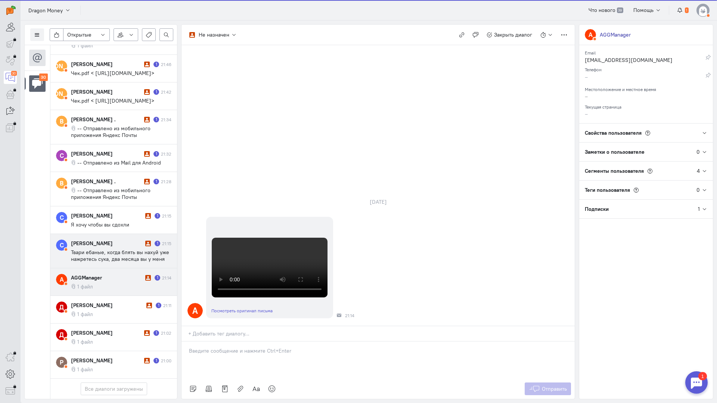
scroll to position [743, 0]
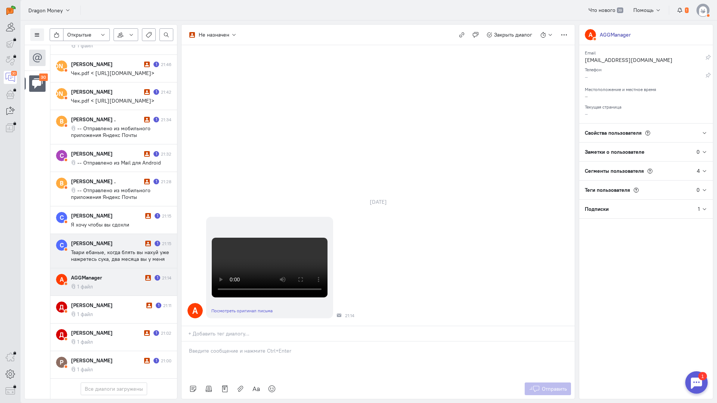
click at [114, 249] on span "Твари ебаные, когда блять вы нахуй уже нажретесь сука, два месяца вы у меня жре…" at bounding box center [120, 259] width 98 height 20
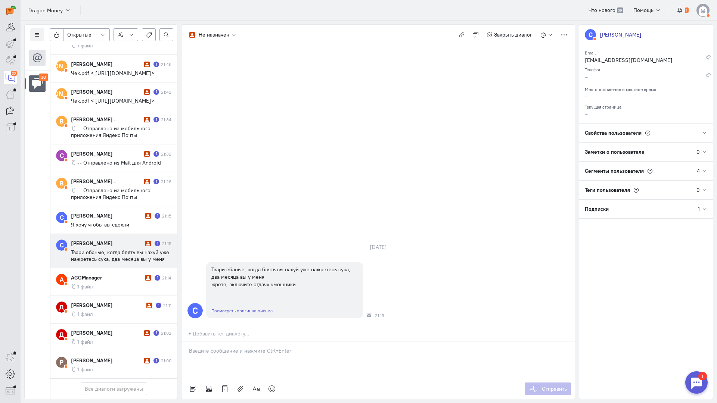
click at [223, 342] on div at bounding box center [377, 360] width 393 height 37
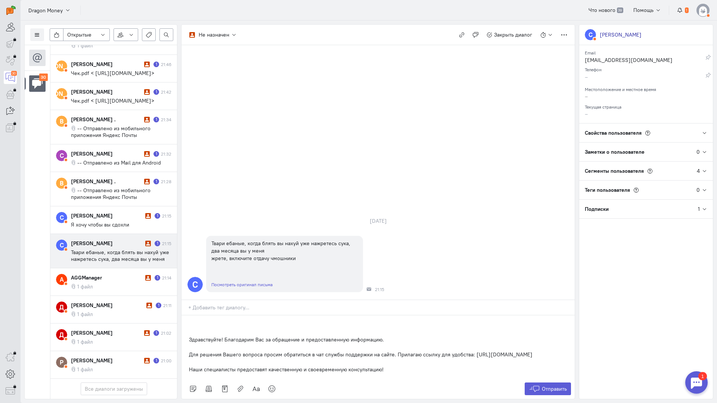
click at [187, 316] on div "Здравствуйте! Благодарим Вас за обращение и предоставленную информацию. Для реш…" at bounding box center [377, 347] width 393 height 63
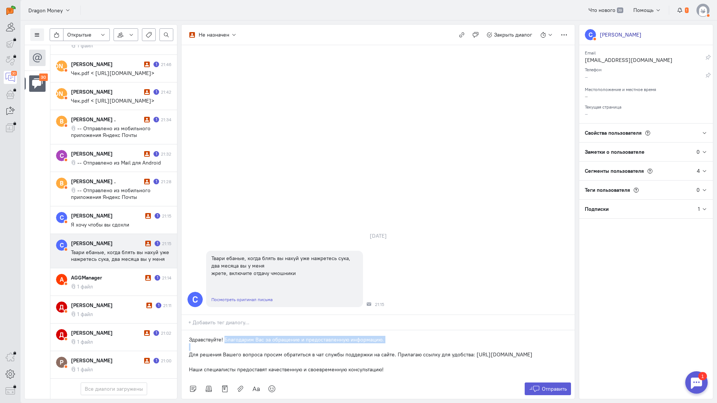
drag, startPoint x: 205, startPoint y: 299, endPoint x: 226, endPoint y: 295, distance: 20.9
click at [226, 330] on div "Здравствуйте! Благодарим Вас за обращение и предоставленную информацию. Для реш…" at bounding box center [377, 354] width 393 height 49
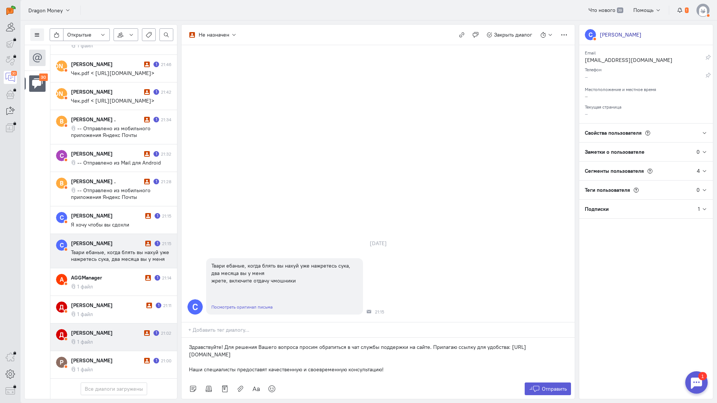
copy div "Здравствуйте! Для решения Вашего вопроса просим обратиться в чат службы поддерж…"
drag, startPoint x: 281, startPoint y: 314, endPoint x: 163, endPoint y: 304, distance: 118.1
click at [163, 304] on div "Список пользователей Включить темную тему Открытые Открытые диалоги Отложенные …" at bounding box center [369, 212] width 696 height 383
click at [534, 385] on icon at bounding box center [534, 388] width 11 height 7
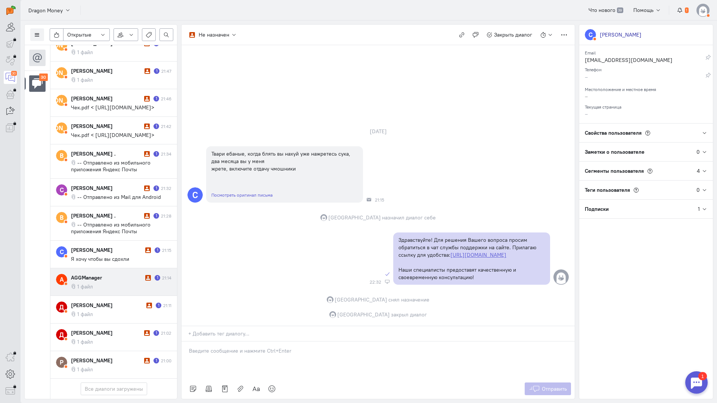
scroll to position [710, 0]
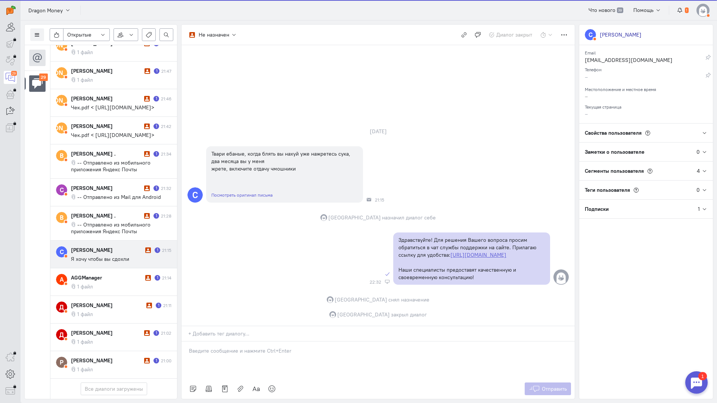
click at [117, 246] on div "[PERSON_NAME] 1 21:15 Я хочу чтобы вы сдохли" at bounding box center [121, 254] width 100 height 16
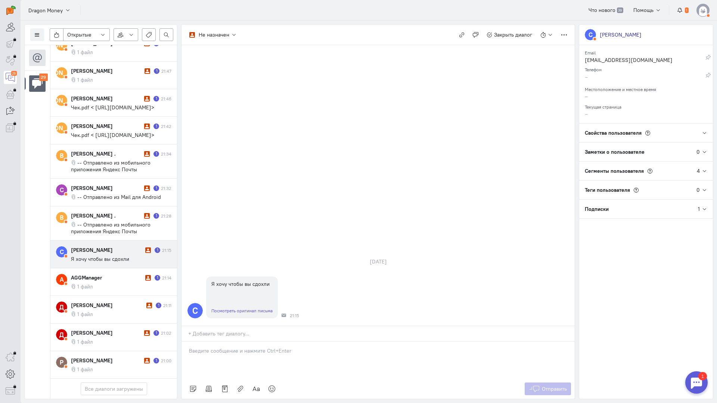
click at [226, 347] on p at bounding box center [378, 350] width 378 height 7
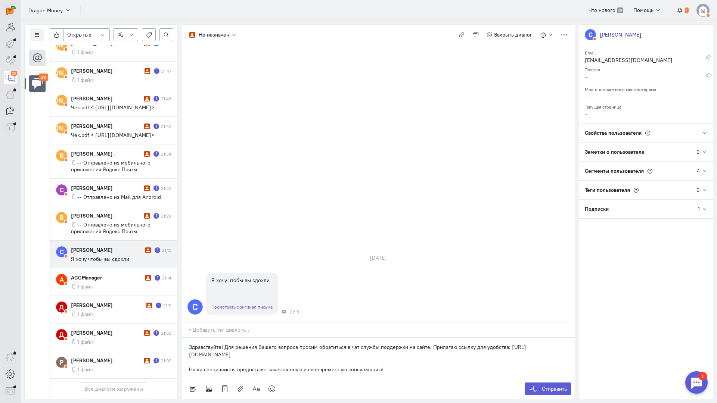
click at [186, 338] on div "Здравствуйте! Для решения Вашего вопроса просим обратиться в чат службы поддерж…" at bounding box center [377, 358] width 393 height 41
click at [563, 386] on span "Отправить" at bounding box center [554, 389] width 25 height 7
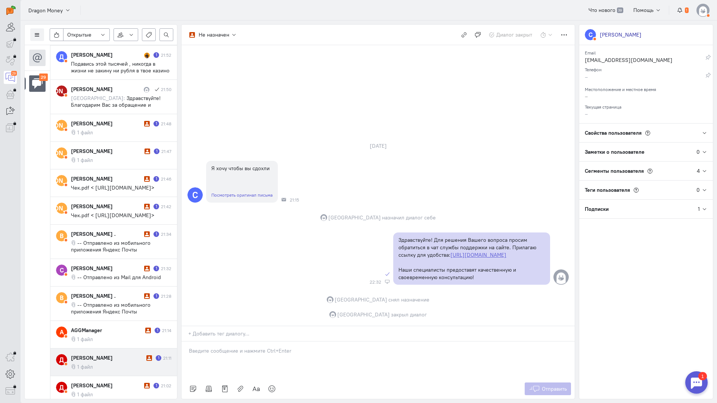
scroll to position [716, 0]
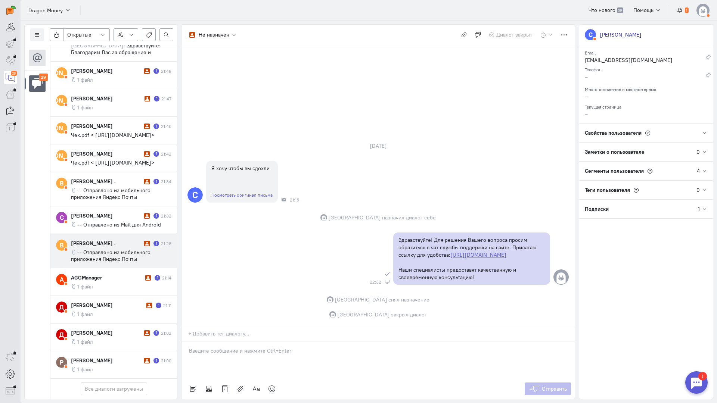
click at [115, 249] on span "-- Отправлено из мобильного приложения Яндекс Почты" at bounding box center [111, 255] width 80 height 13
